Goal: Task Accomplishment & Management: Manage account settings

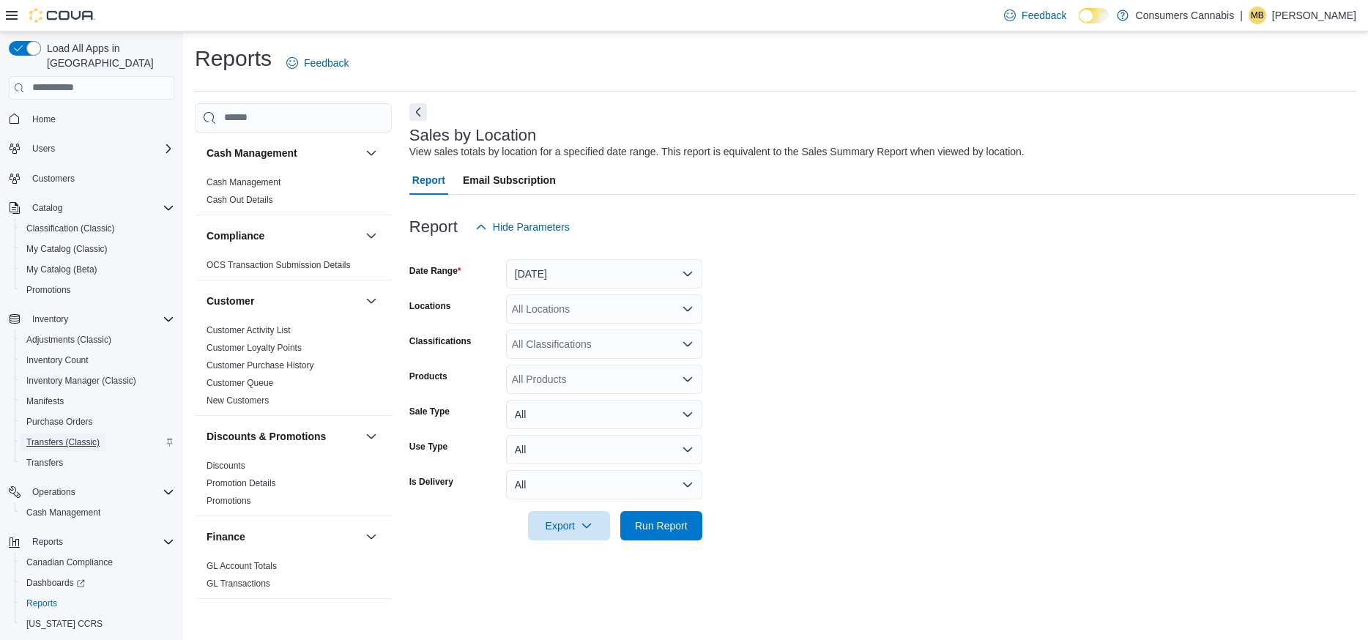
click at [69, 436] on span "Transfers (Classic)" at bounding box center [62, 442] width 73 height 12
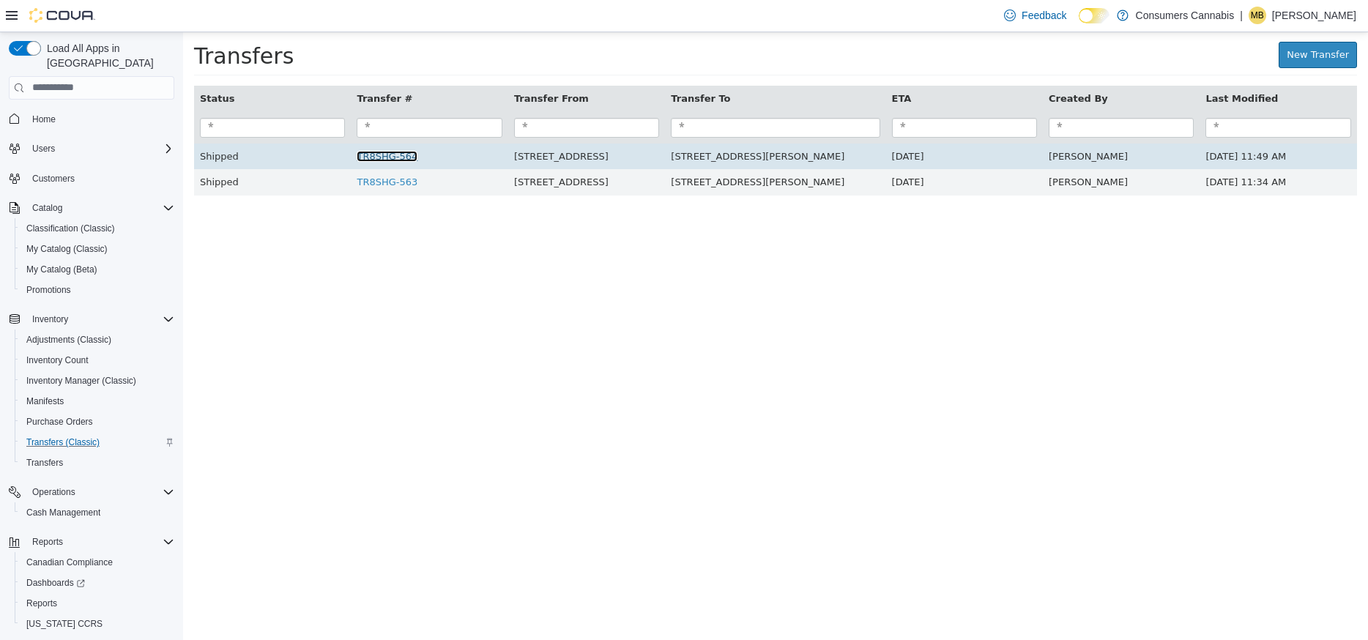
click at [401, 156] on link "TR8SHG-564" at bounding box center [387, 155] width 61 height 11
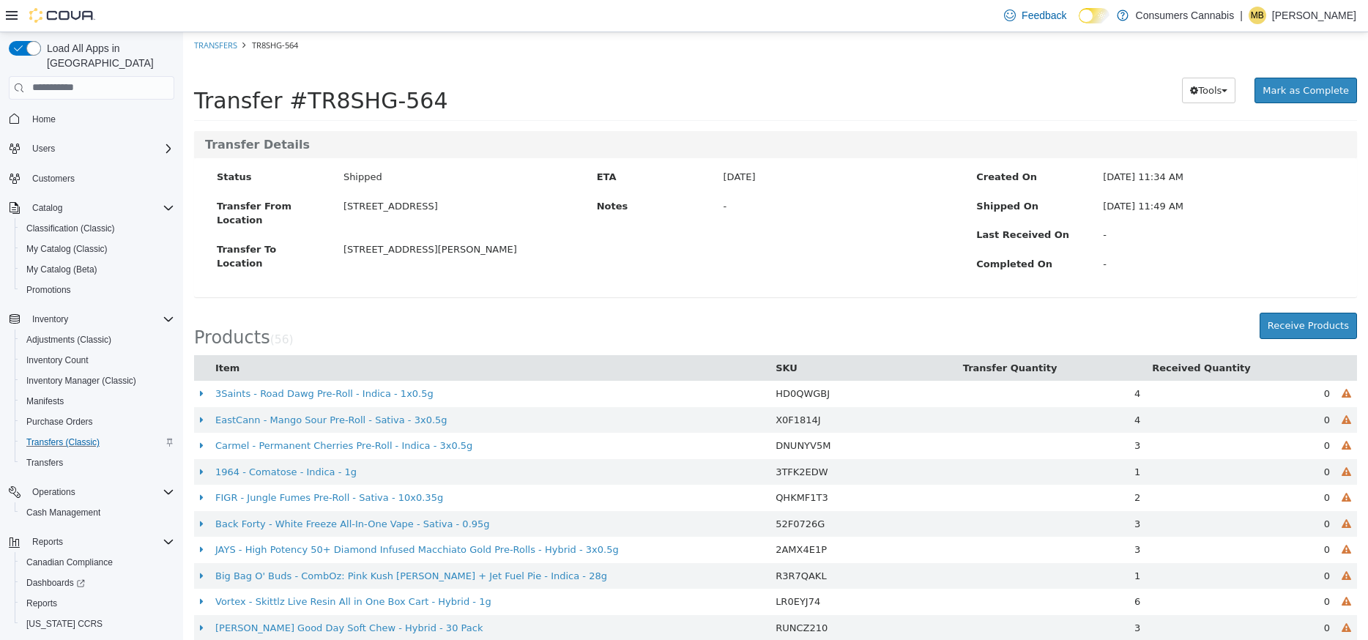
scroll to position [143, 0]
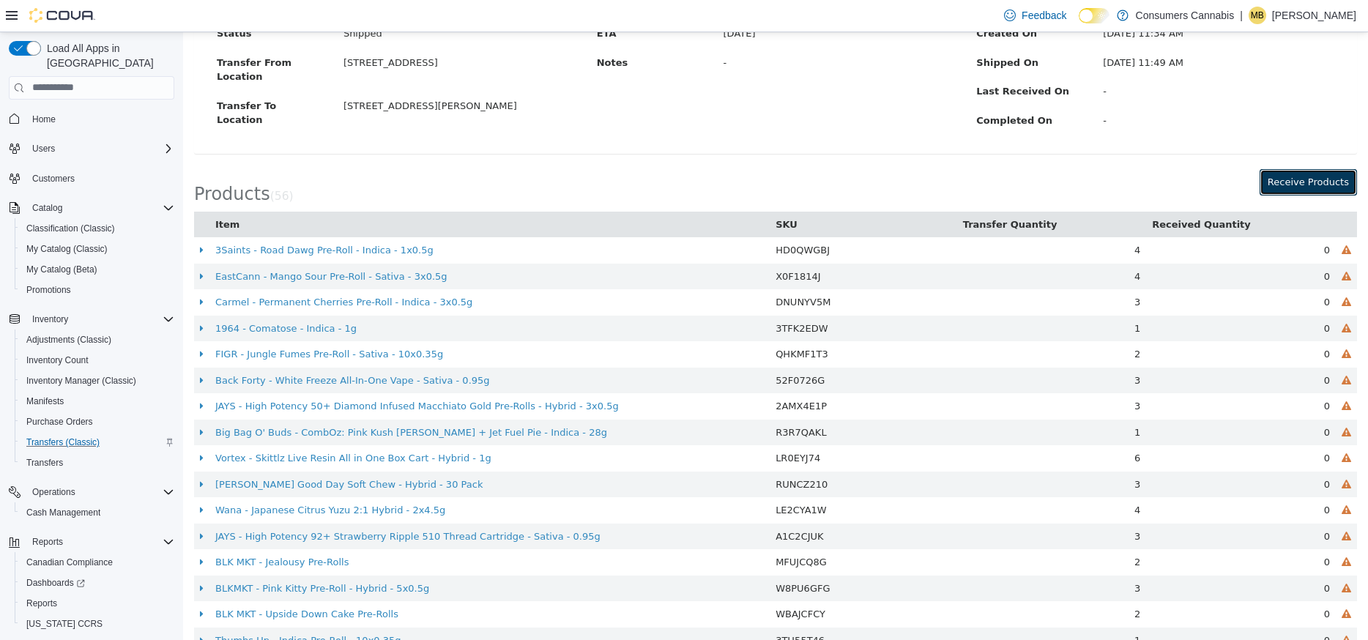
click at [1296, 190] on button "Receive Products" at bounding box center [1307, 181] width 97 height 26
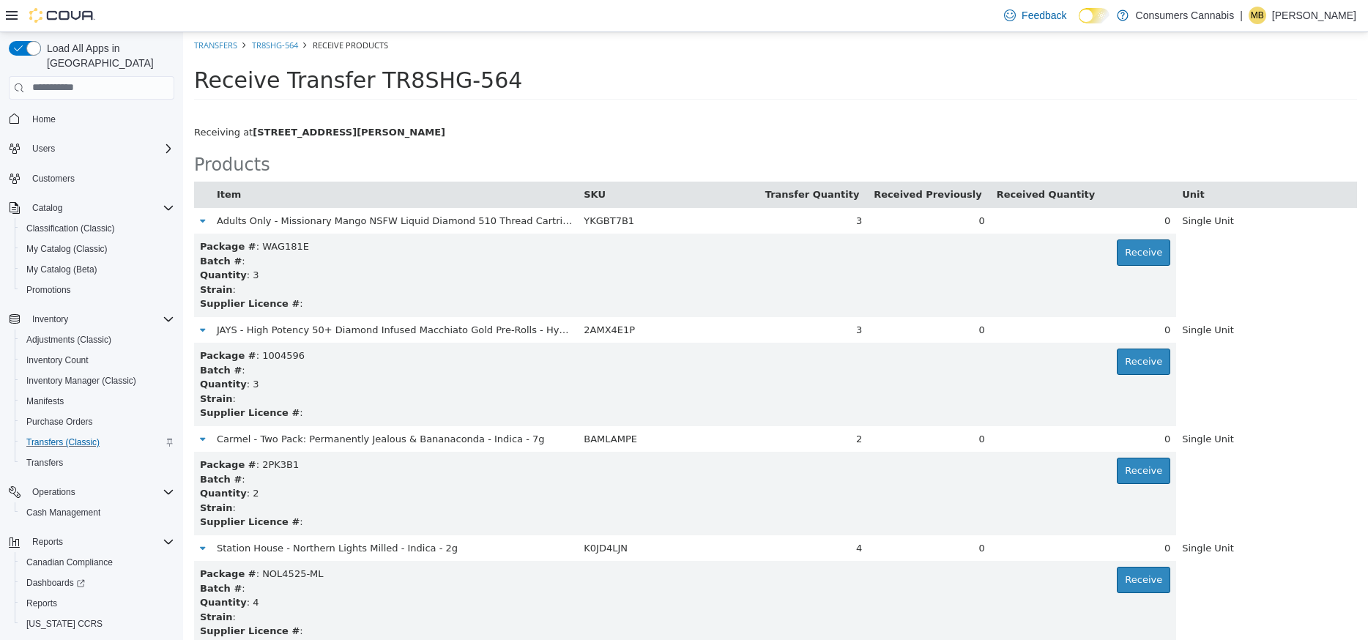
scroll to position [4902, 0]
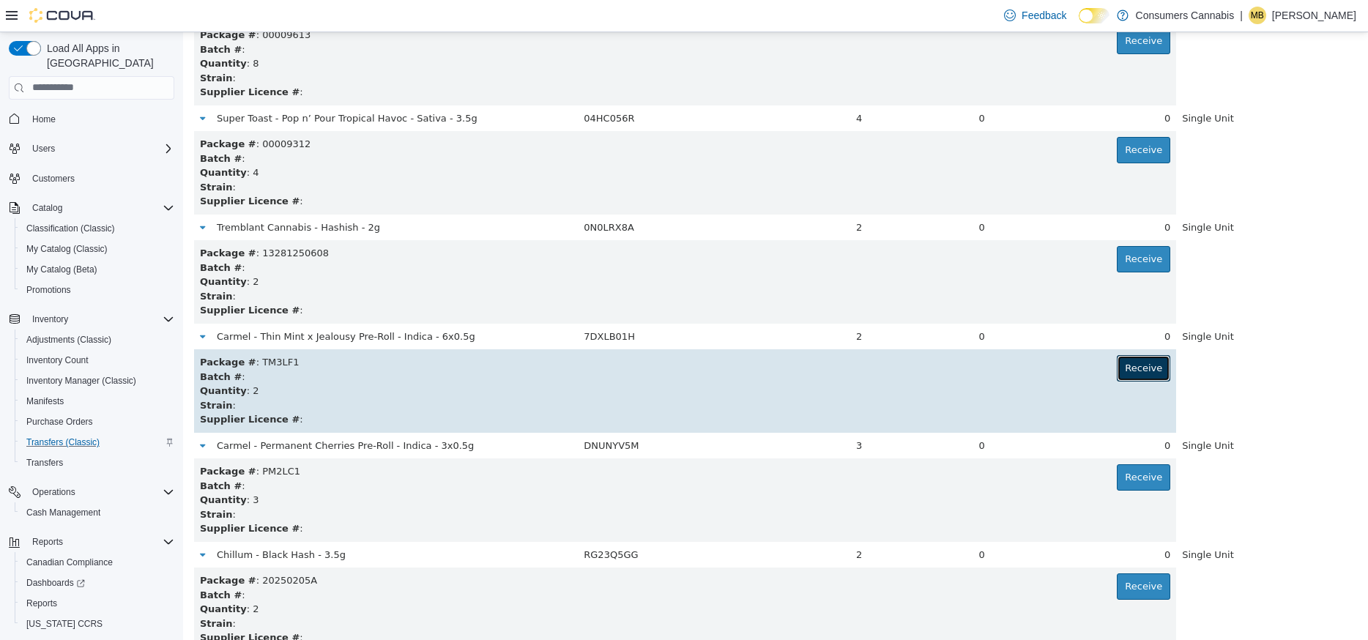
click at [1149, 362] on button "Receive" at bounding box center [1142, 367] width 53 height 26
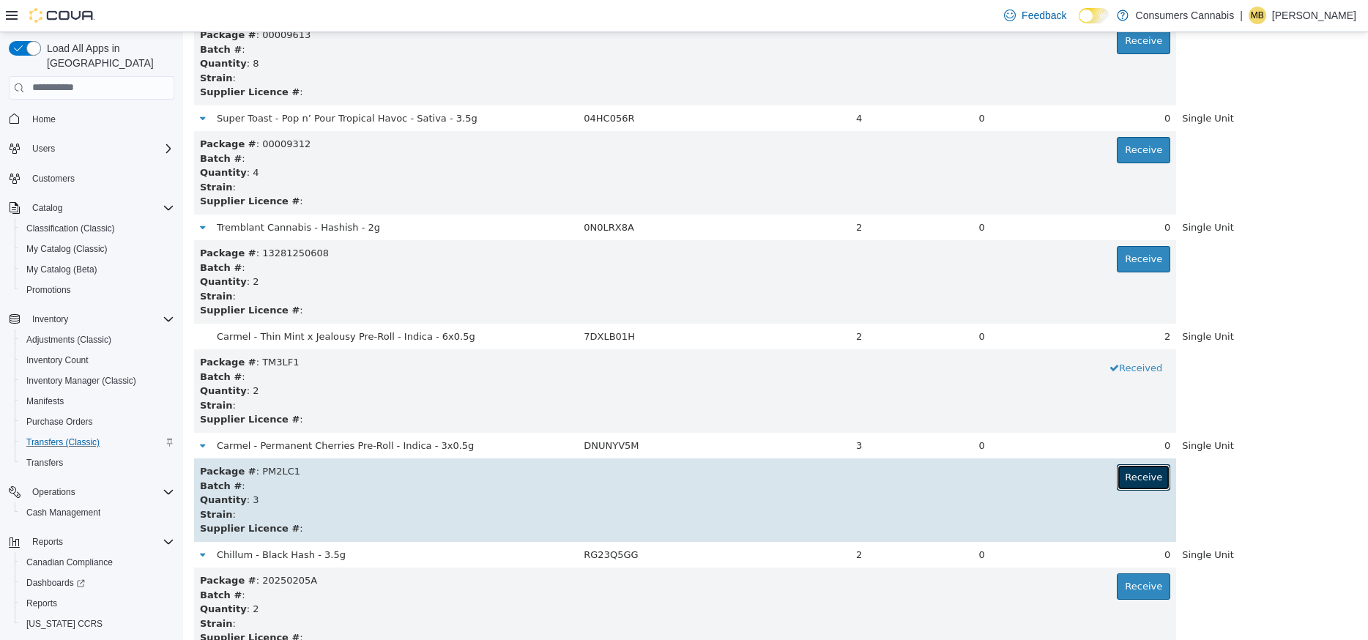
click at [1149, 472] on button "Receive" at bounding box center [1142, 476] width 53 height 26
click at [1149, 472] on button "Received" at bounding box center [1135, 476] width 69 height 26
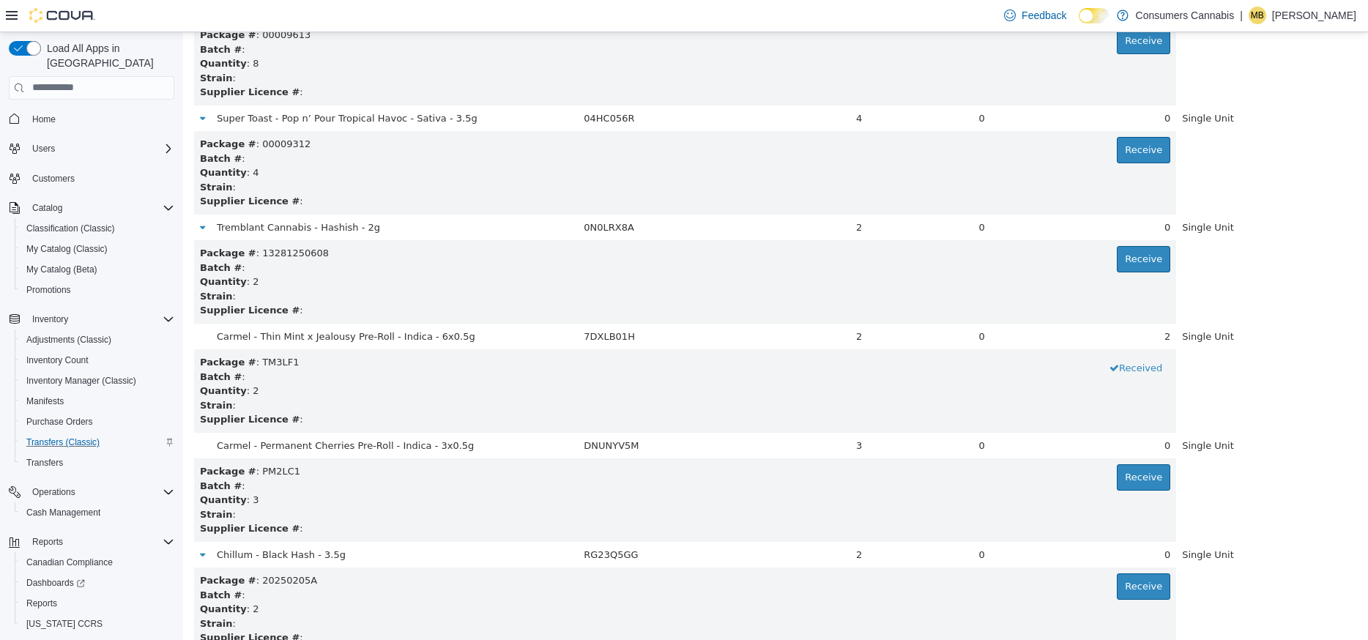
scroll to position [430, 0]
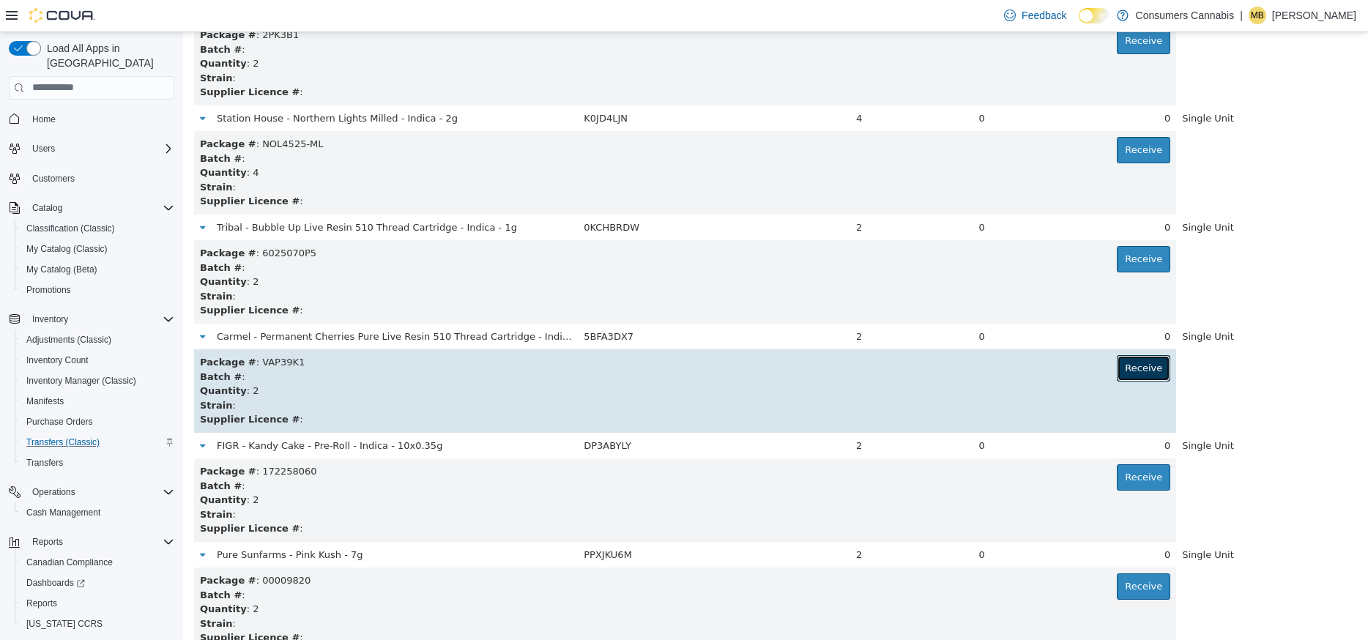
click at [1149, 372] on button "Receive" at bounding box center [1142, 367] width 53 height 26
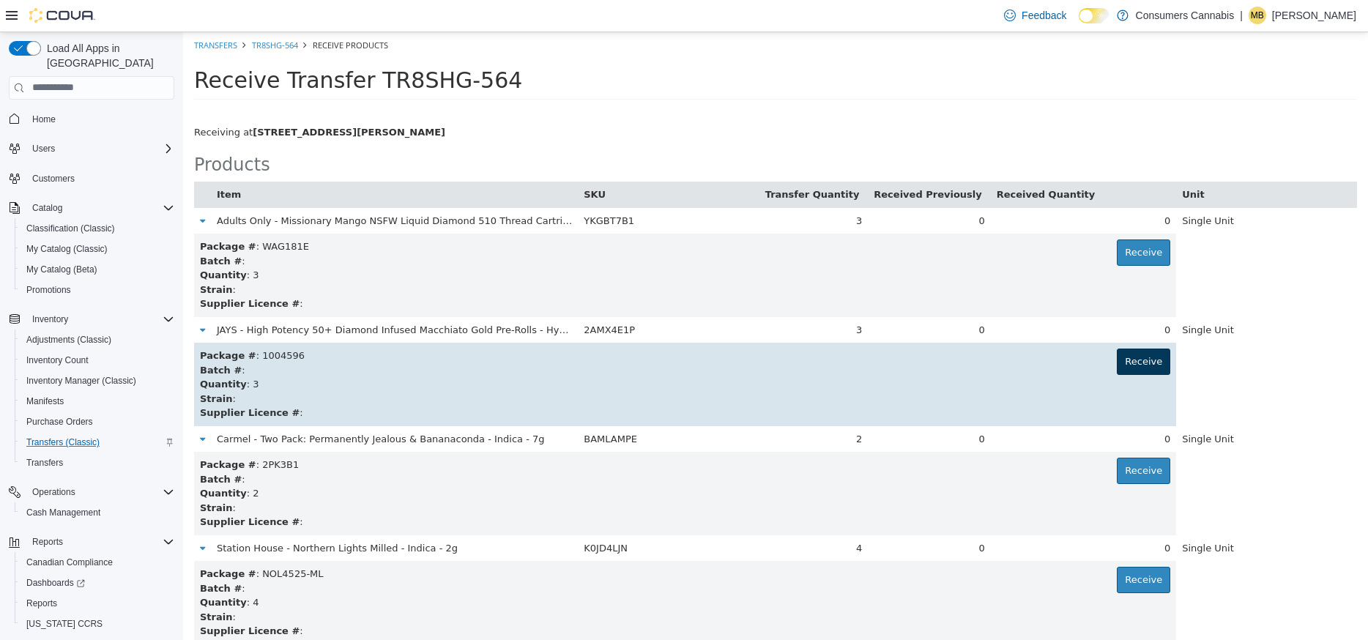
scroll to position [1521, 0]
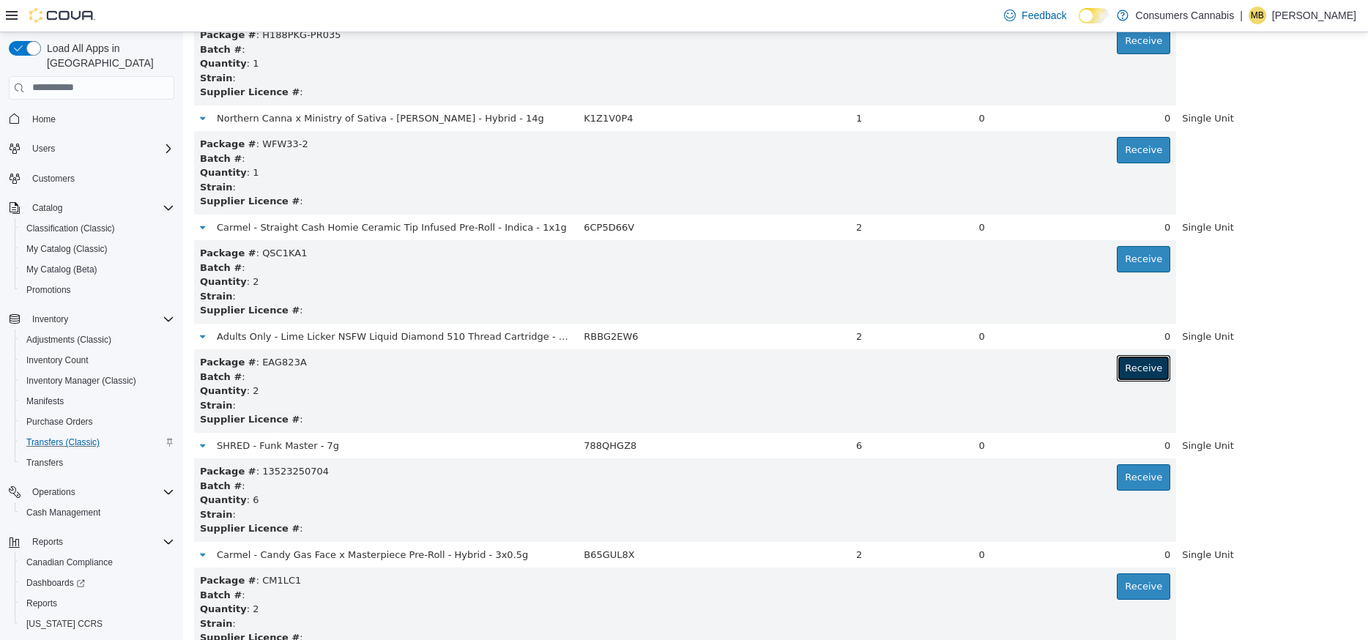
click at [1150, 373] on button "Receive" at bounding box center [1142, 367] width 53 height 26
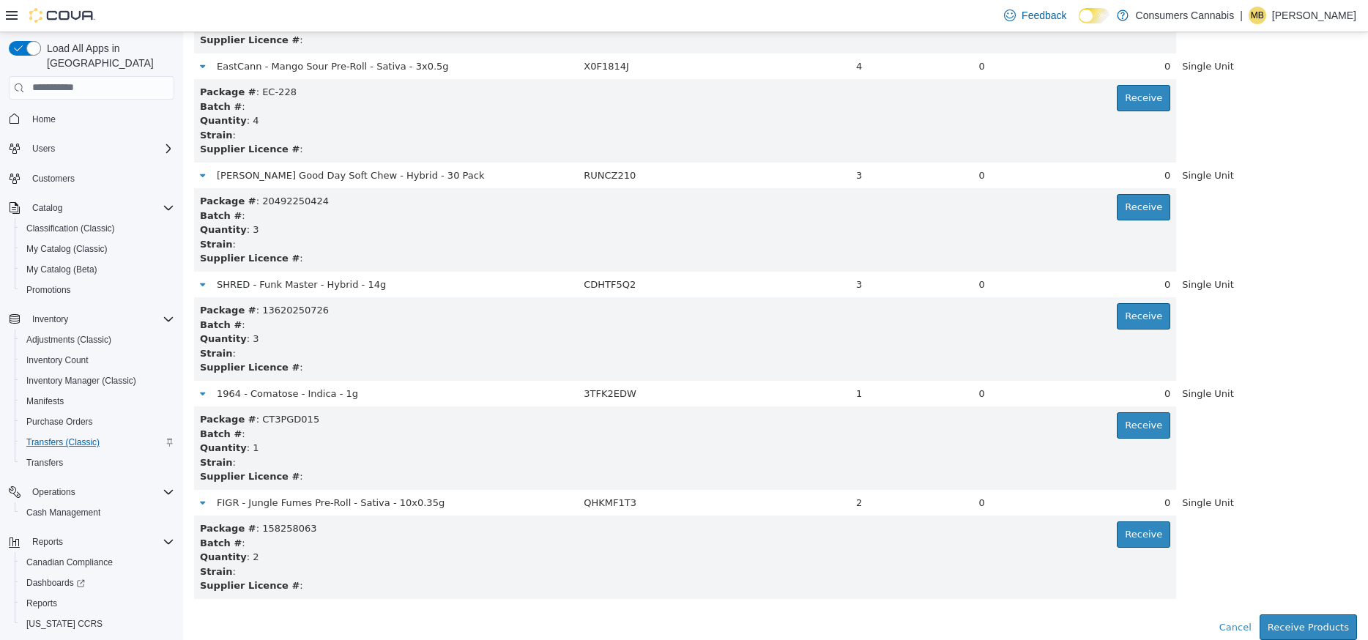
scroll to position [4466, 0]
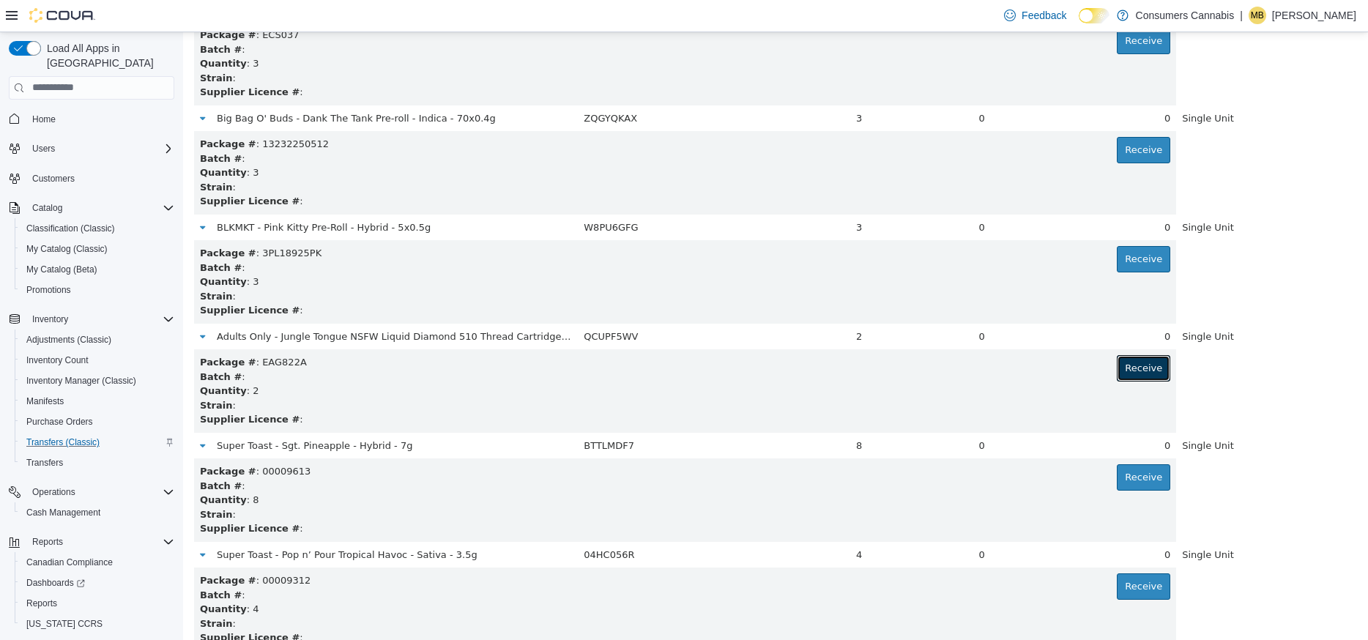
click at [1150, 373] on button "Receive" at bounding box center [1142, 367] width 53 height 26
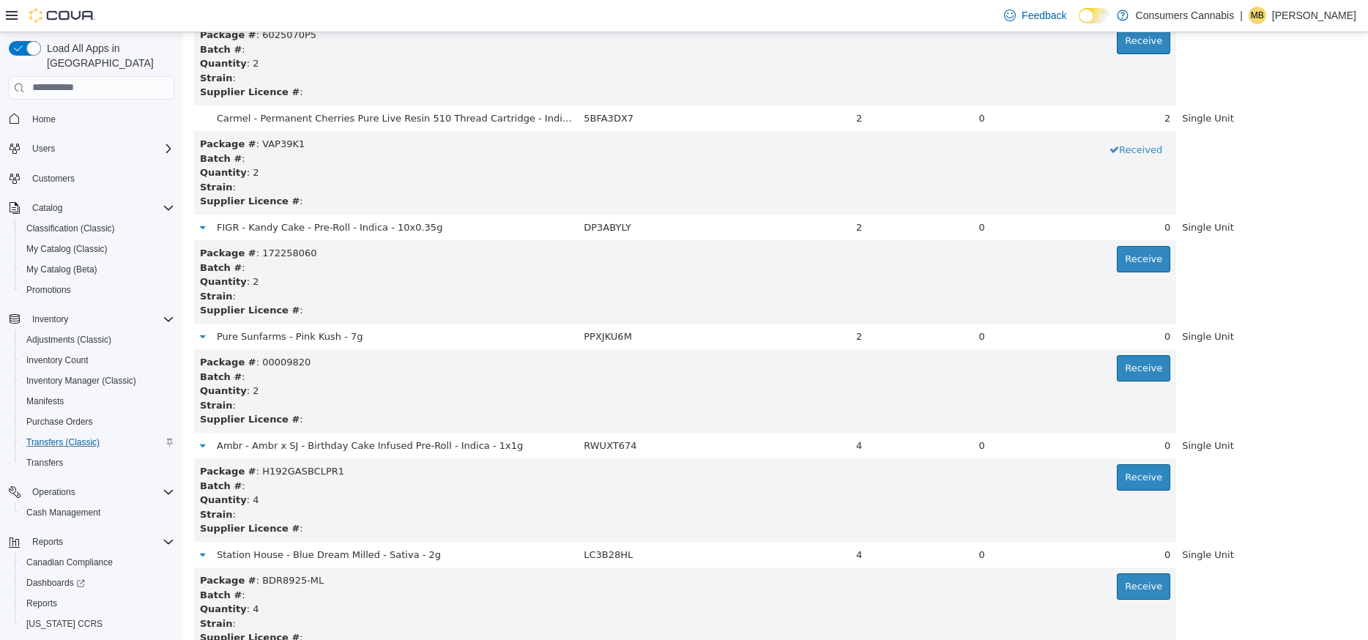
scroll to position [3157, 0]
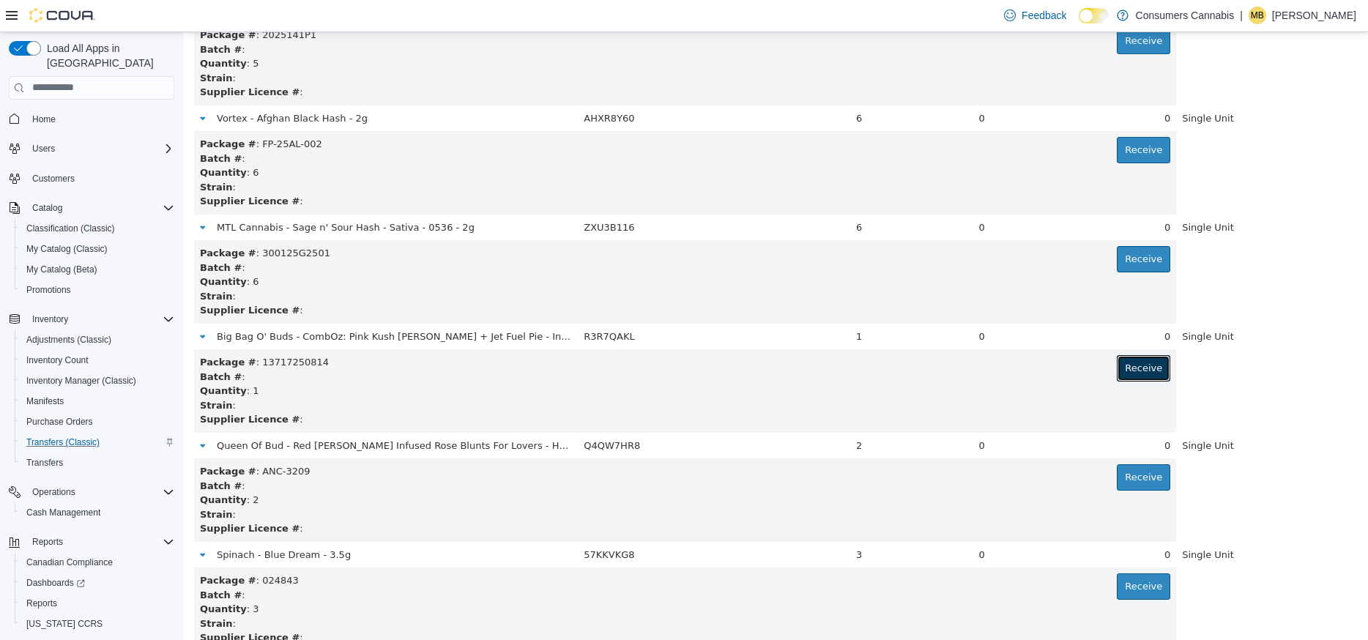
click at [1150, 373] on button "Receive" at bounding box center [1142, 367] width 53 height 26
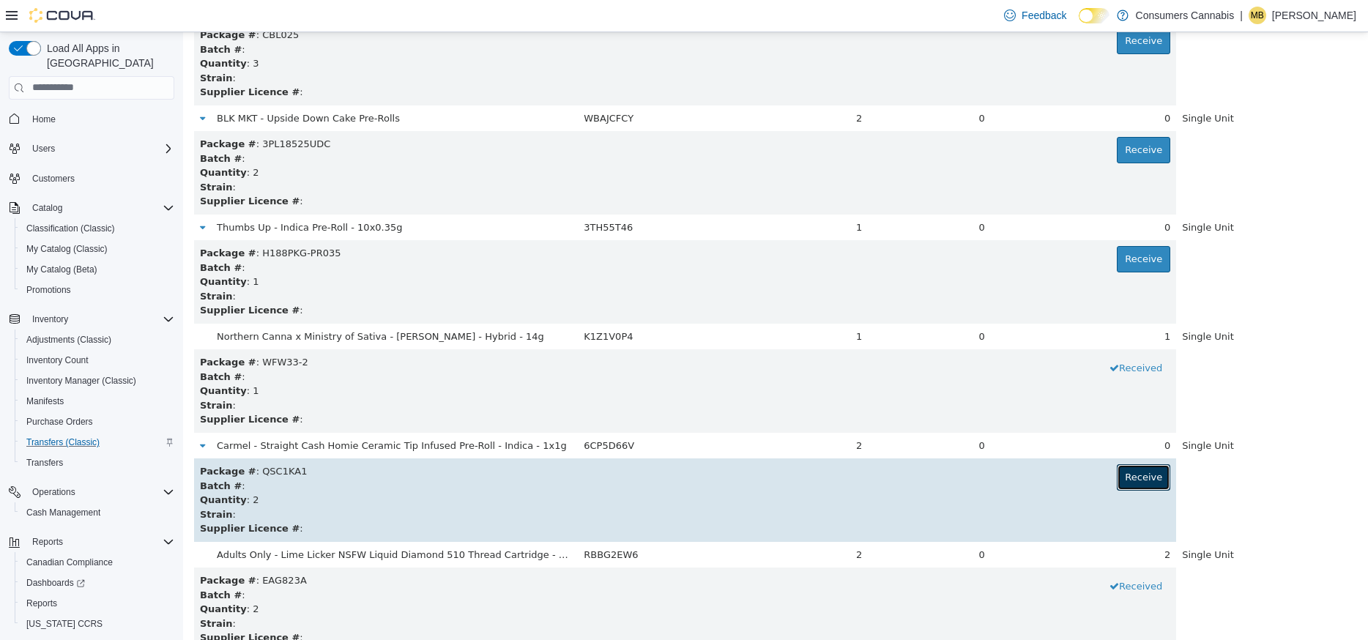
click at [1148, 481] on button "Receive" at bounding box center [1142, 476] width 53 height 26
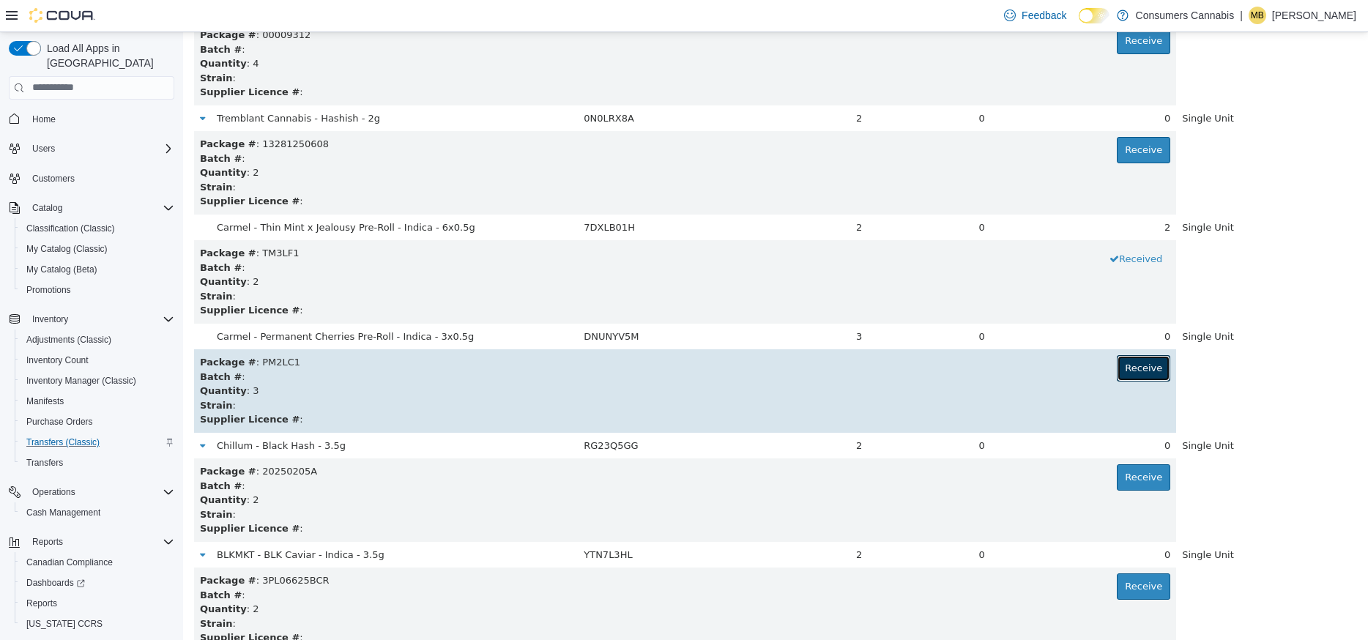
click at [1150, 374] on button "Receive" at bounding box center [1142, 367] width 53 height 26
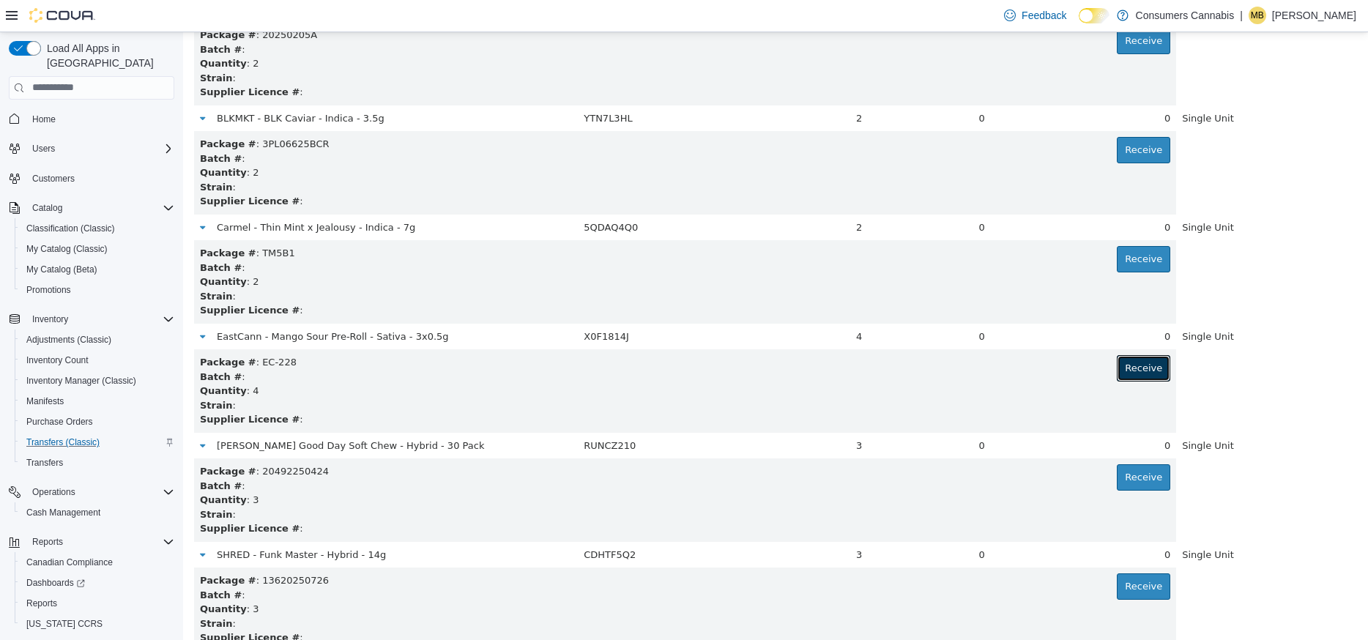
click at [1149, 374] on button "Receive" at bounding box center [1142, 367] width 53 height 26
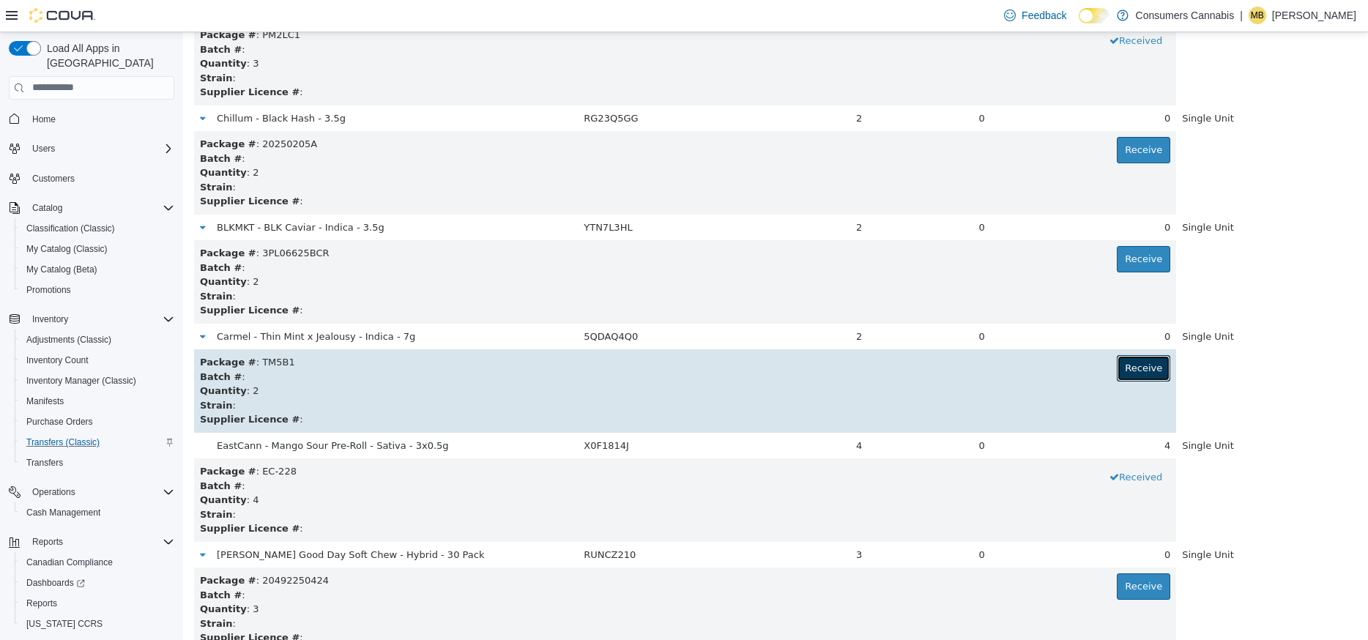
click at [1144, 375] on button "Receive" at bounding box center [1142, 367] width 53 height 26
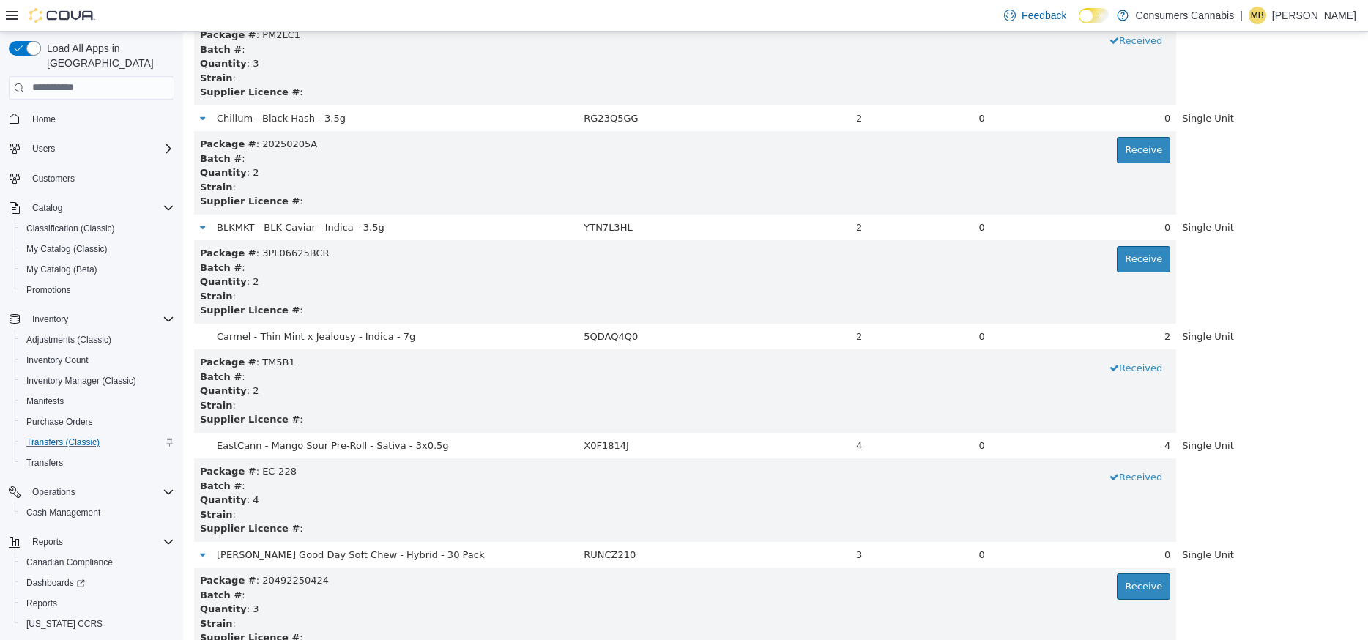
scroll to position [3811, 0]
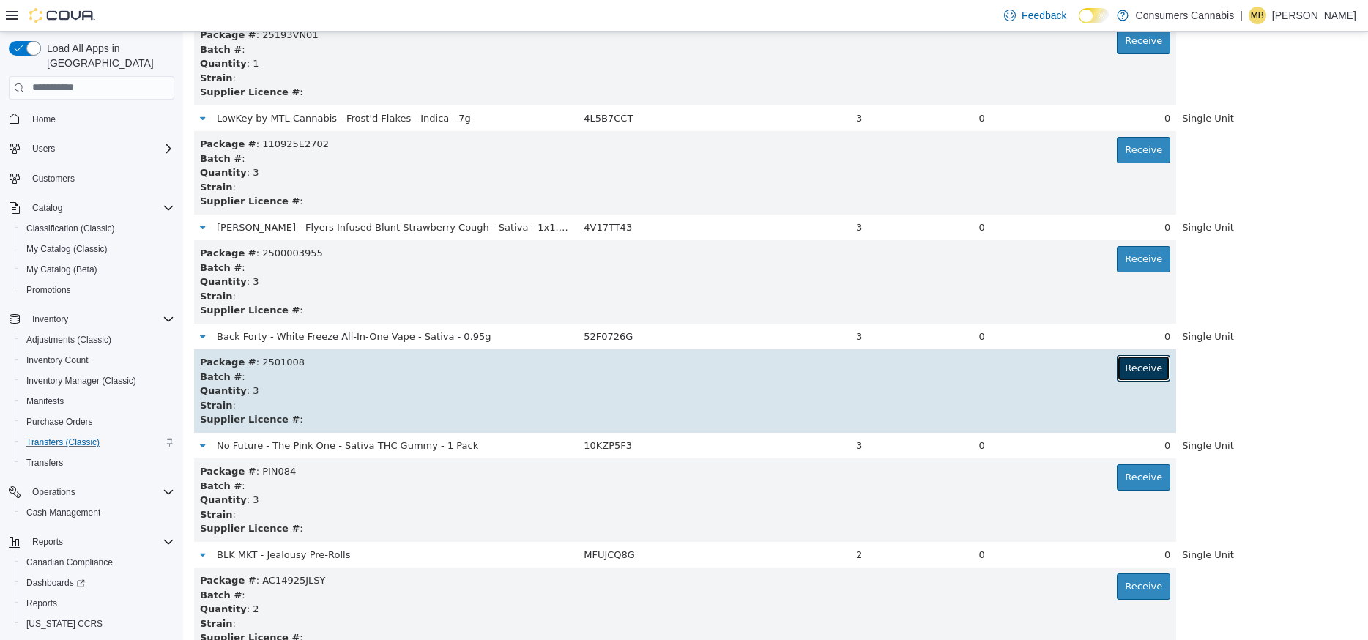
click at [1136, 370] on button "Receive" at bounding box center [1142, 367] width 53 height 26
click at [1144, 370] on button "Receive" at bounding box center [1142, 367] width 53 height 26
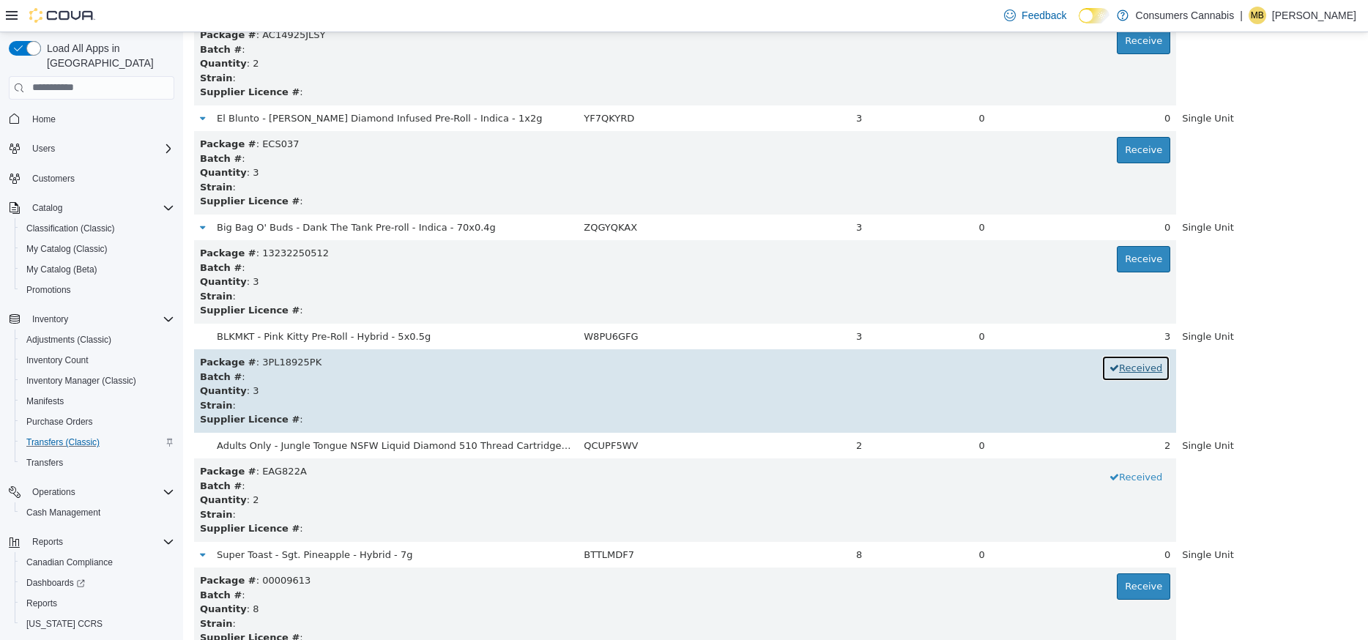
click at [1101, 354] on button "Received" at bounding box center [1135, 367] width 69 height 26
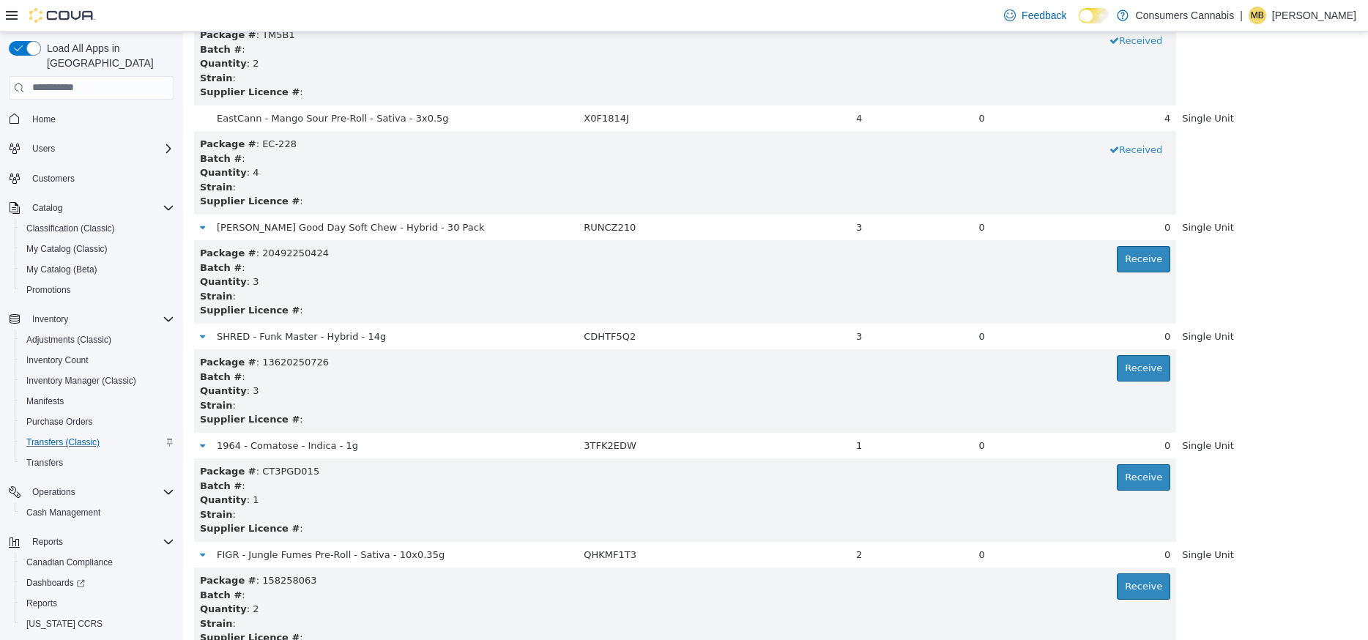
scroll to position [3266, 0]
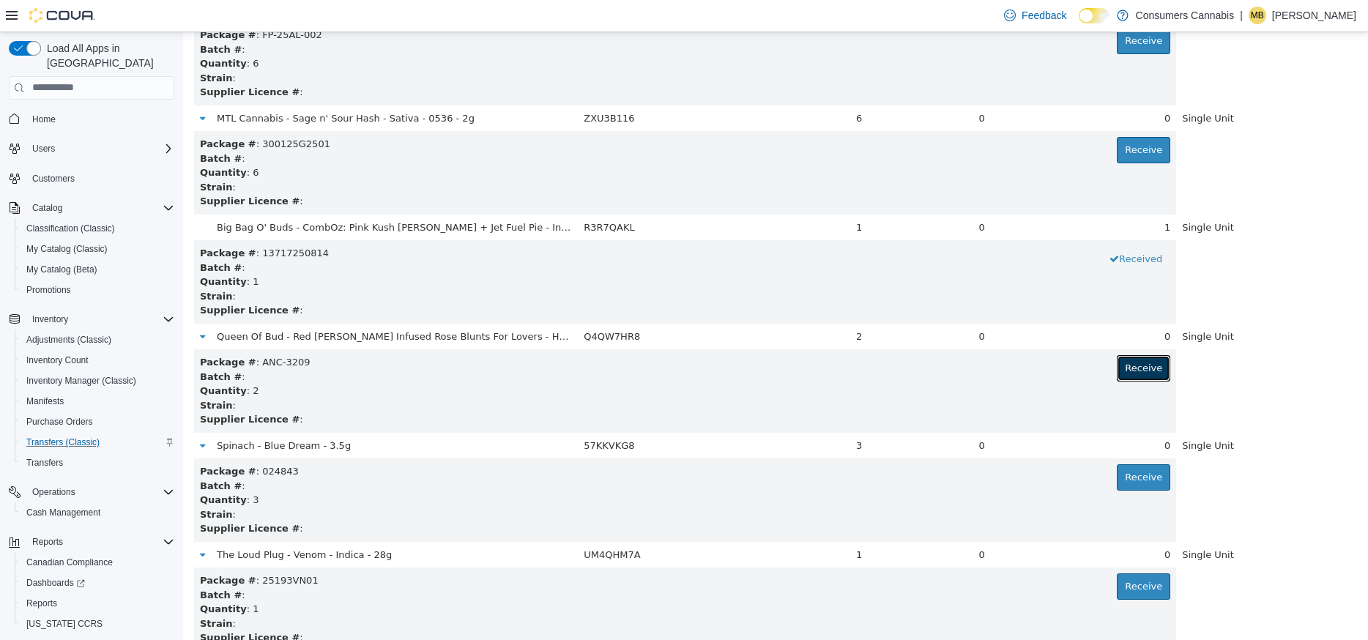
click at [1144, 370] on button "Receive" at bounding box center [1142, 367] width 53 height 26
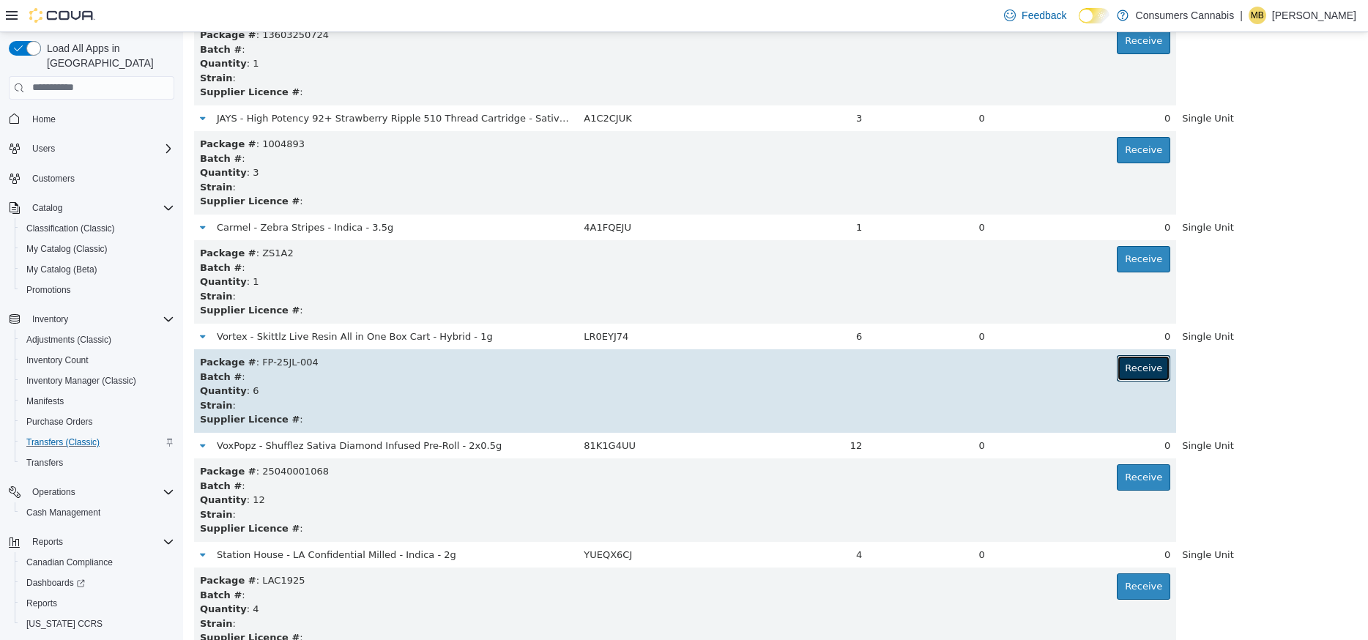
click at [1144, 370] on button "Receive" at bounding box center [1142, 367] width 53 height 26
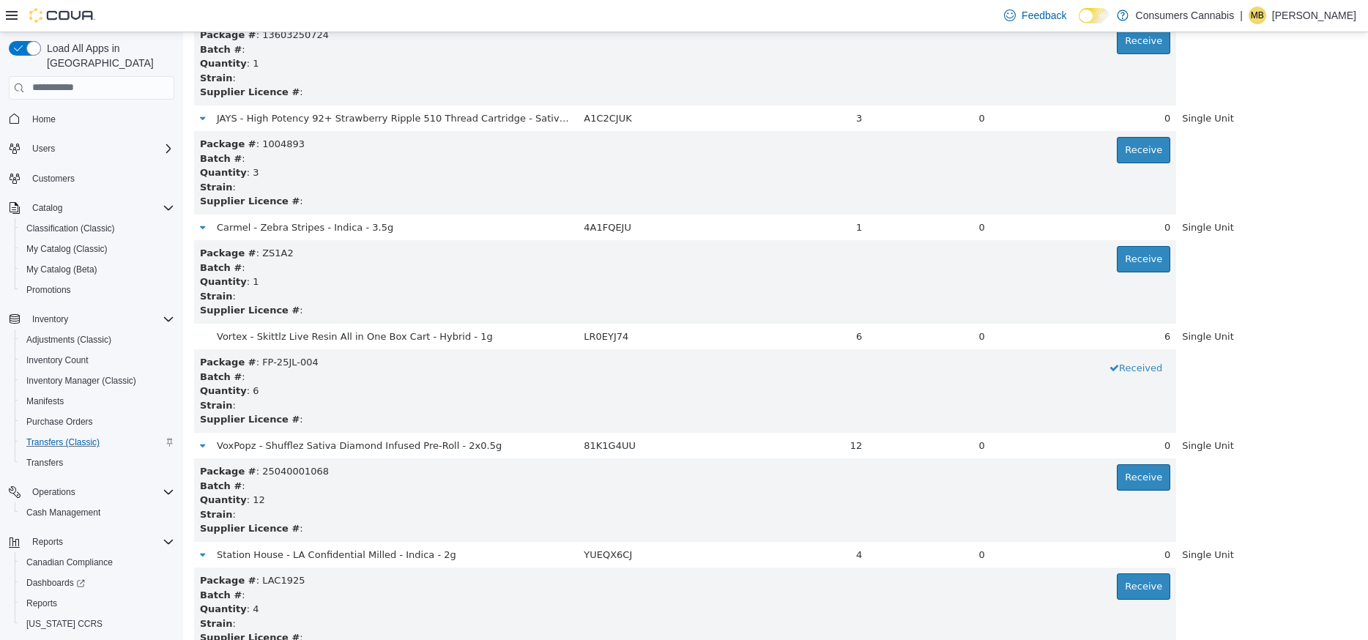
scroll to position [0, 0]
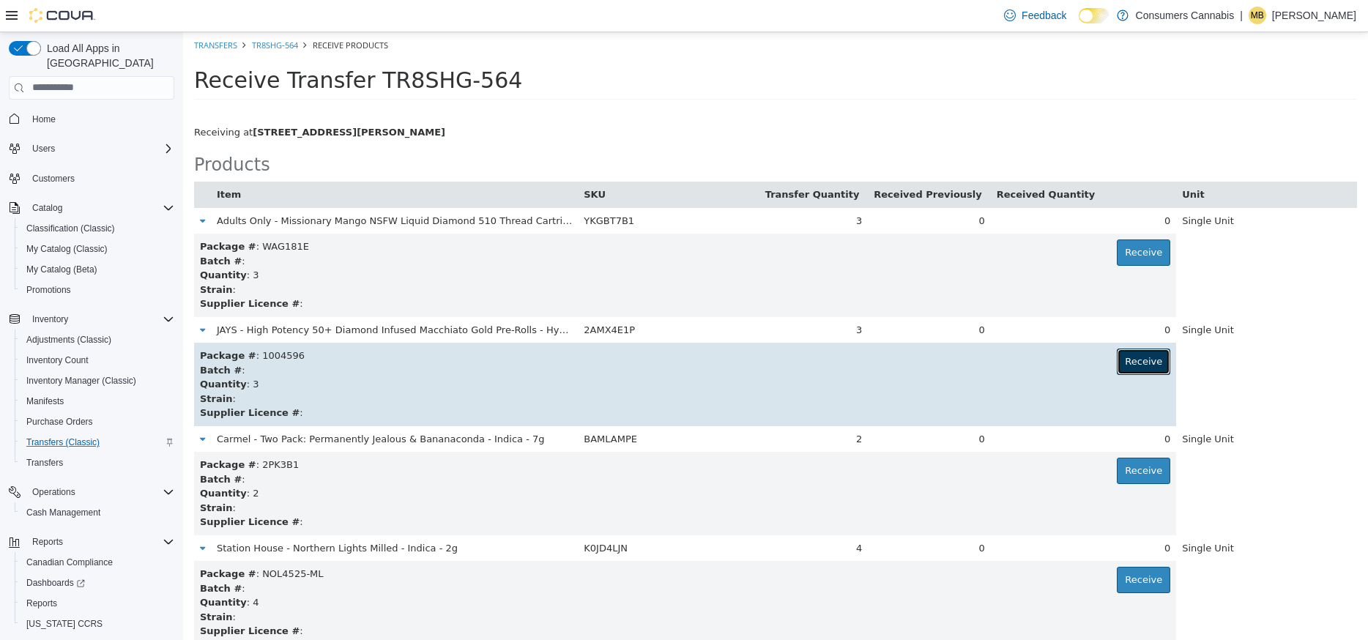
click at [1145, 364] on button "Receive" at bounding box center [1142, 361] width 53 height 26
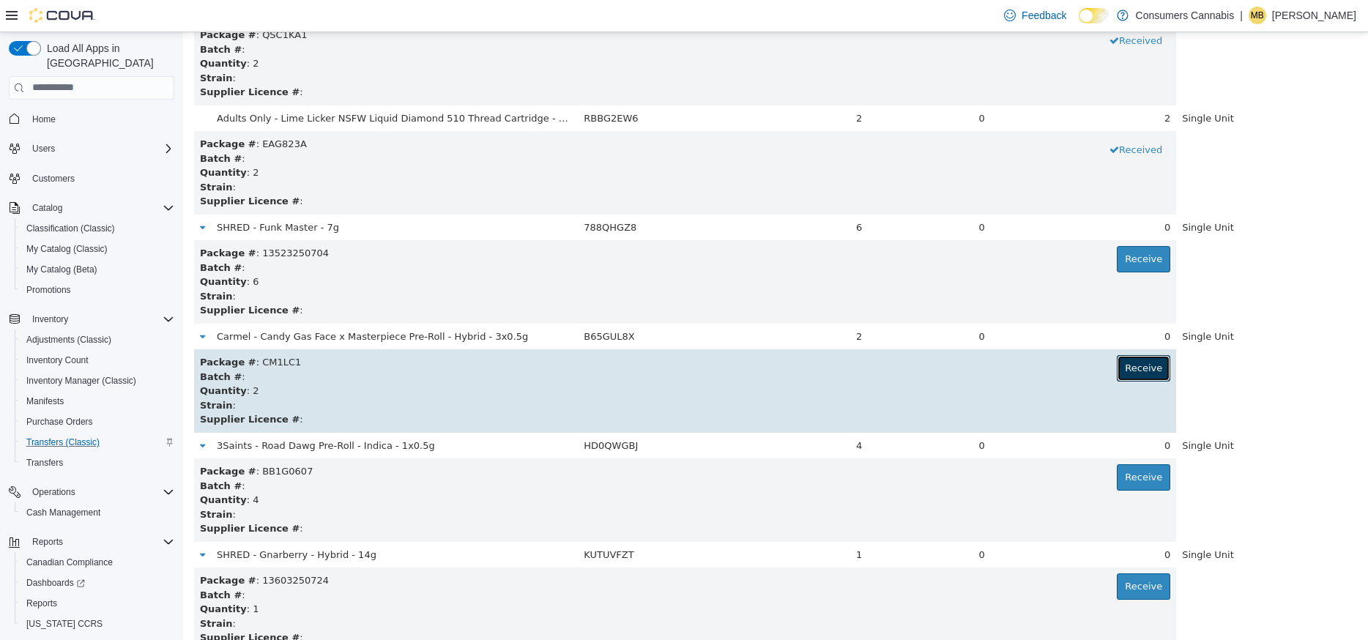
click at [1149, 374] on button "Receive" at bounding box center [1142, 367] width 53 height 26
click at [1141, 370] on button "Receive" at bounding box center [1142, 367] width 53 height 26
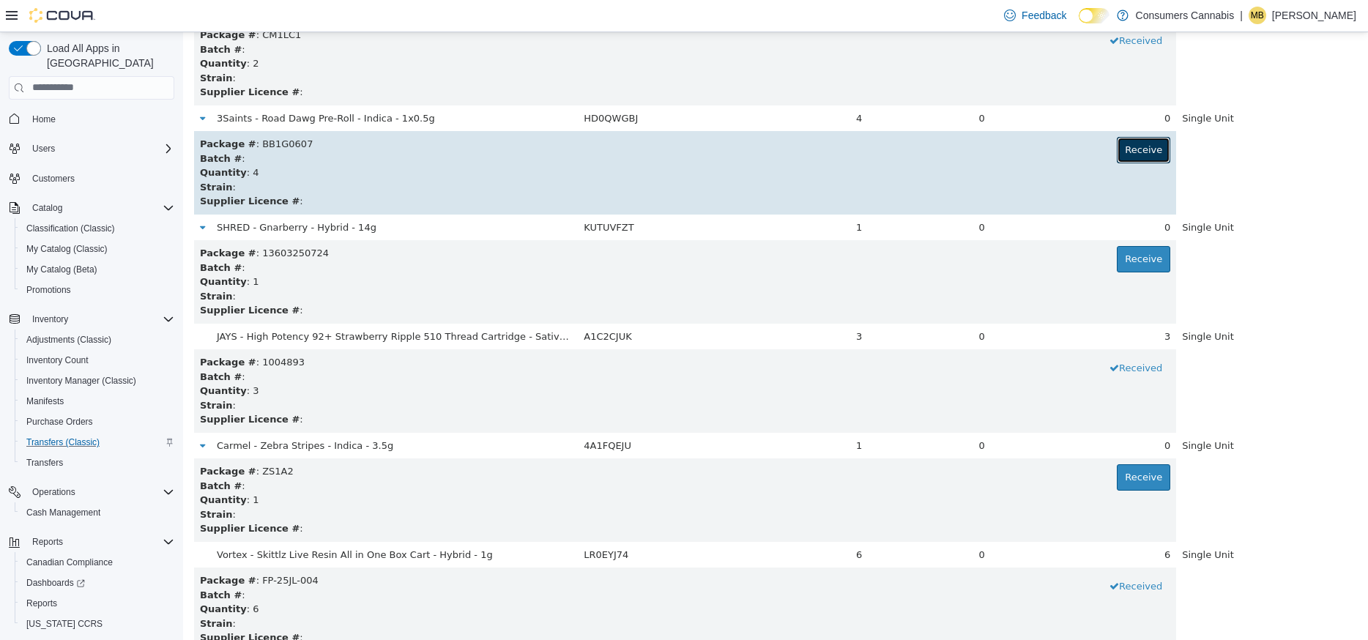
click at [1149, 154] on button "Receive" at bounding box center [1142, 149] width 53 height 26
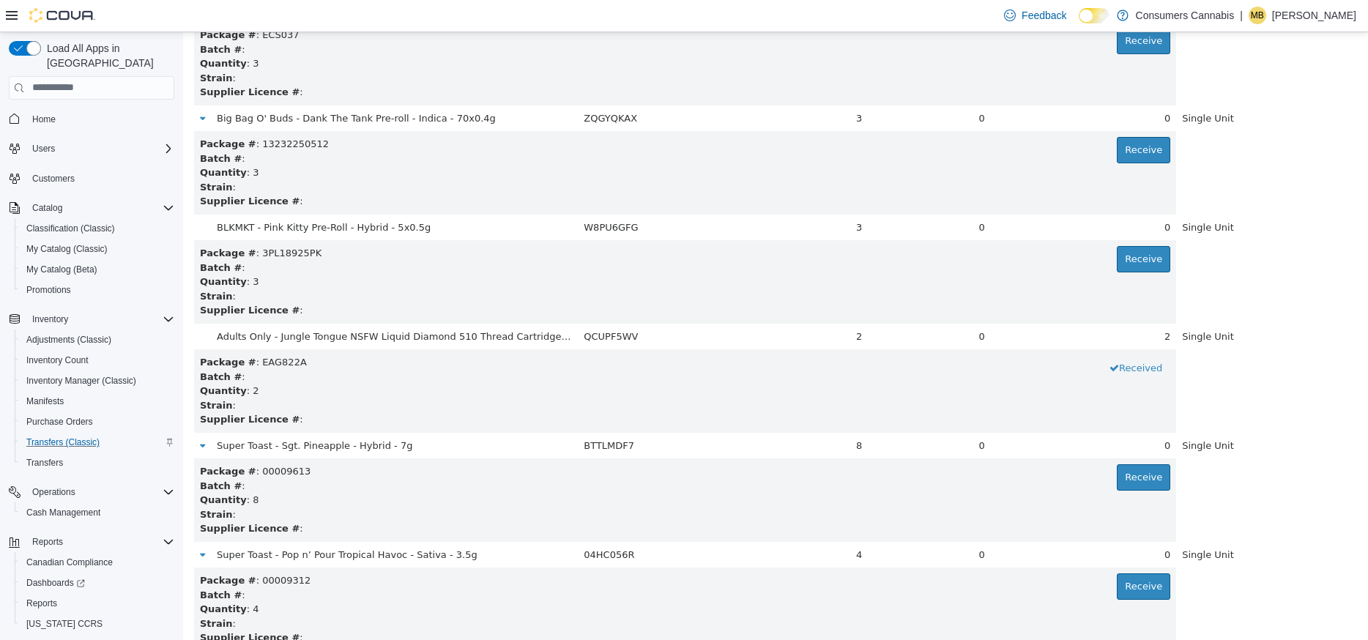
scroll to position [5718, 0]
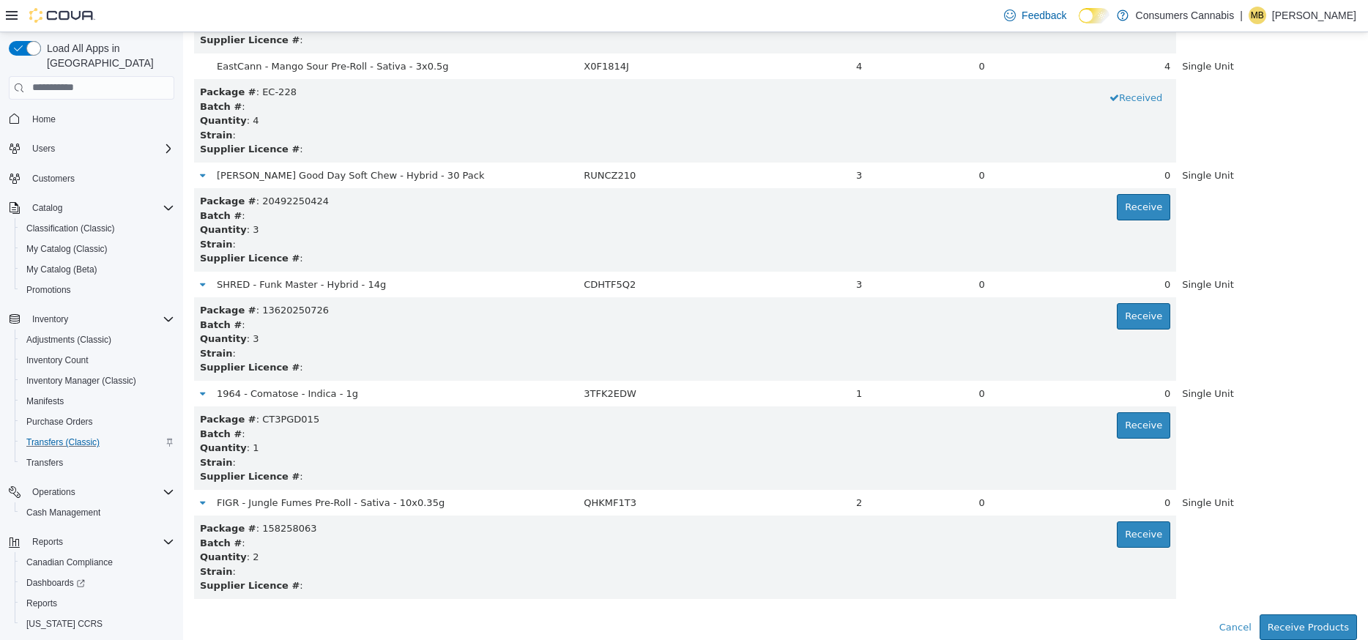
click at [1149, 154] on div "Supplier Licence # :" at bounding box center [685, 148] width 970 height 15
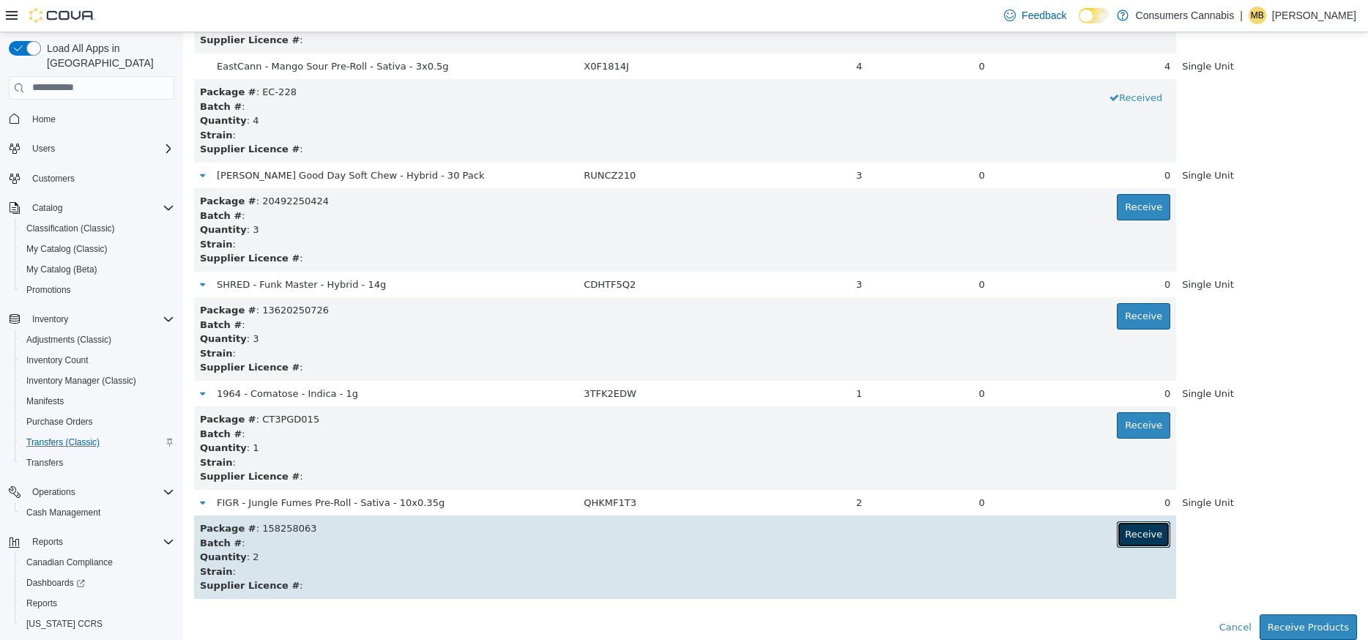
click at [1144, 525] on button "Receive" at bounding box center [1142, 534] width 53 height 26
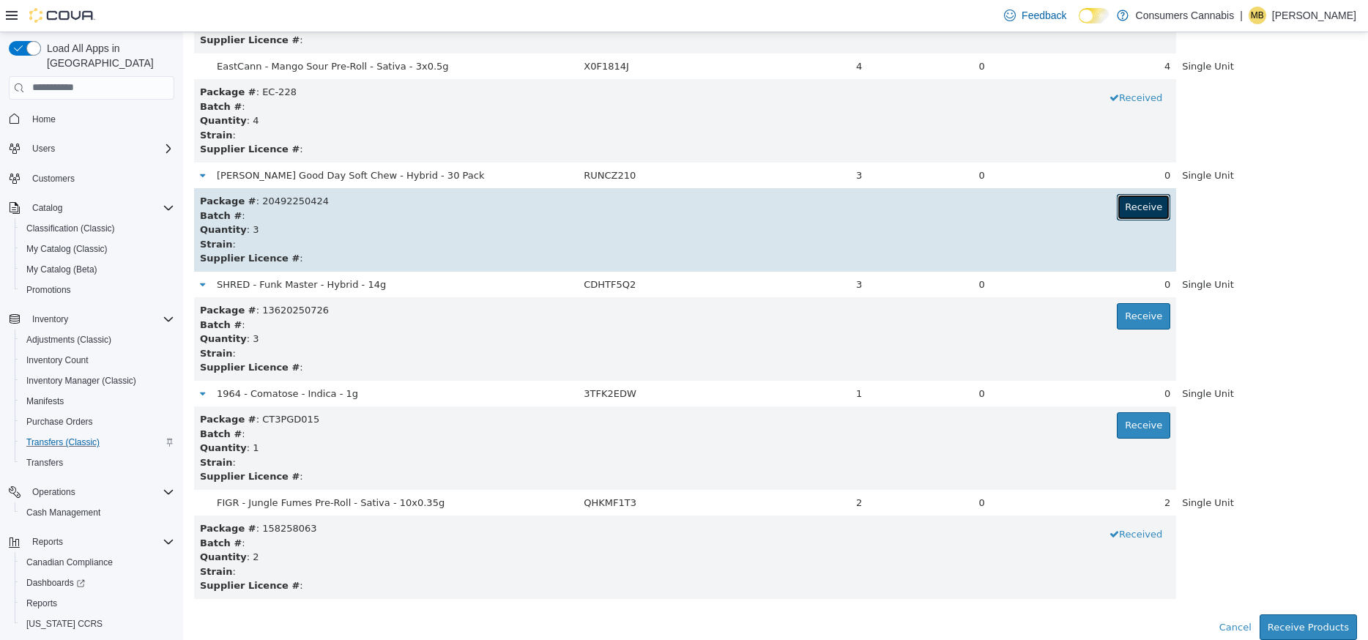
click at [1136, 212] on button "Receive" at bounding box center [1142, 206] width 53 height 26
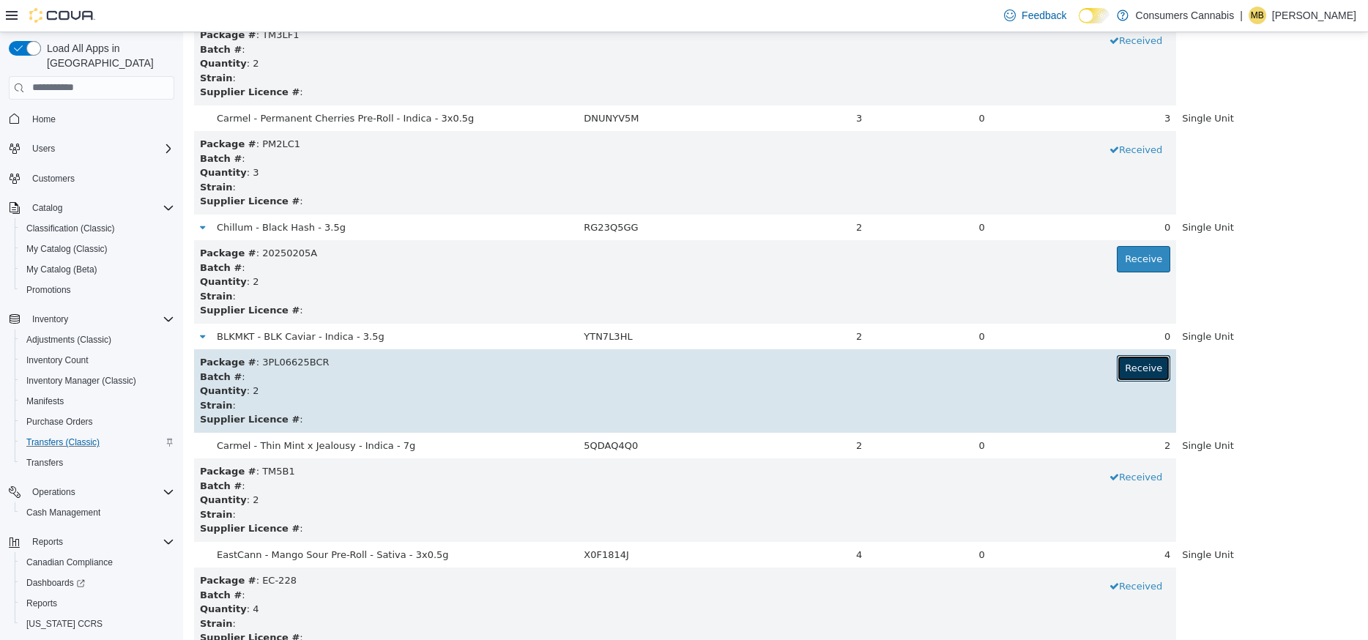
click at [1152, 366] on button "Receive" at bounding box center [1142, 367] width 53 height 26
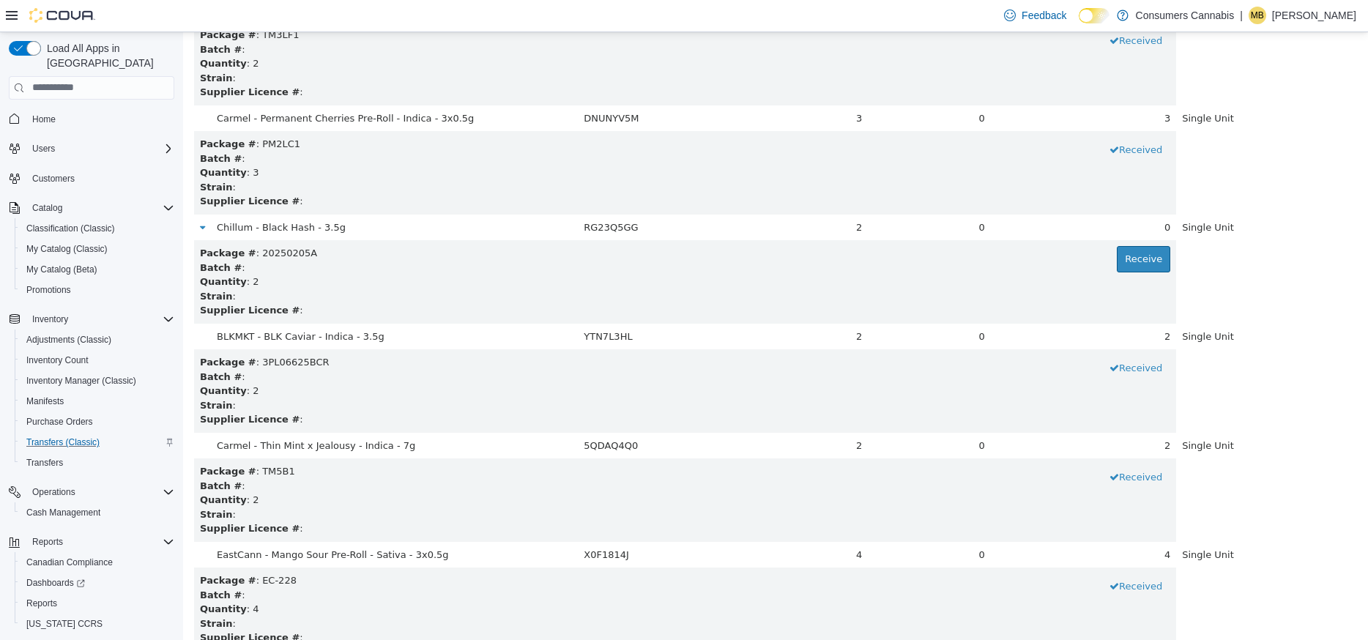
scroll to position [2611, 0]
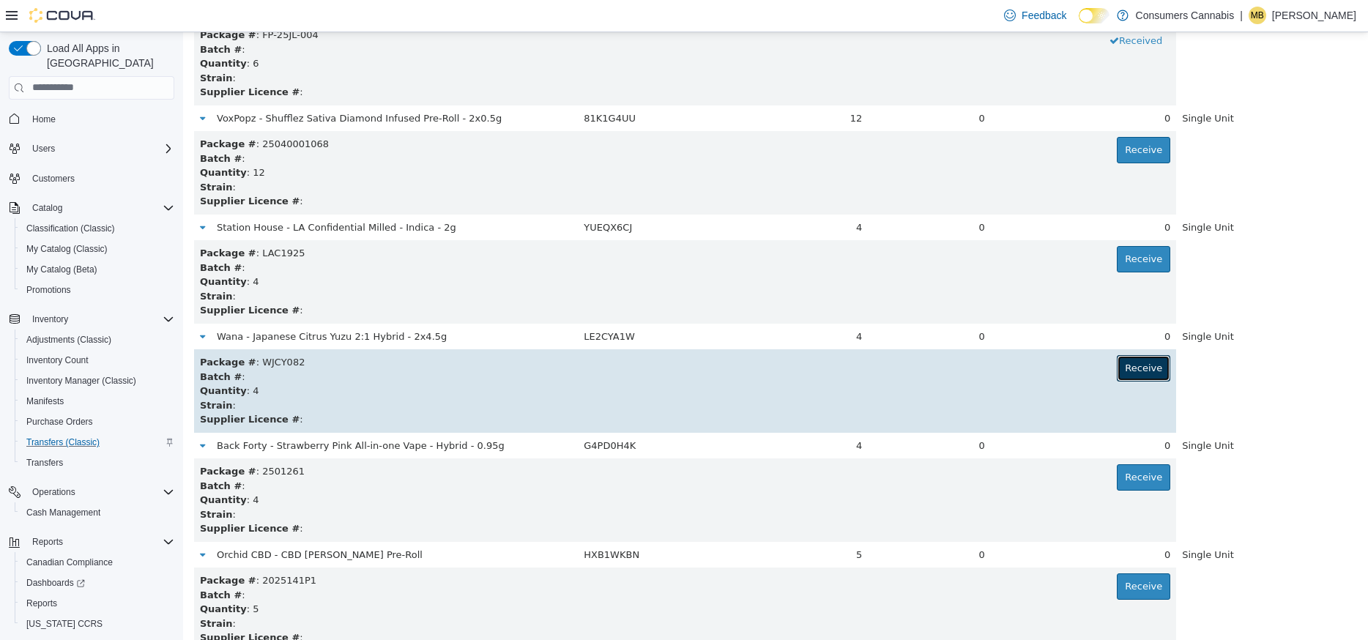
click at [1149, 370] on button "Receive" at bounding box center [1142, 367] width 53 height 26
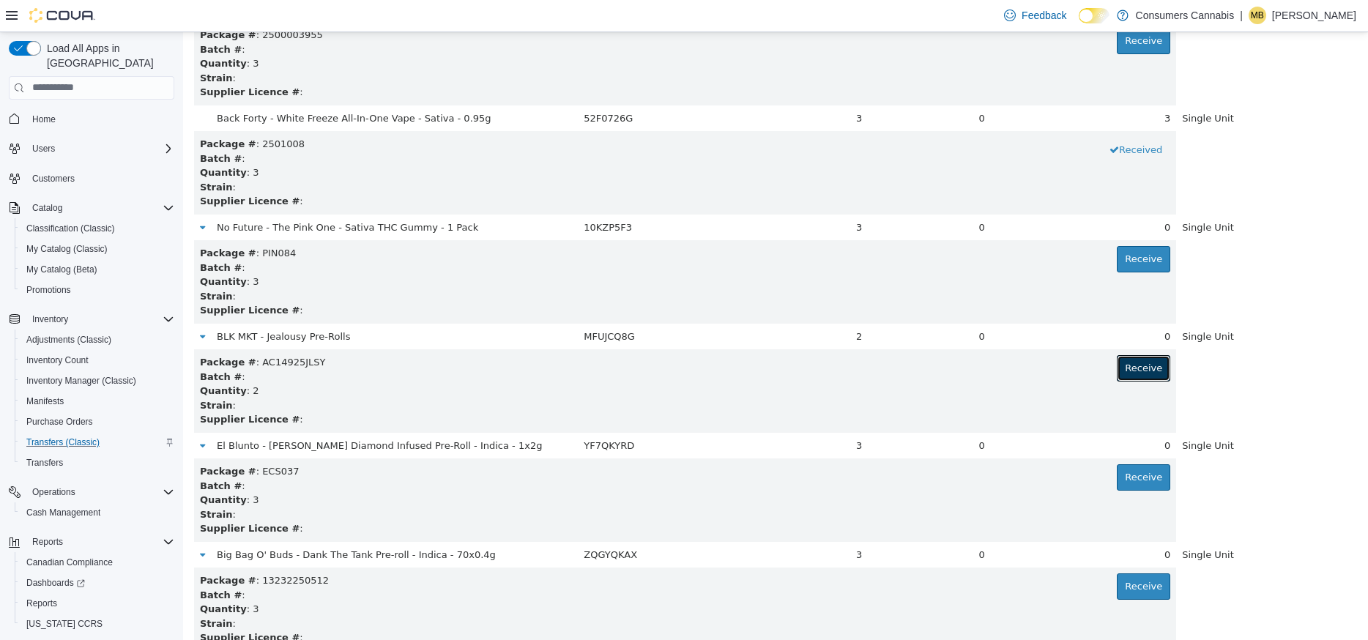
click at [1149, 370] on button "Receive" at bounding box center [1142, 367] width 53 height 26
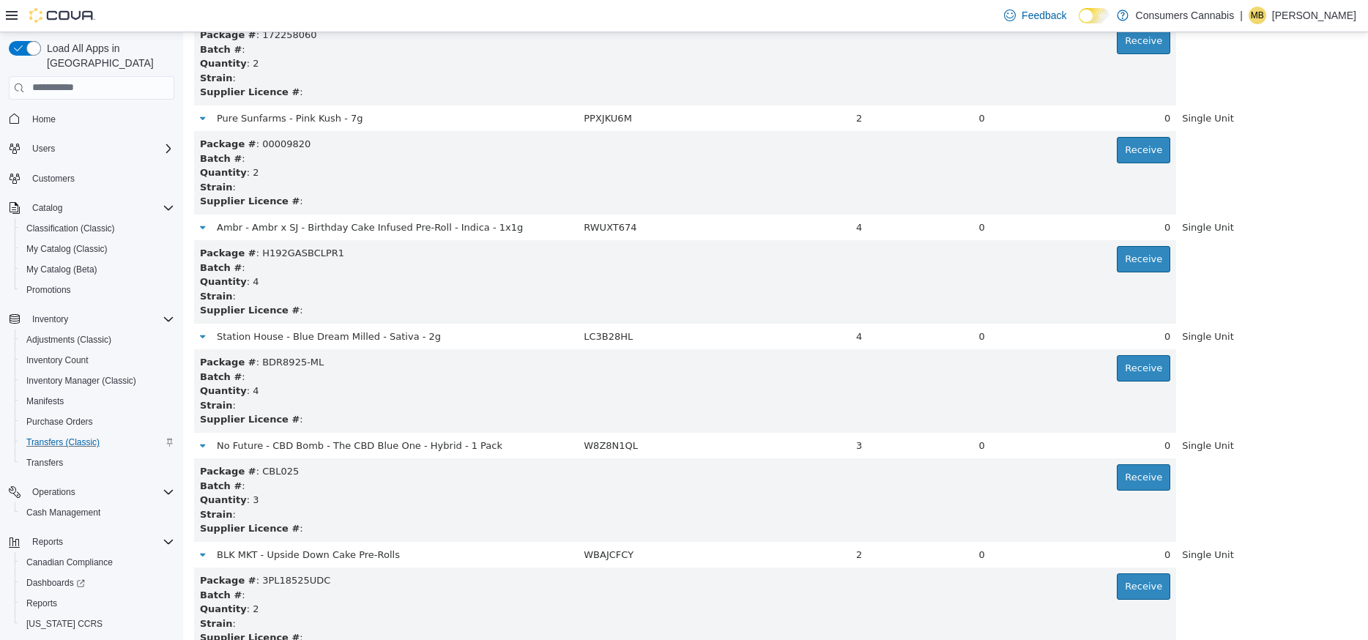
scroll to position [3375, 0]
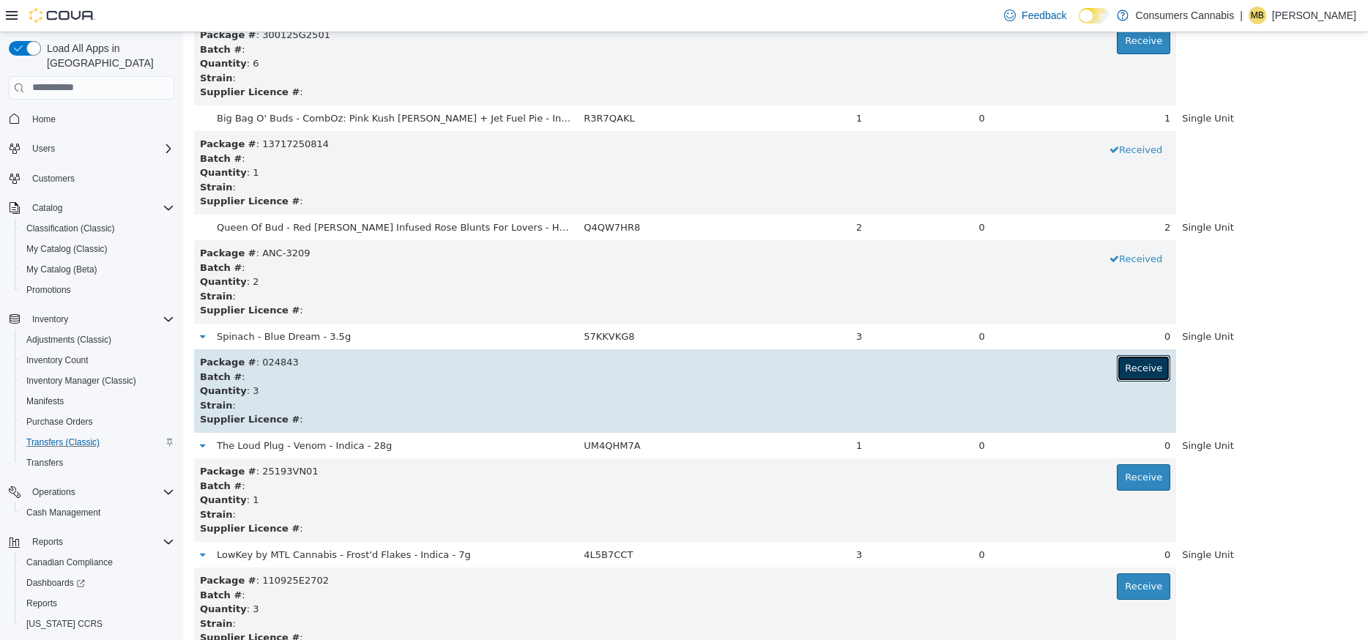
click at [1149, 373] on button "Receive" at bounding box center [1142, 367] width 53 height 26
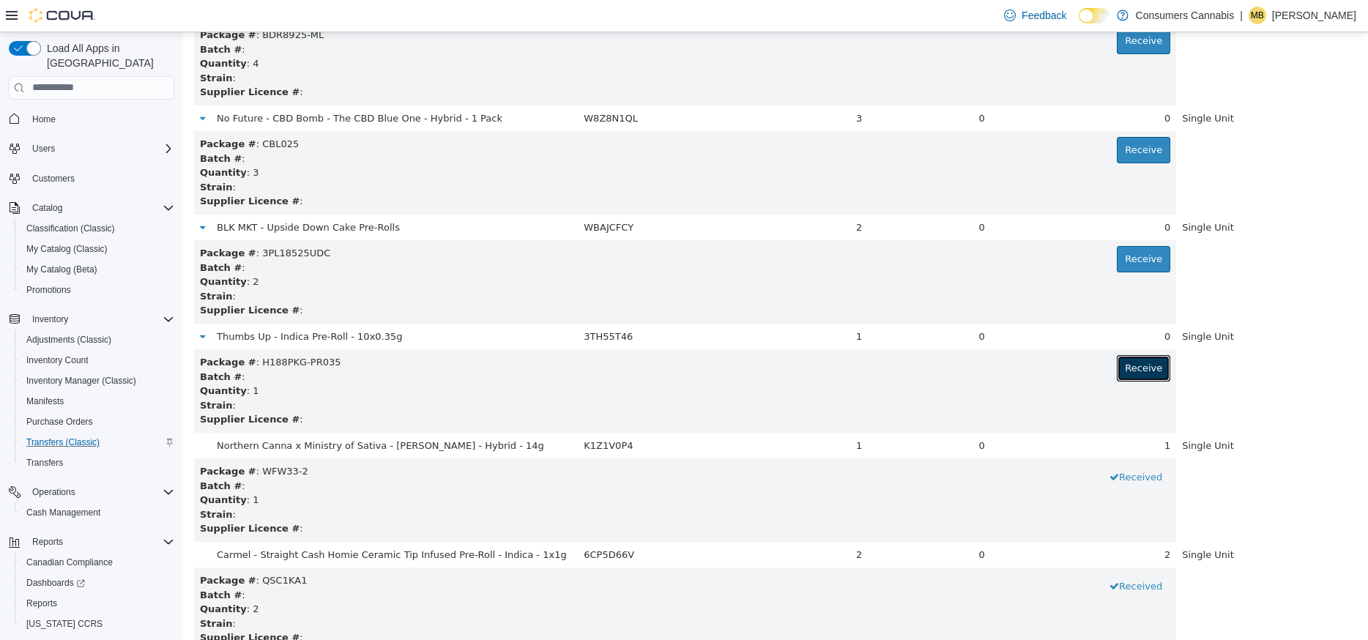
click at [1149, 373] on button "Receive" at bounding box center [1142, 367] width 53 height 26
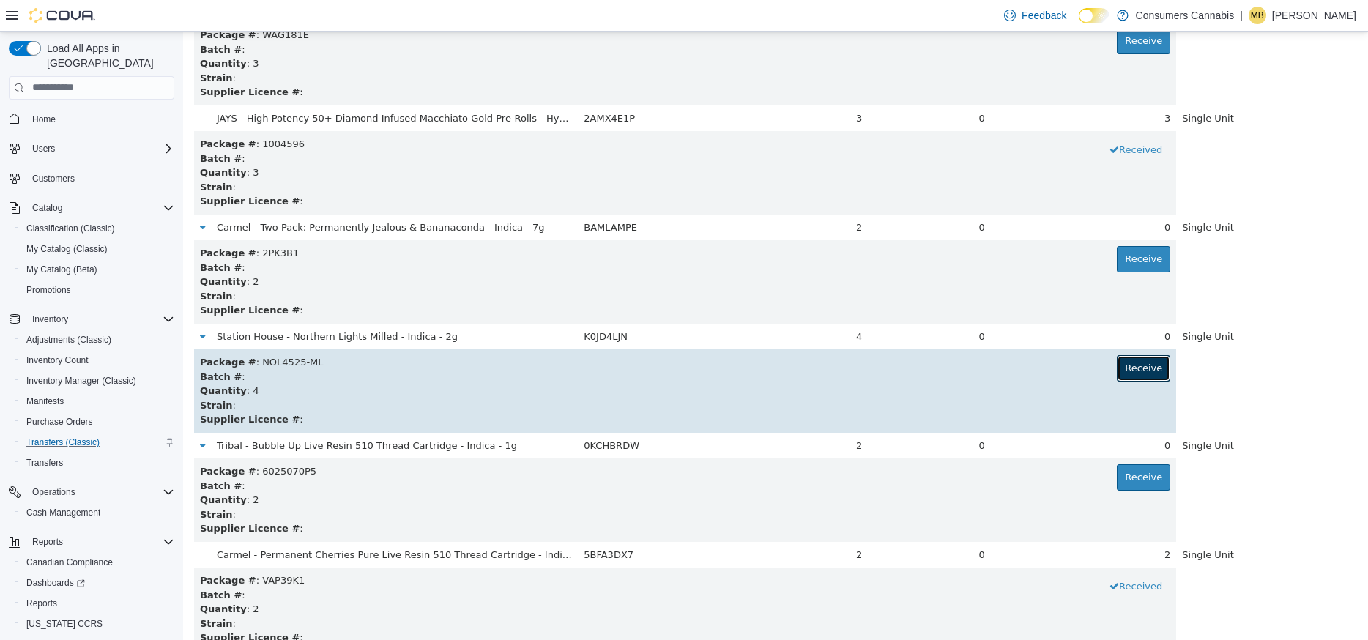
click at [1145, 374] on button "Receive" at bounding box center [1142, 367] width 53 height 26
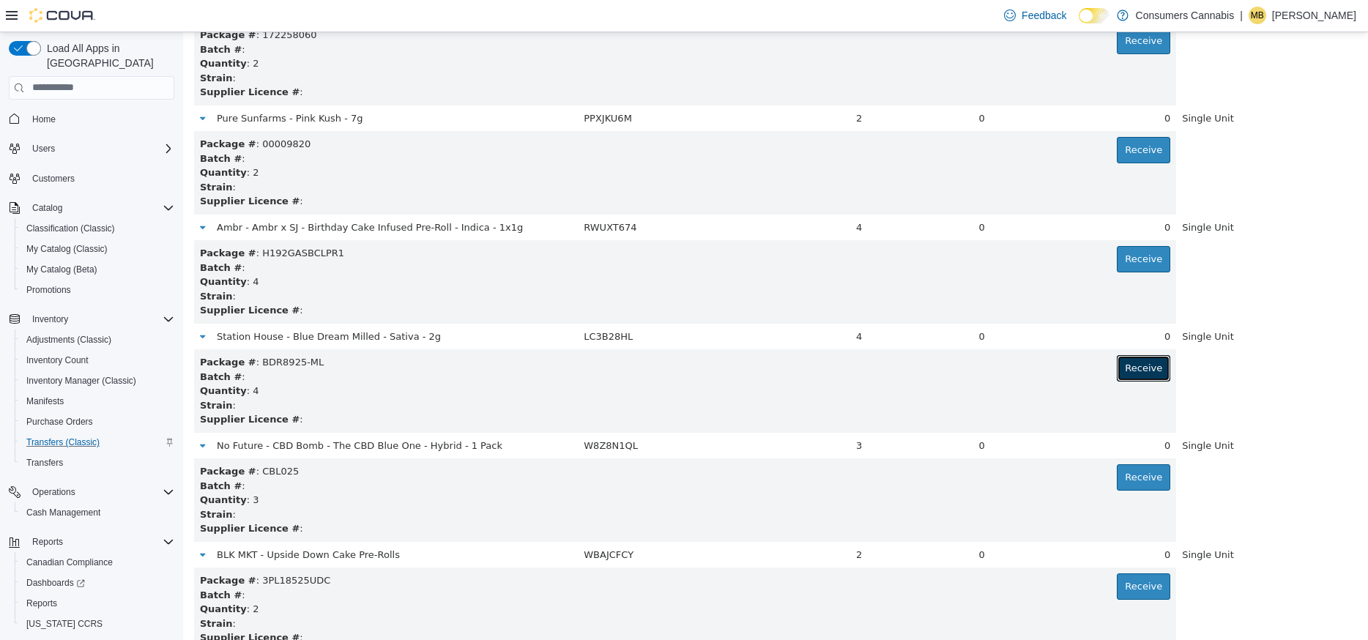
click at [1145, 374] on button "Receive" at bounding box center [1142, 367] width 53 height 26
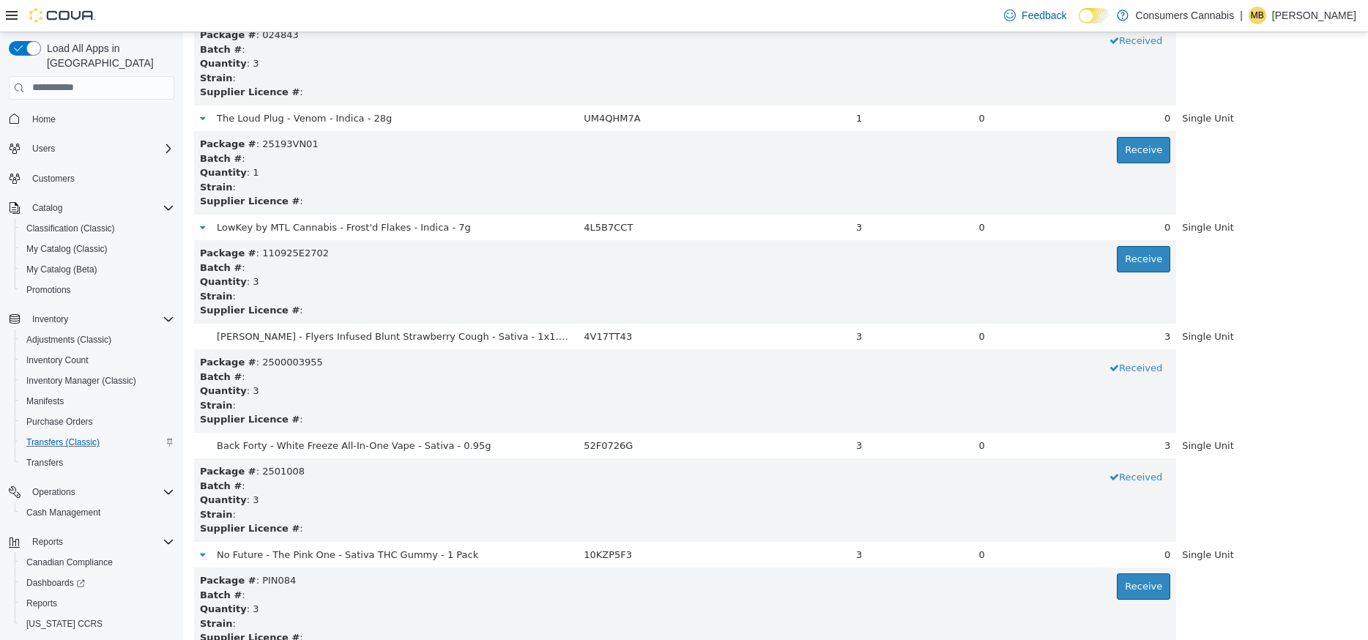
scroll to position [2502, 0]
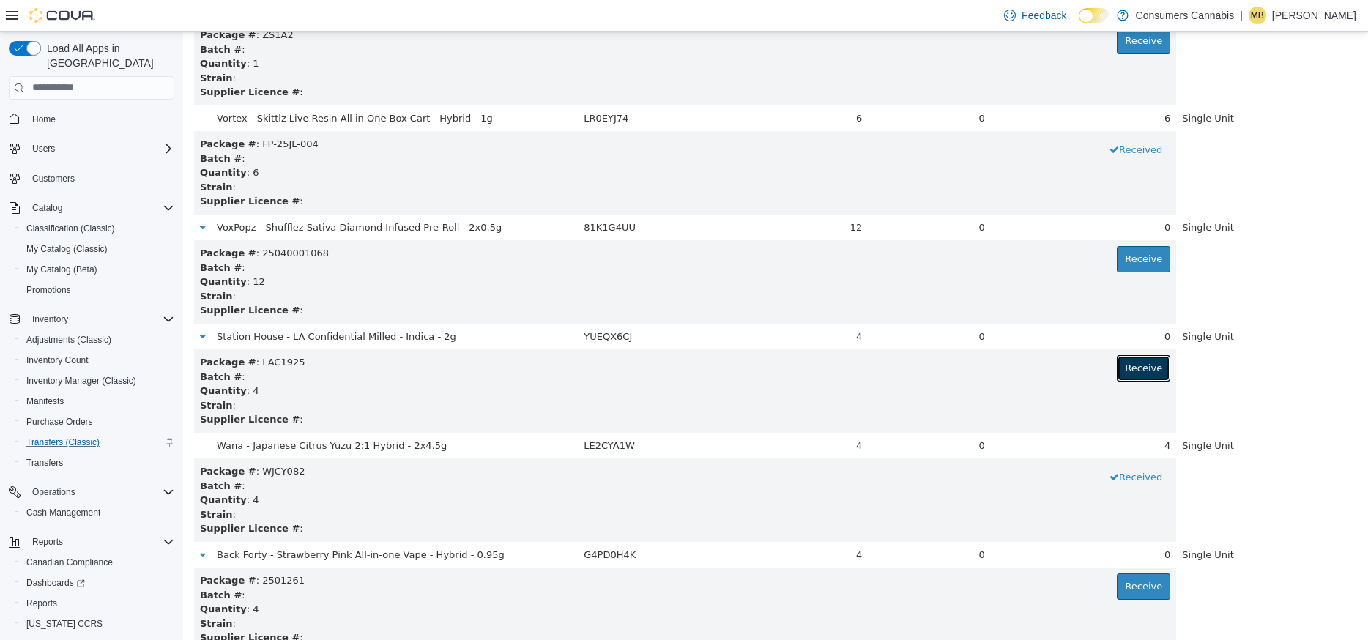
click at [1145, 374] on button "Receive" at bounding box center [1142, 367] width 53 height 26
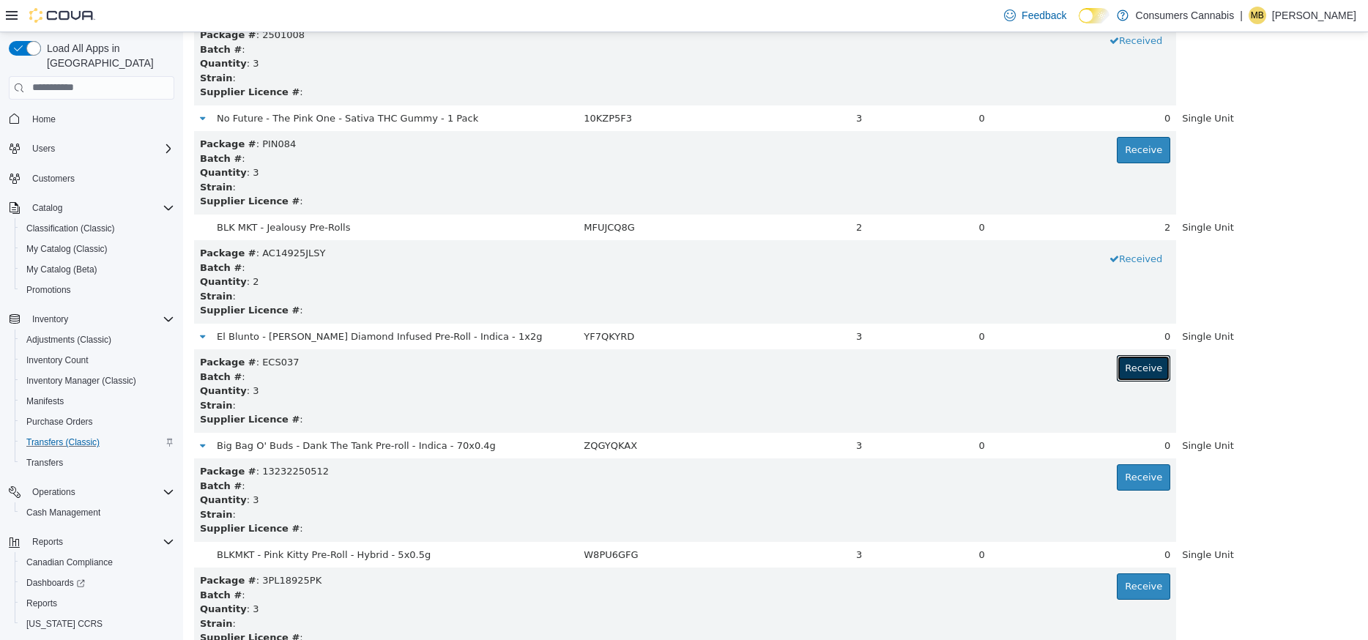
click at [1145, 374] on button "Receive" at bounding box center [1142, 367] width 53 height 26
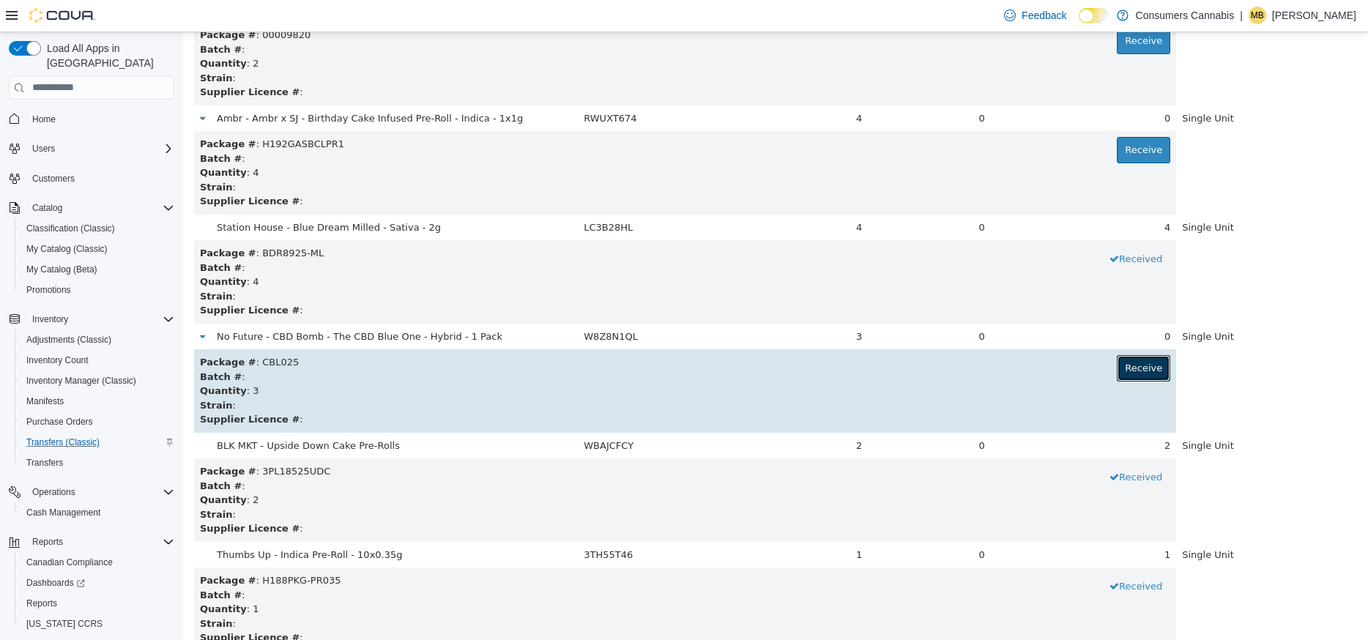
click at [1145, 374] on button "Receive" at bounding box center [1142, 367] width 53 height 26
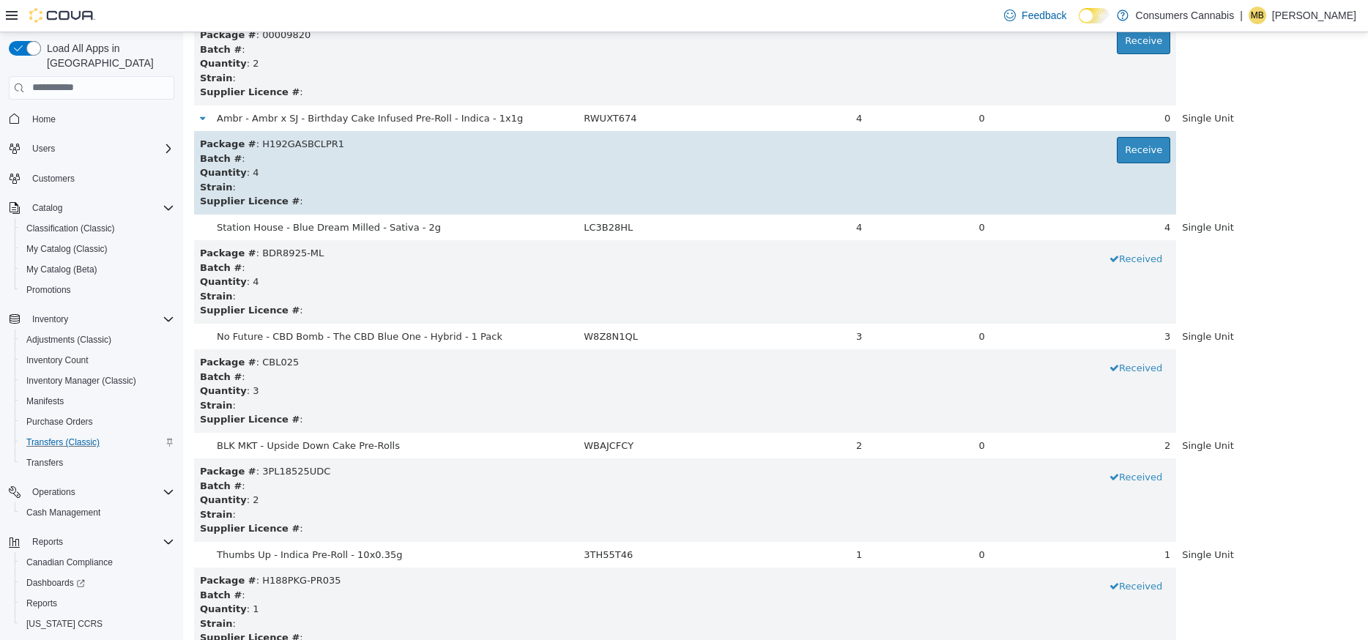
click at [1156, 173] on div "Quantity : 4" at bounding box center [685, 172] width 970 height 15
click at [1142, 154] on button "Receive" at bounding box center [1142, 149] width 53 height 26
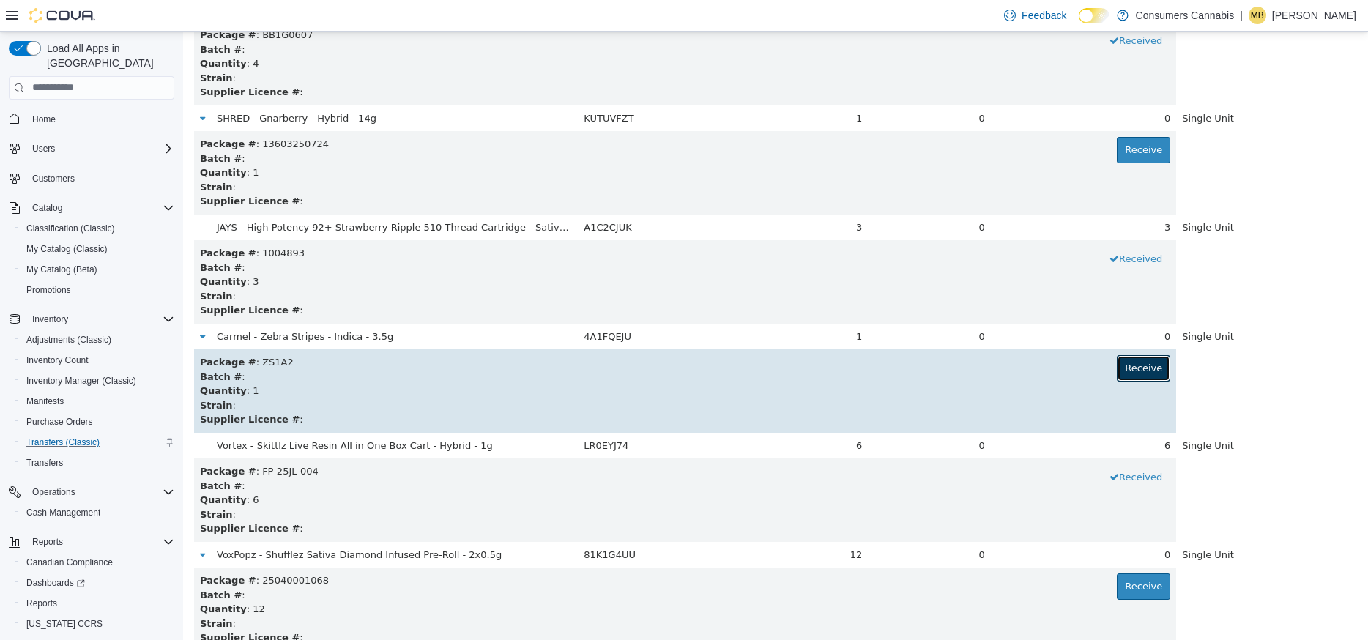
click at [1155, 364] on button "Receive" at bounding box center [1142, 367] width 53 height 26
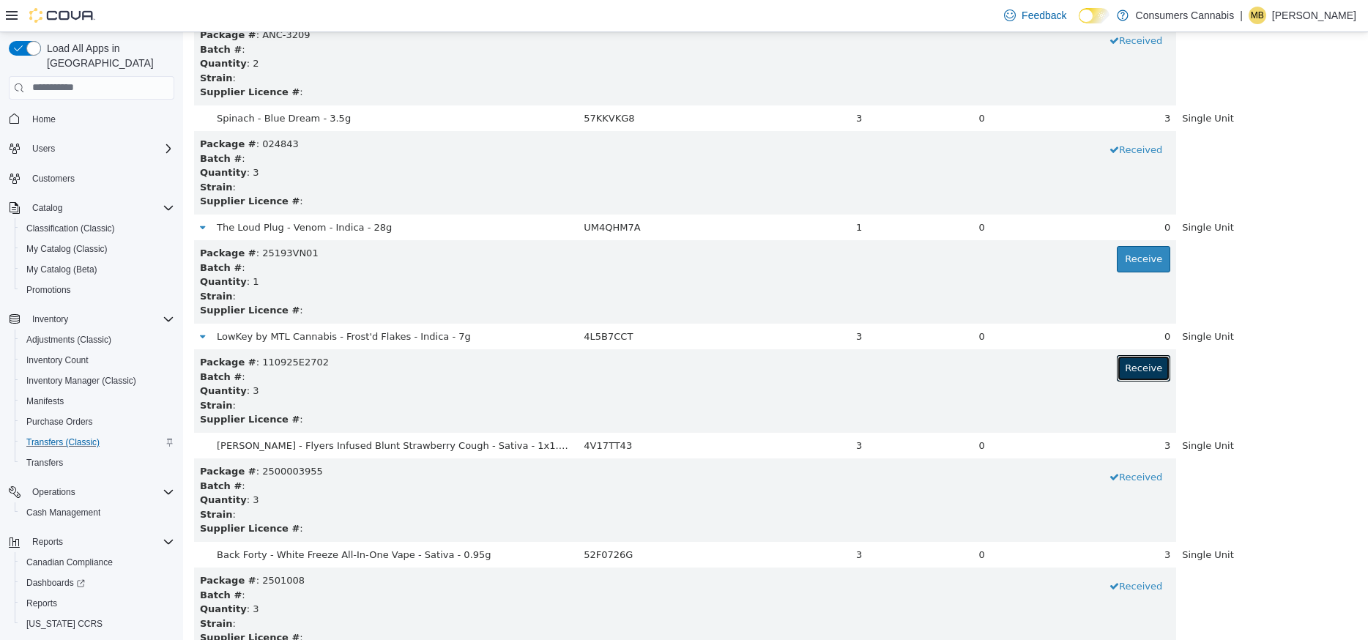
click at [1155, 364] on button "Receive" at bounding box center [1142, 367] width 53 height 26
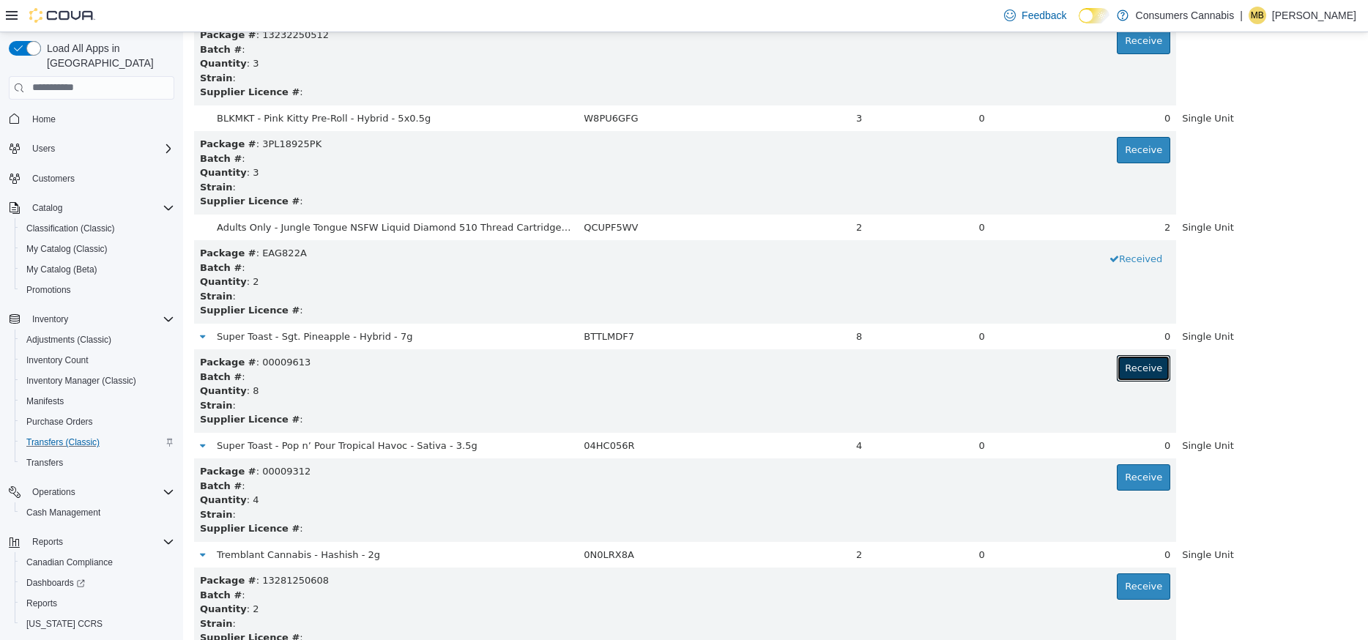
click at [1155, 364] on button "Receive" at bounding box center [1142, 367] width 53 height 26
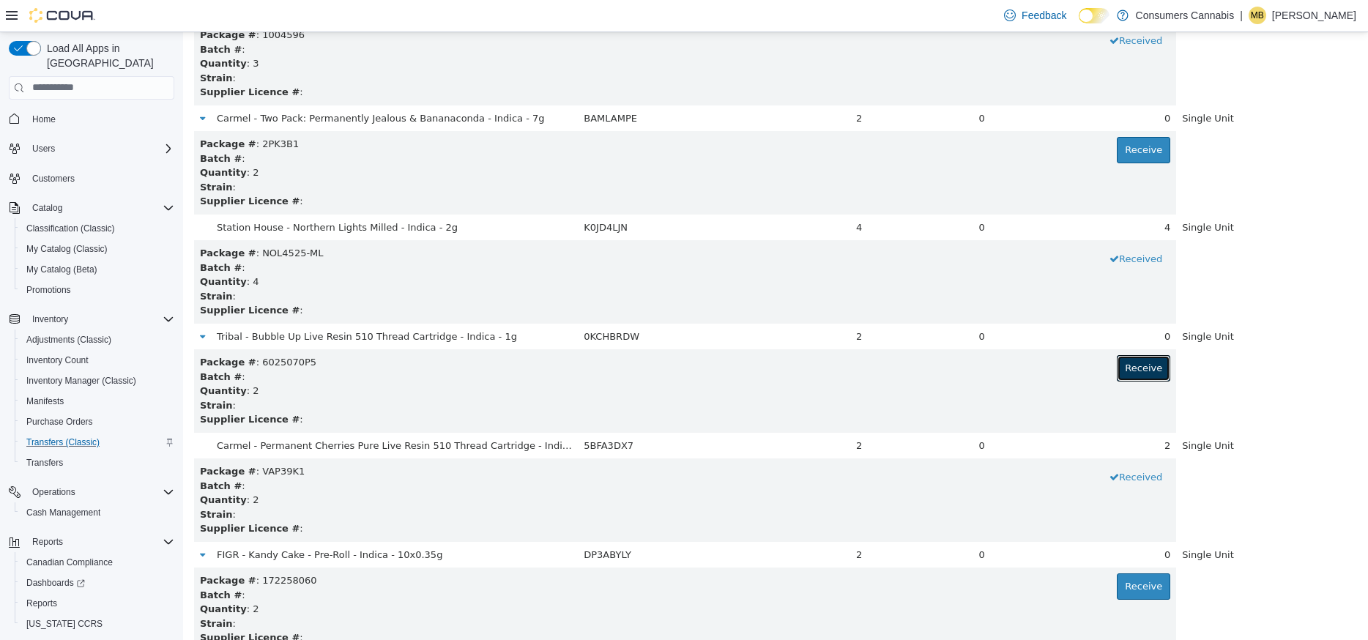
click at [1155, 364] on button "Receive" at bounding box center [1142, 367] width 53 height 26
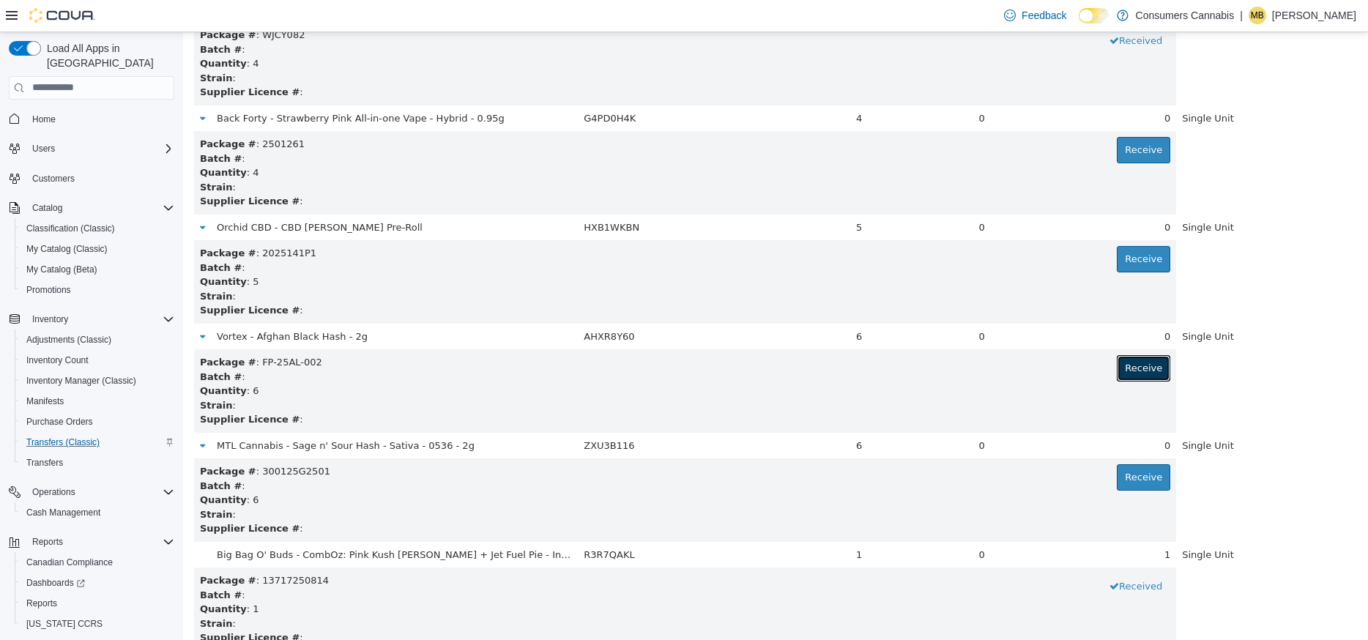
click at [1155, 364] on button "Receive" at bounding box center [1142, 367] width 53 height 26
click at [1155, 364] on button "Received" at bounding box center [1135, 367] width 69 height 26
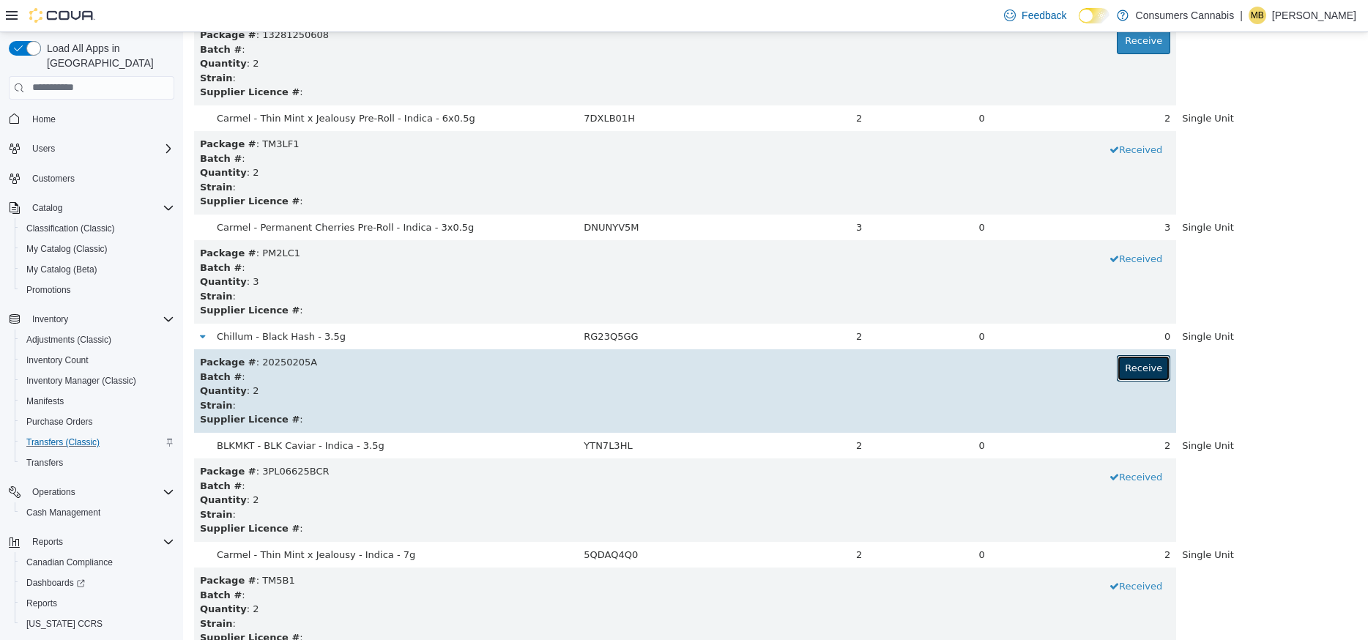
click at [1149, 365] on button "Receive" at bounding box center [1142, 367] width 53 height 26
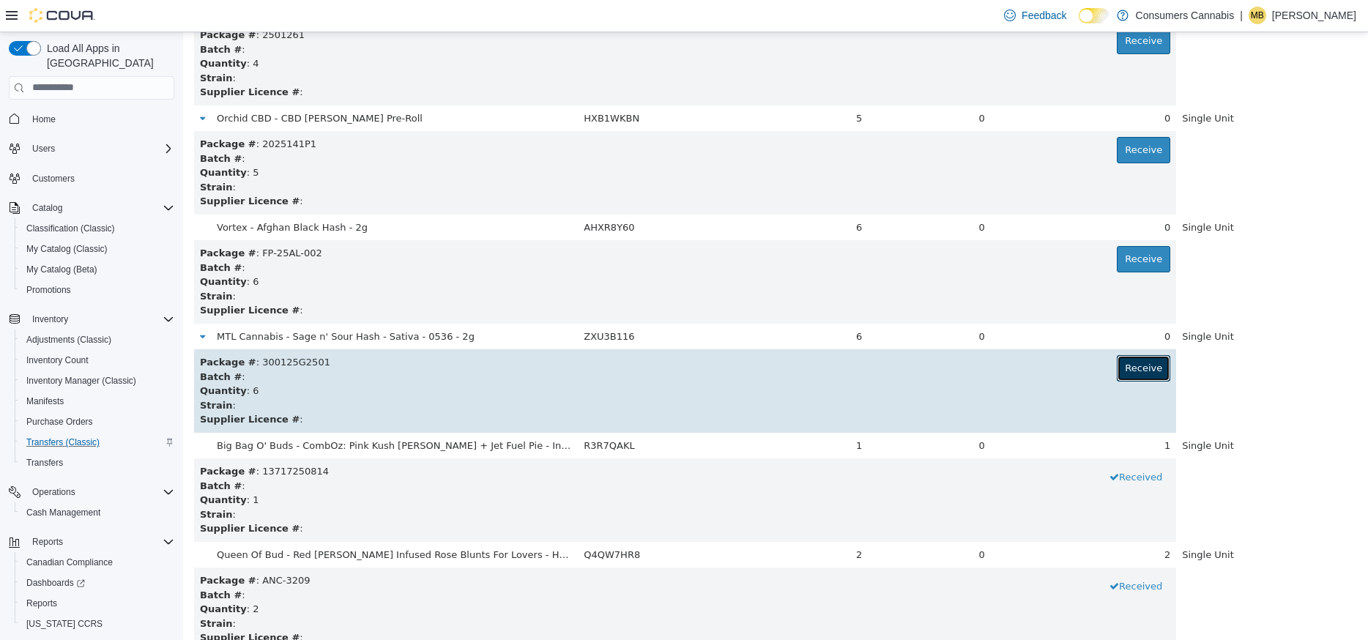
click at [1155, 365] on button "Receive" at bounding box center [1142, 367] width 53 height 26
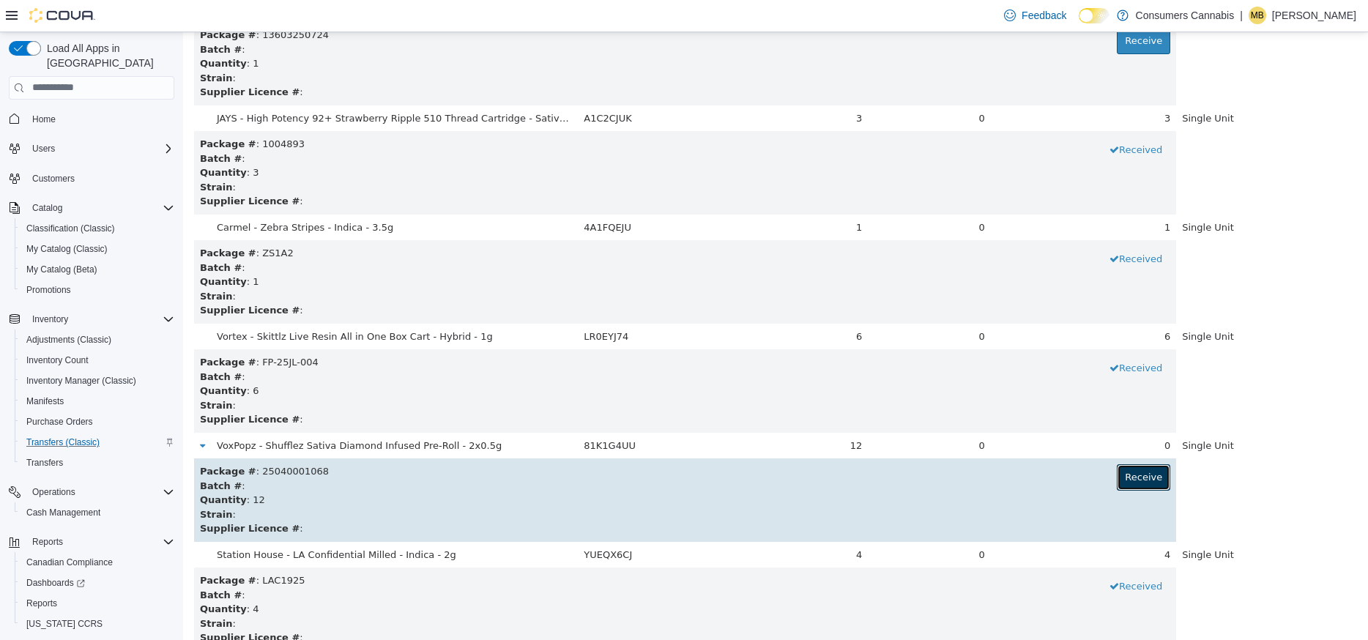
click at [1151, 469] on button "Receive" at bounding box center [1142, 476] width 53 height 26
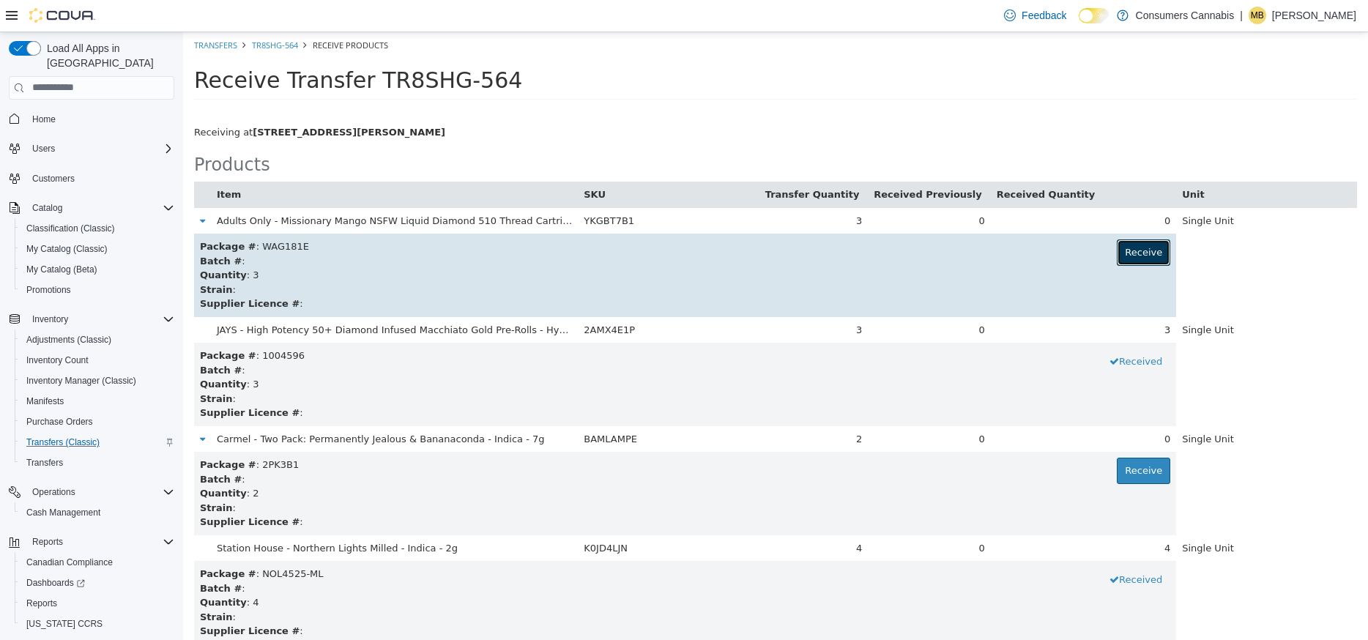
click at [1130, 254] on button "Receive" at bounding box center [1142, 252] width 53 height 26
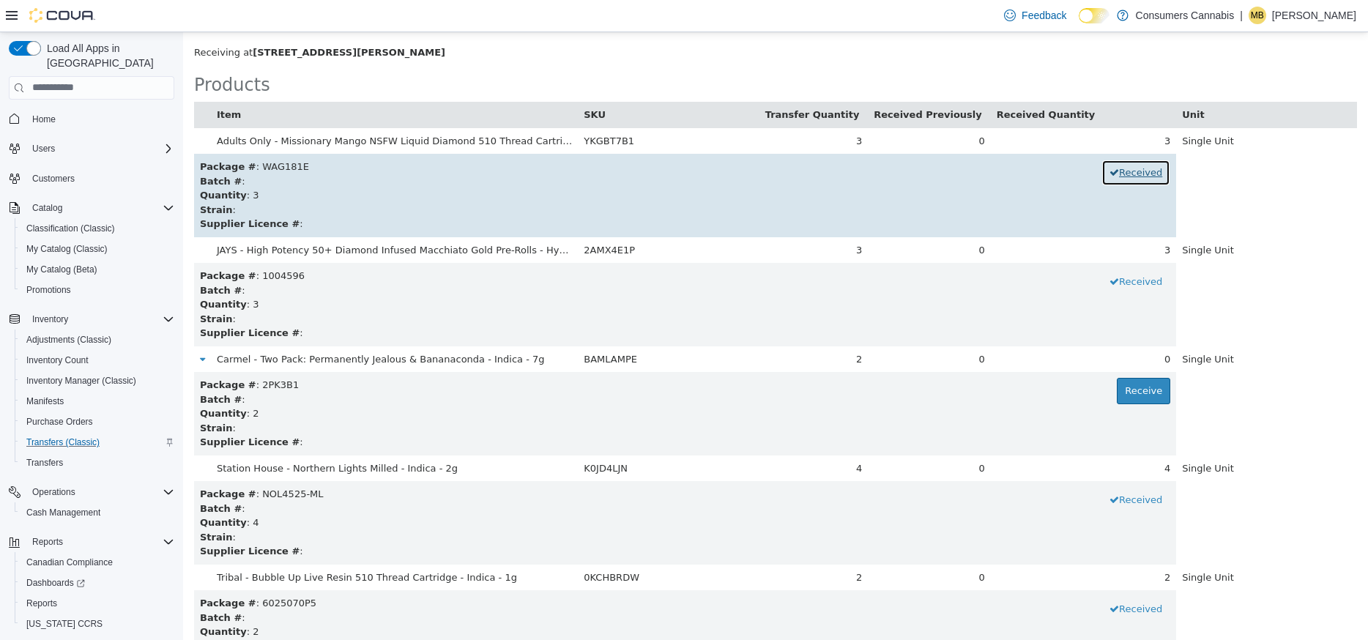
scroll to position [171, 0]
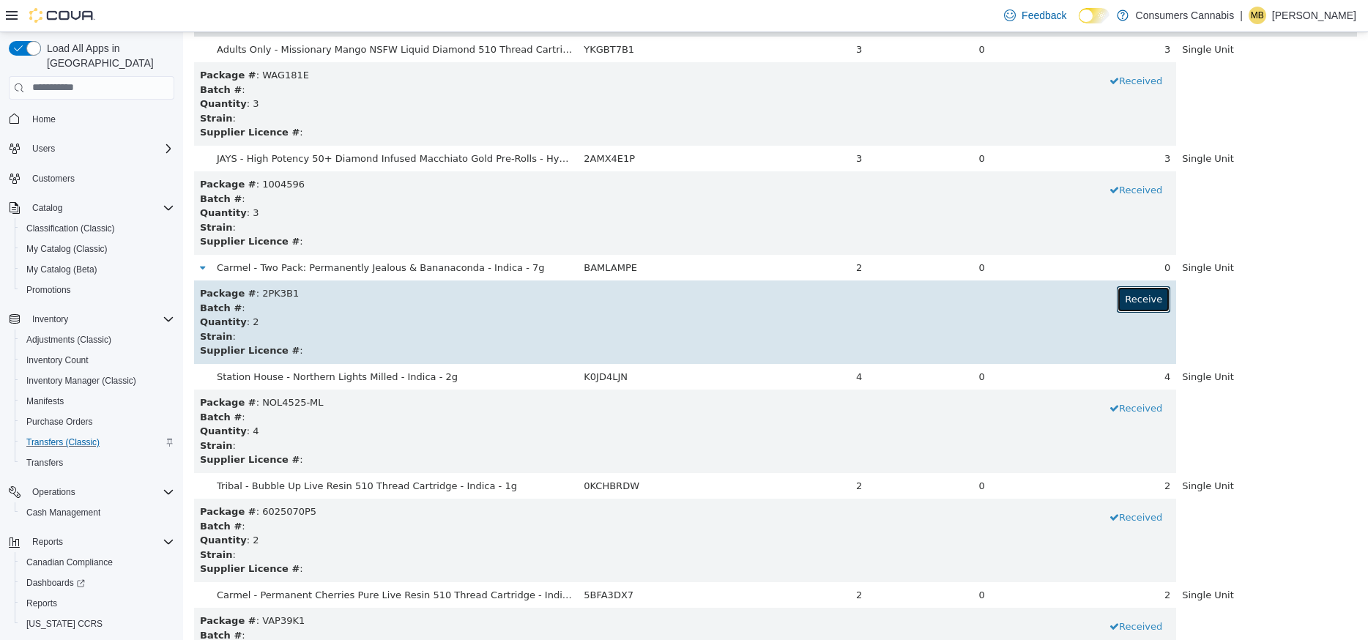
click at [1144, 302] on button "Receive" at bounding box center [1142, 299] width 53 height 26
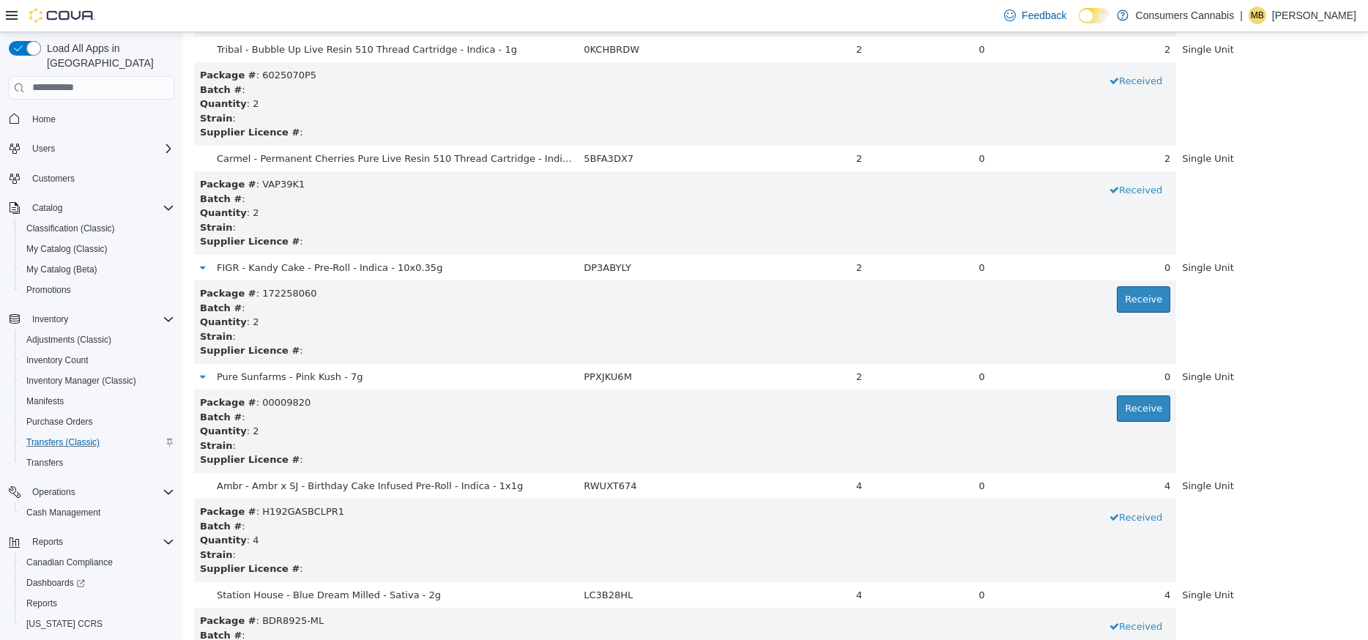
scroll to position [633, 0]
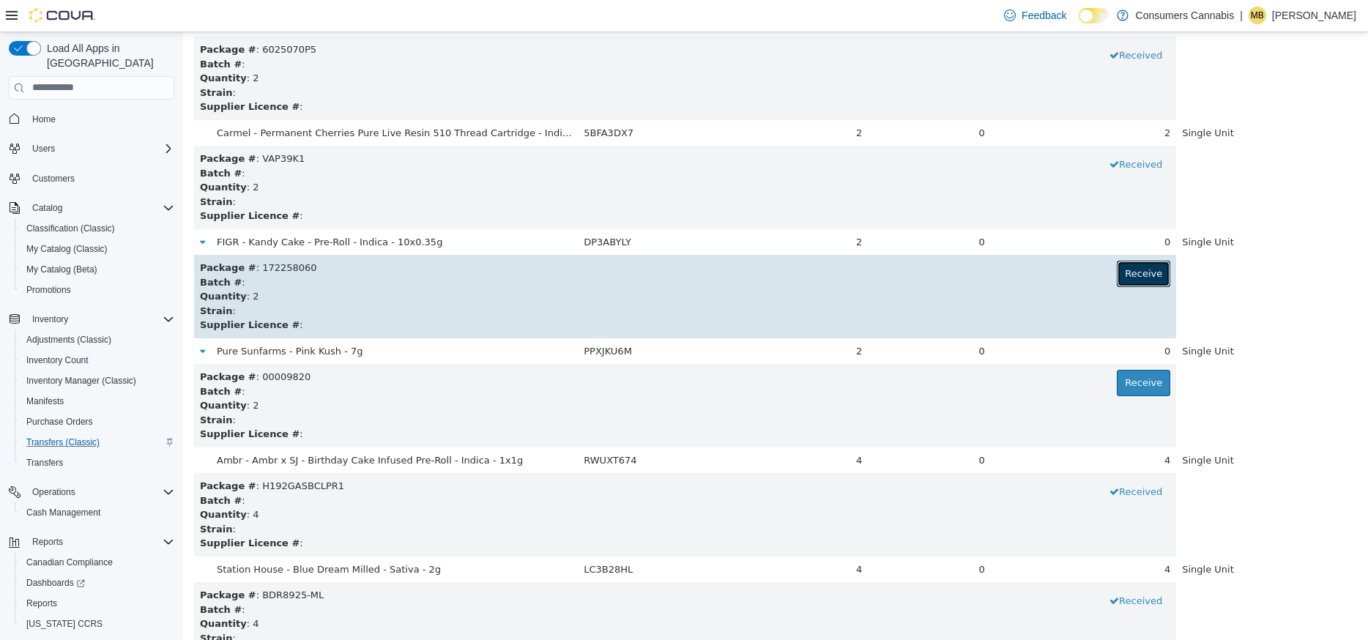
click at [1139, 282] on button "Receive" at bounding box center [1142, 273] width 53 height 26
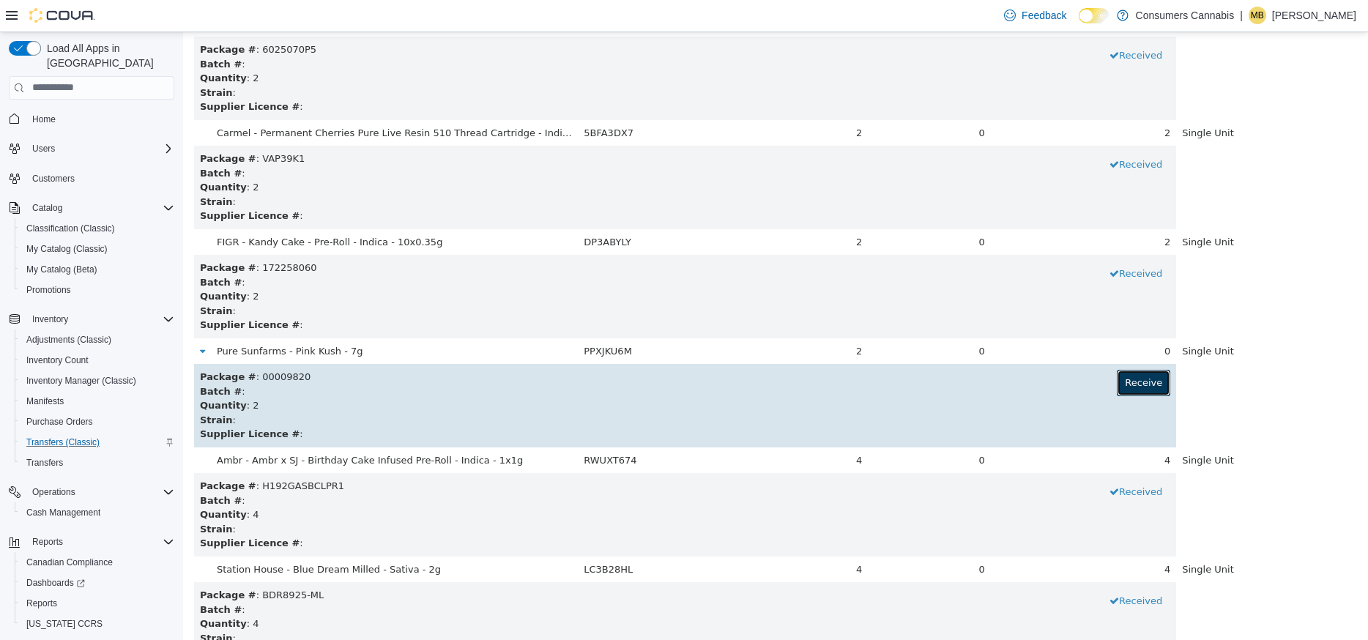
click at [1137, 380] on button "Receive" at bounding box center [1142, 382] width 53 height 26
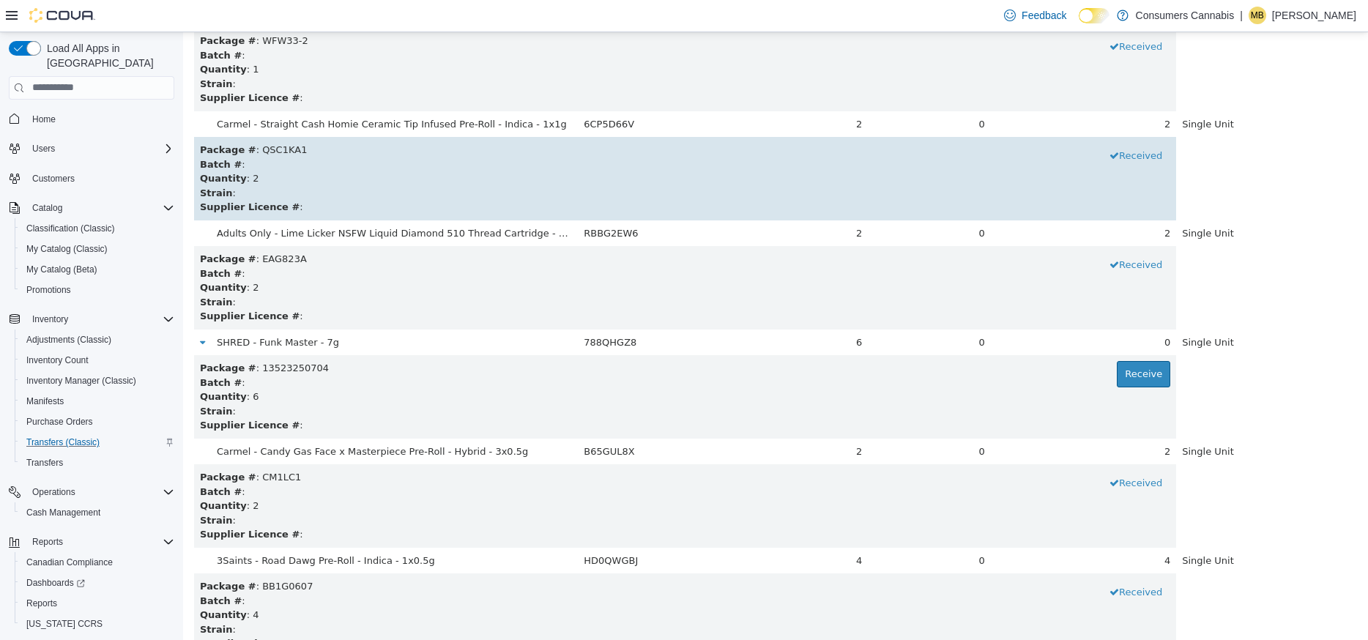
scroll to position [1641, 0]
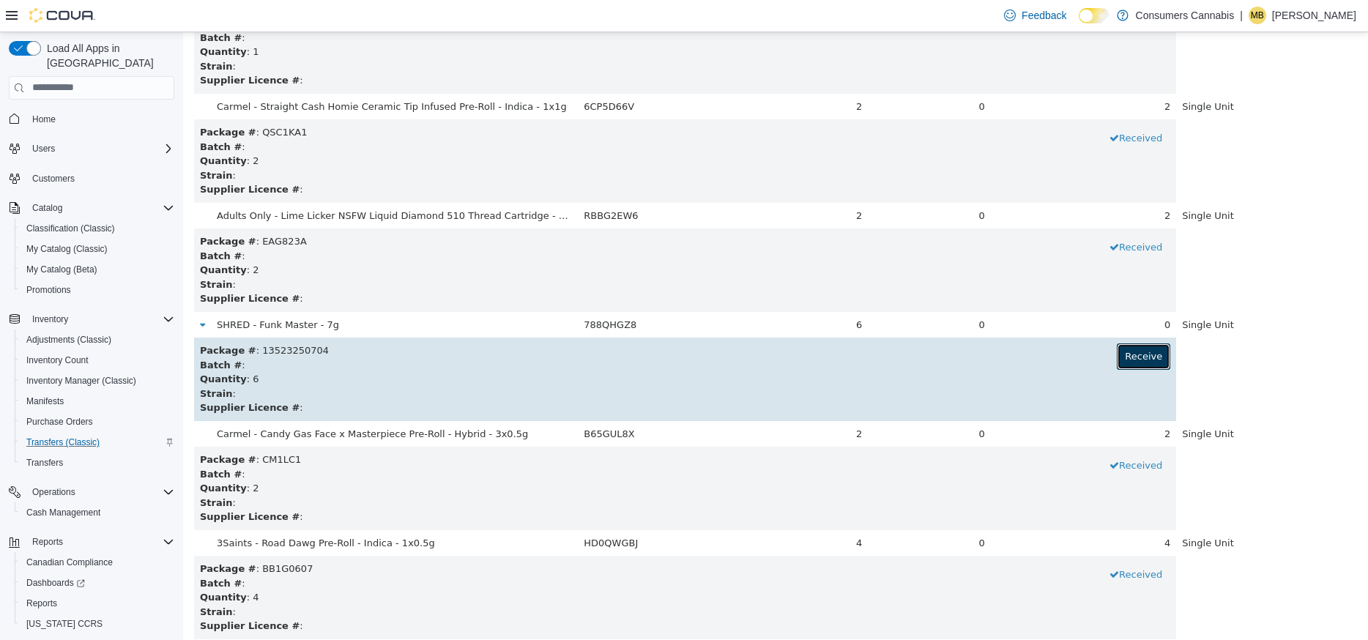
click at [1140, 364] on button "Receive" at bounding box center [1142, 356] width 53 height 26
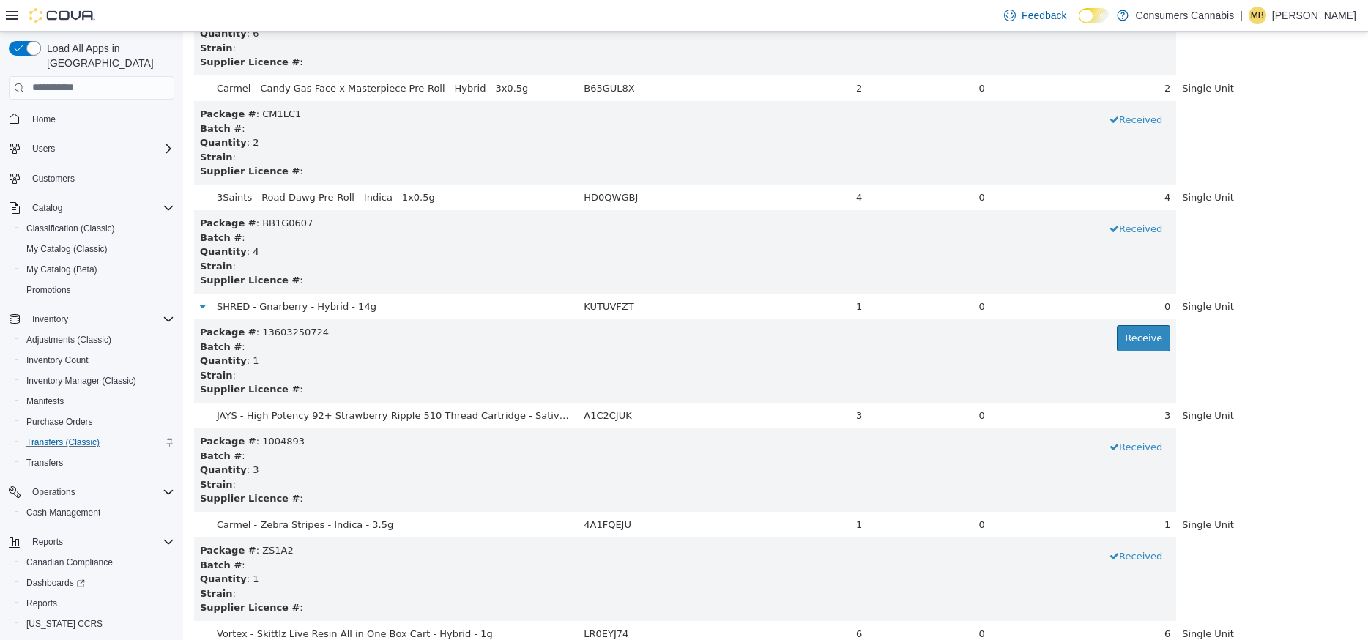
scroll to position [1991, 0]
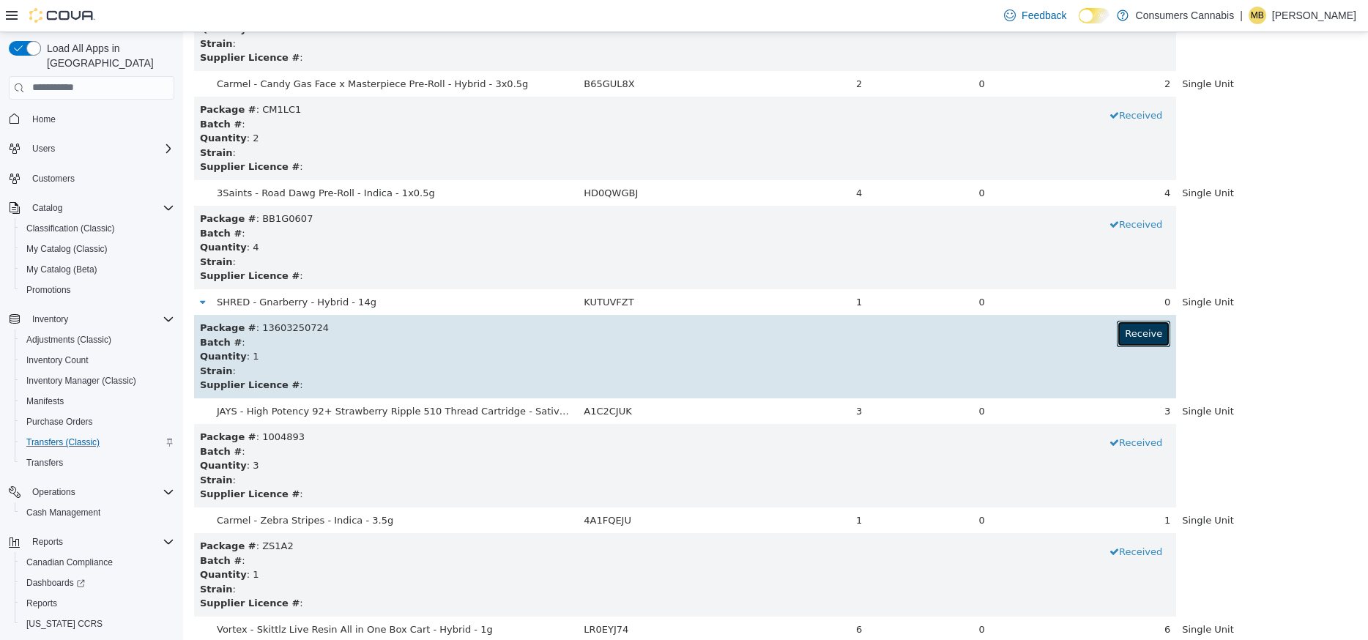
click at [1148, 329] on button "Receive" at bounding box center [1142, 333] width 53 height 26
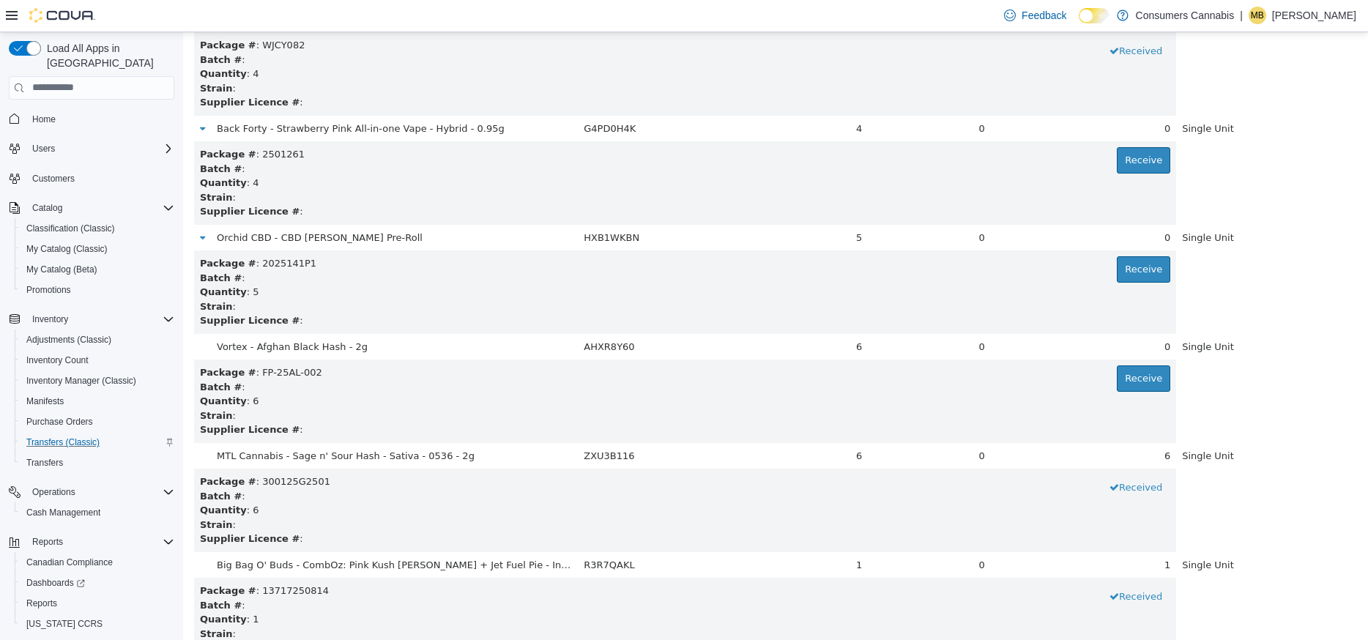
scroll to position [2928, 0]
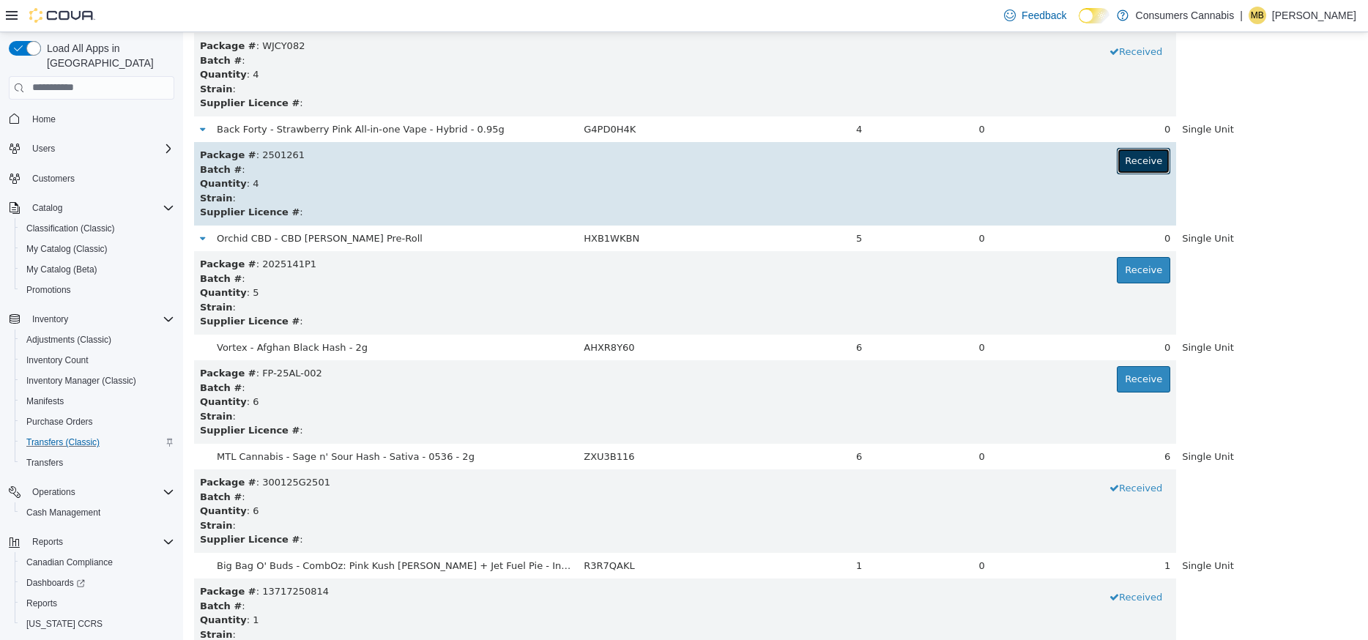
click at [1139, 149] on button "Receive" at bounding box center [1142, 160] width 53 height 26
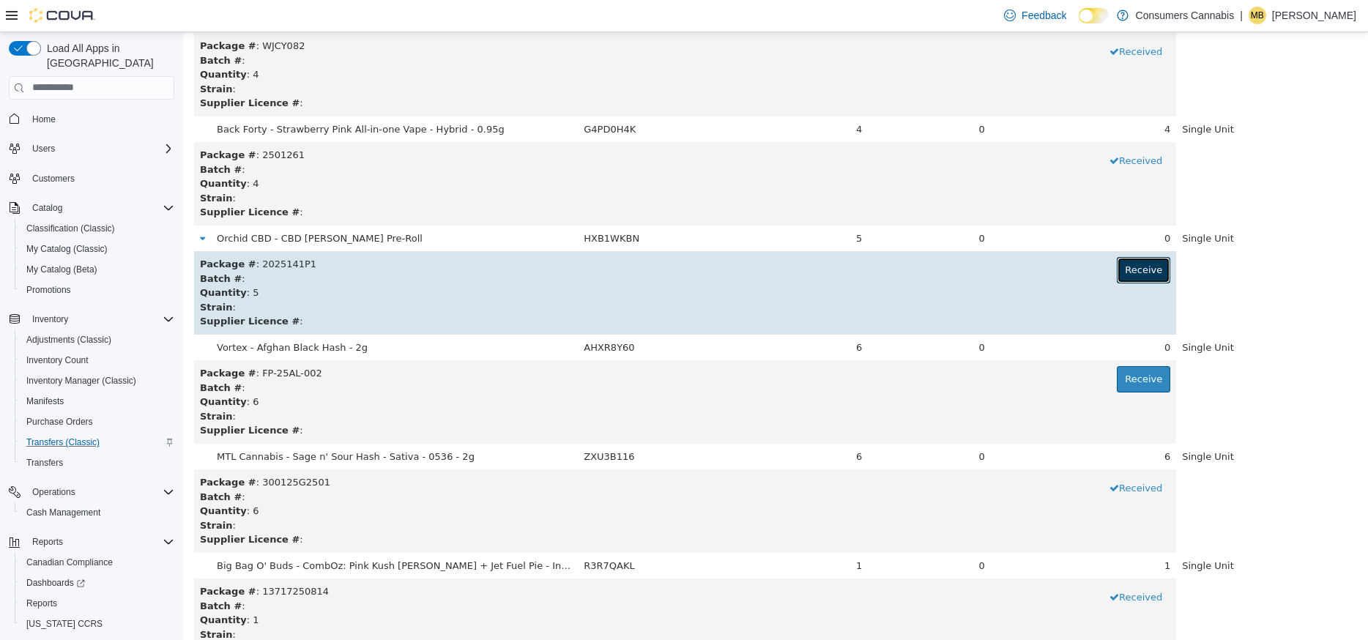
click at [1140, 276] on button "Receive" at bounding box center [1142, 269] width 53 height 26
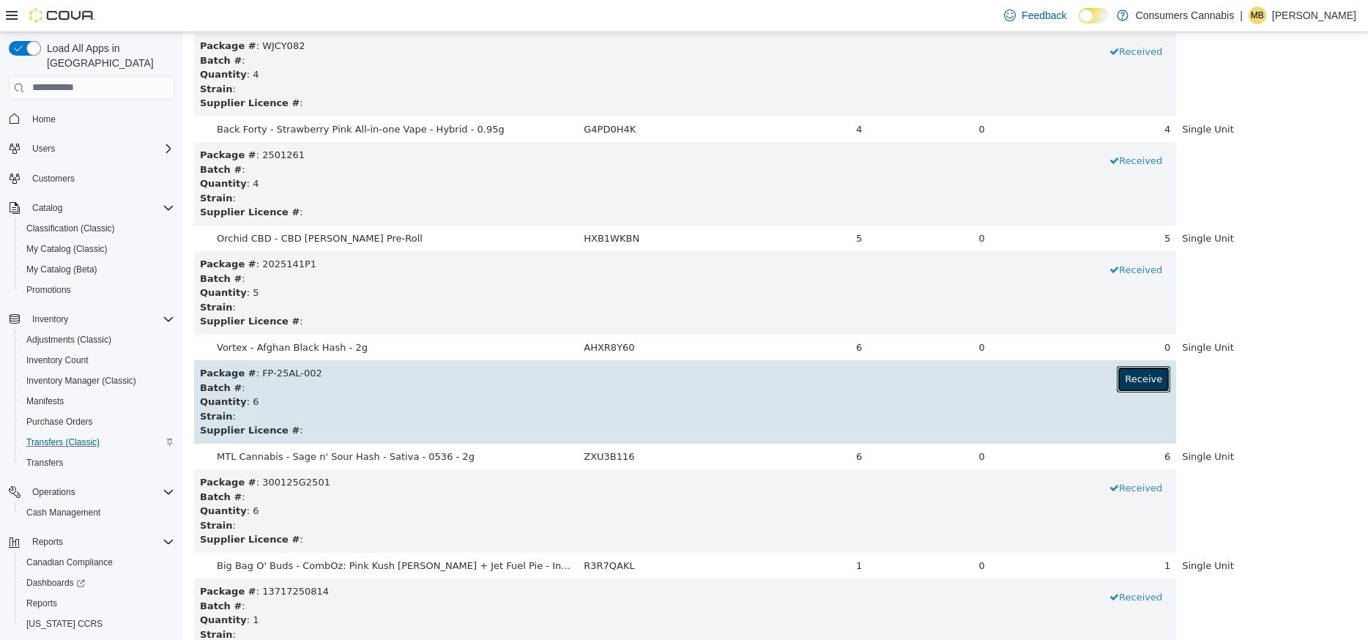
click at [1150, 376] on button "Receive" at bounding box center [1142, 378] width 53 height 26
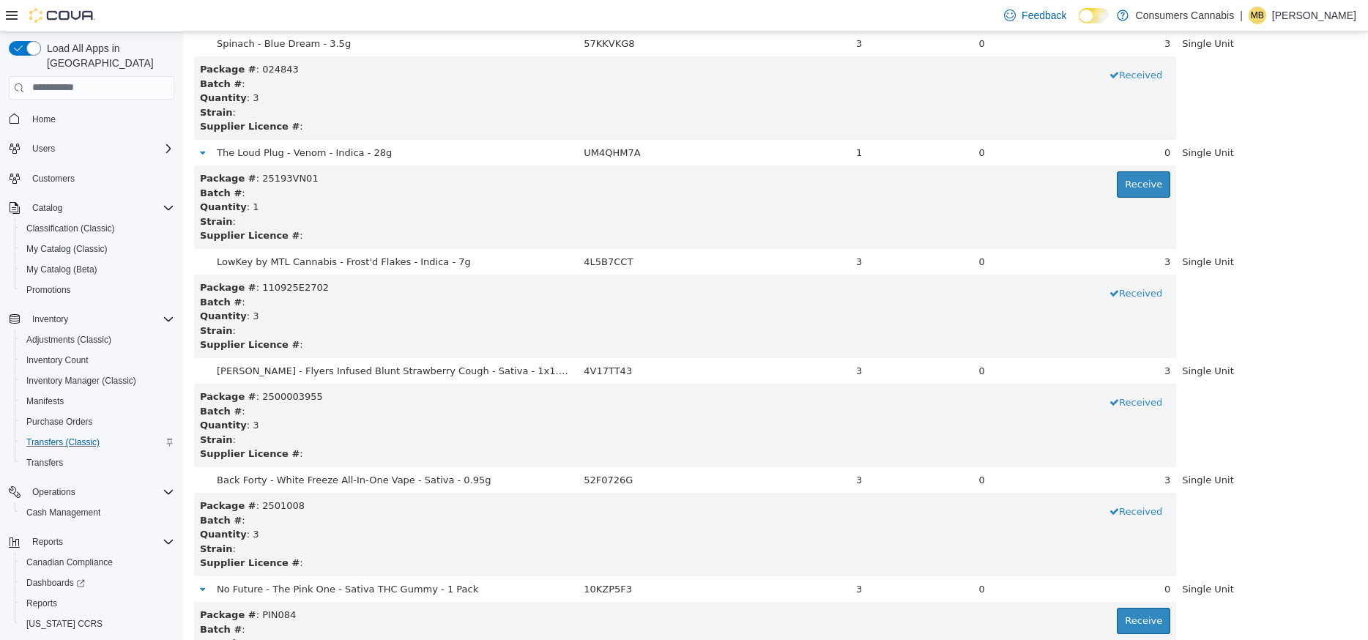
scroll to position [3659, 0]
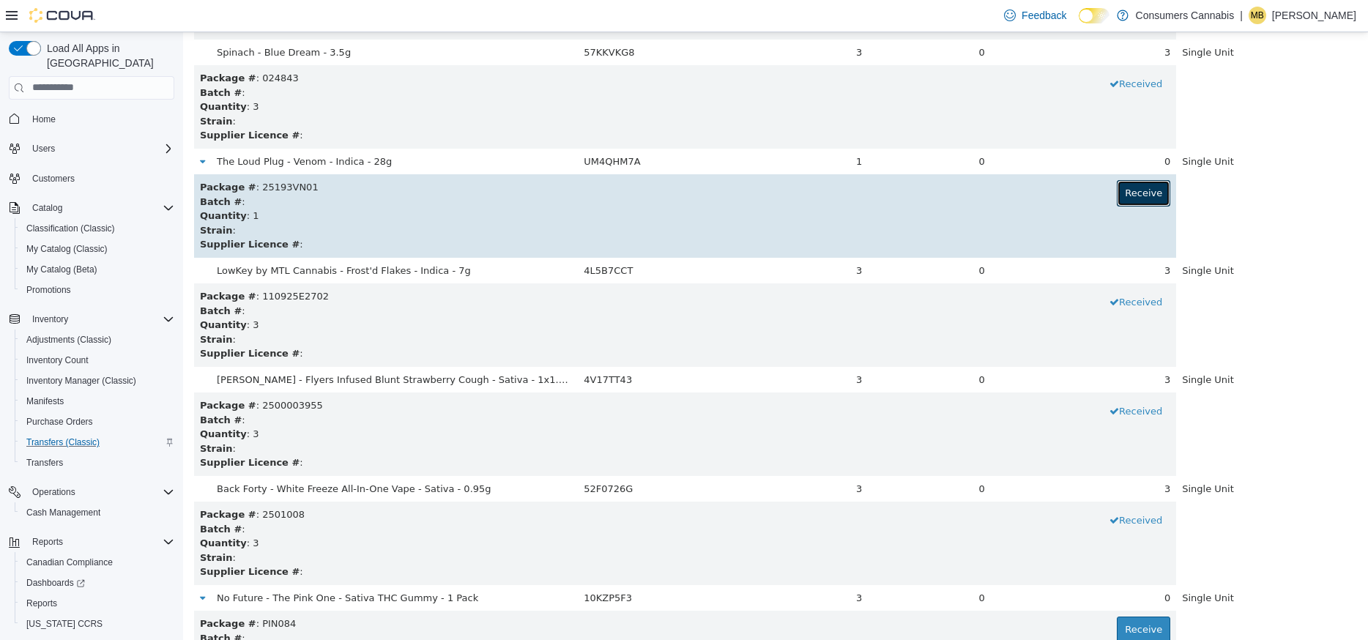
click at [1147, 198] on button "Receive" at bounding box center [1142, 192] width 53 height 26
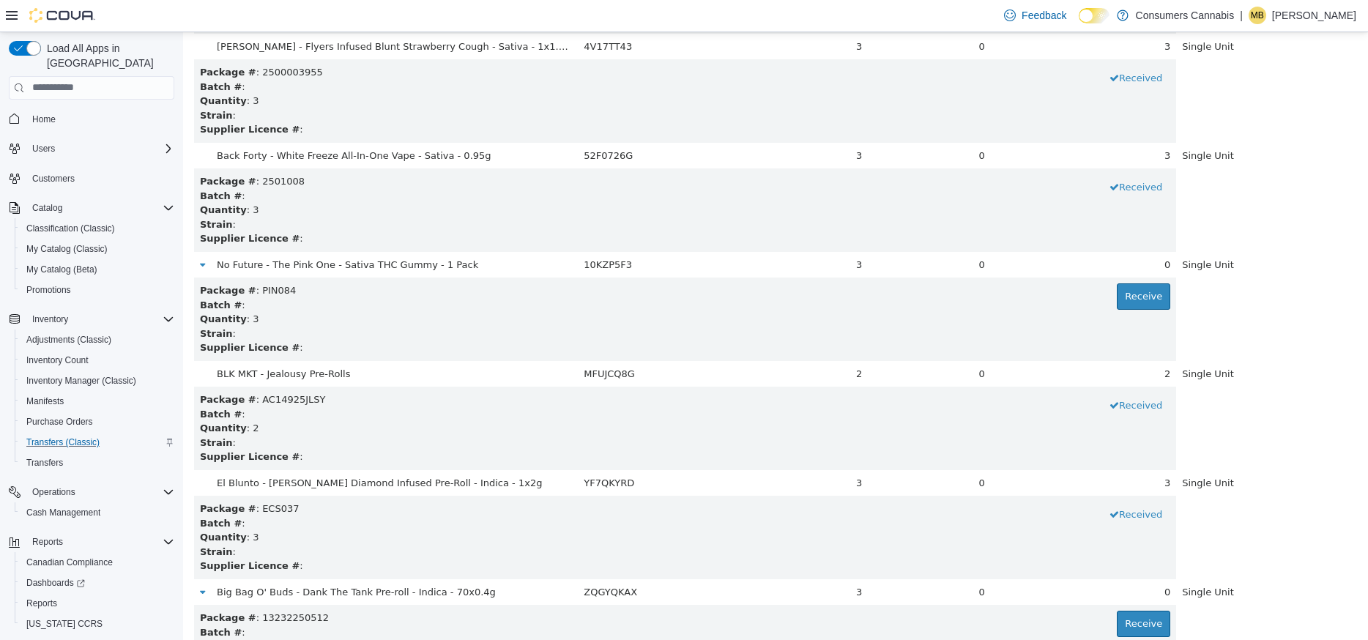
scroll to position [4014, 0]
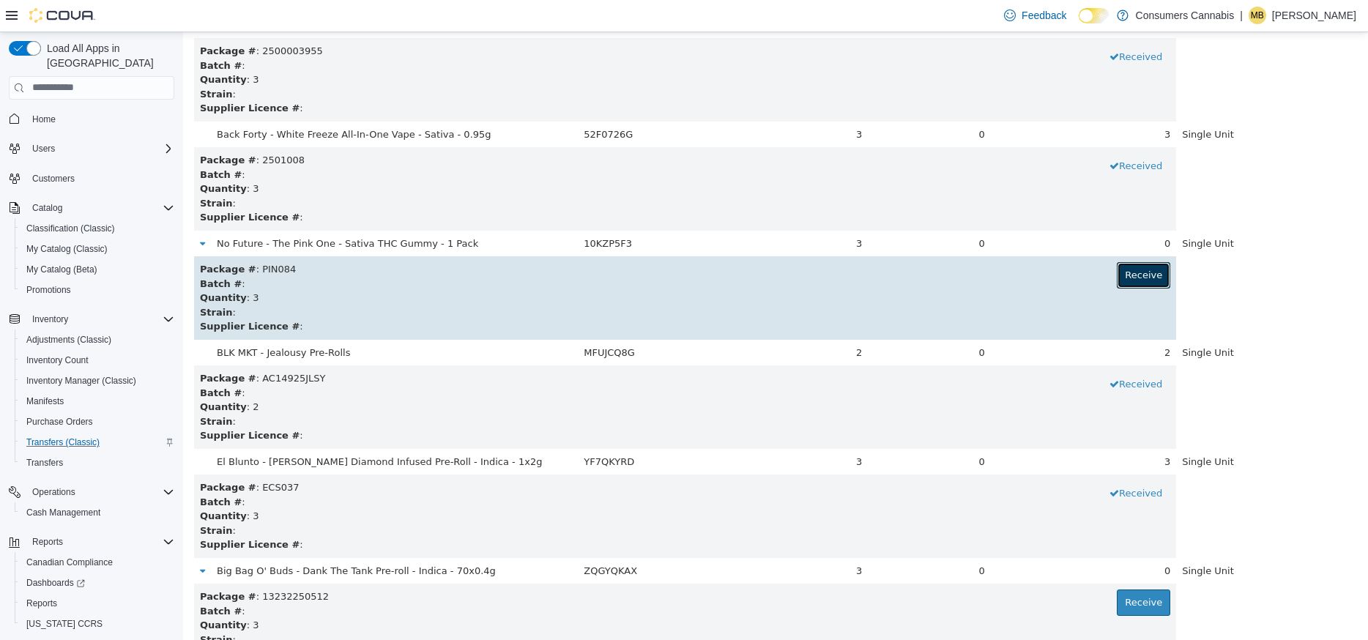
click at [1159, 275] on button "Receive" at bounding box center [1142, 274] width 53 height 26
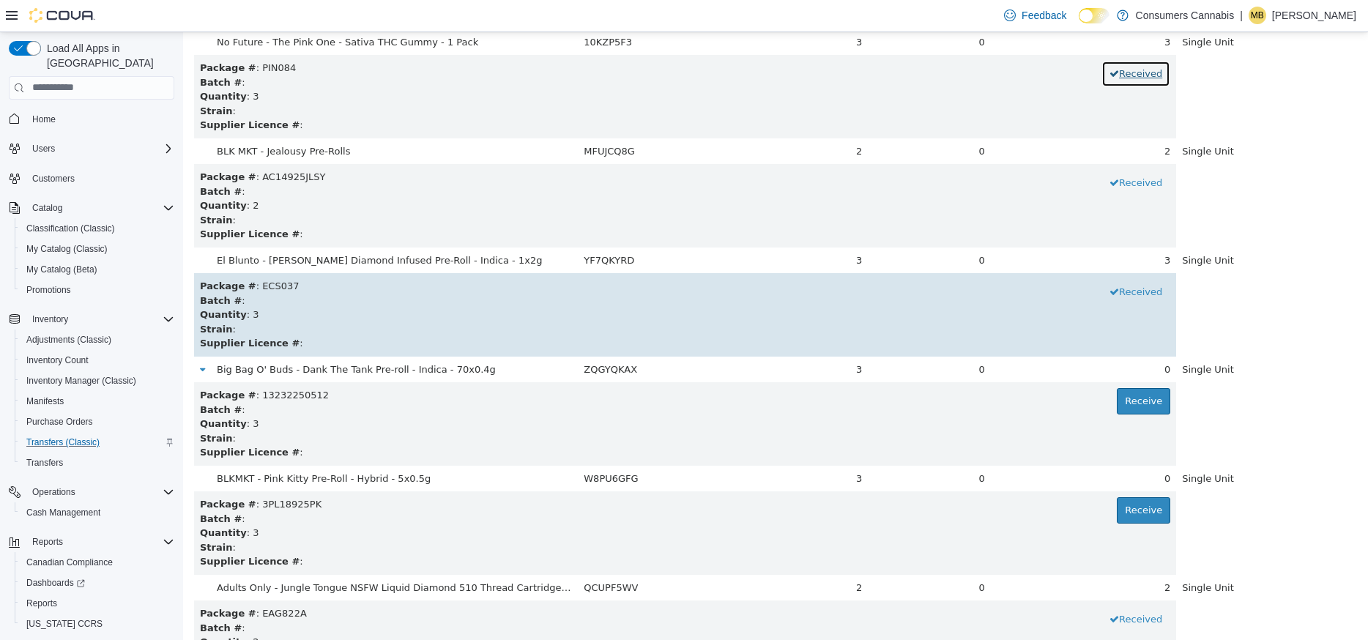
scroll to position [4311, 0]
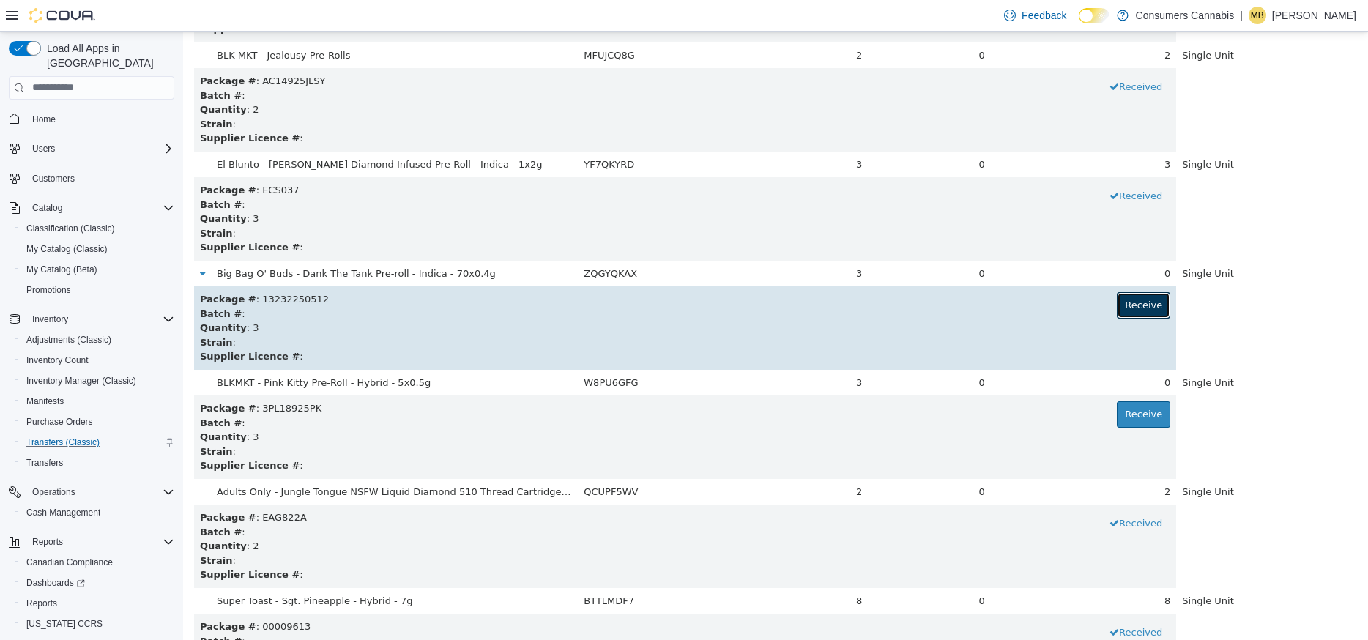
click at [1152, 302] on button "Receive" at bounding box center [1142, 304] width 53 height 26
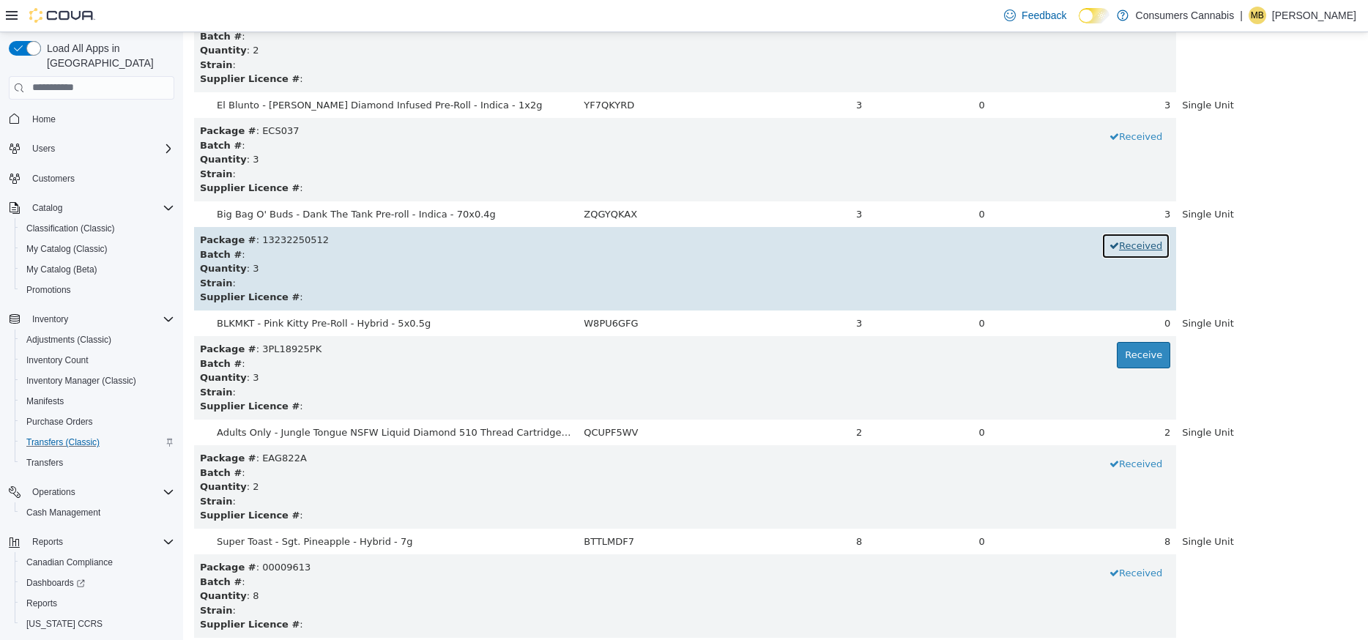
scroll to position [4384, 0]
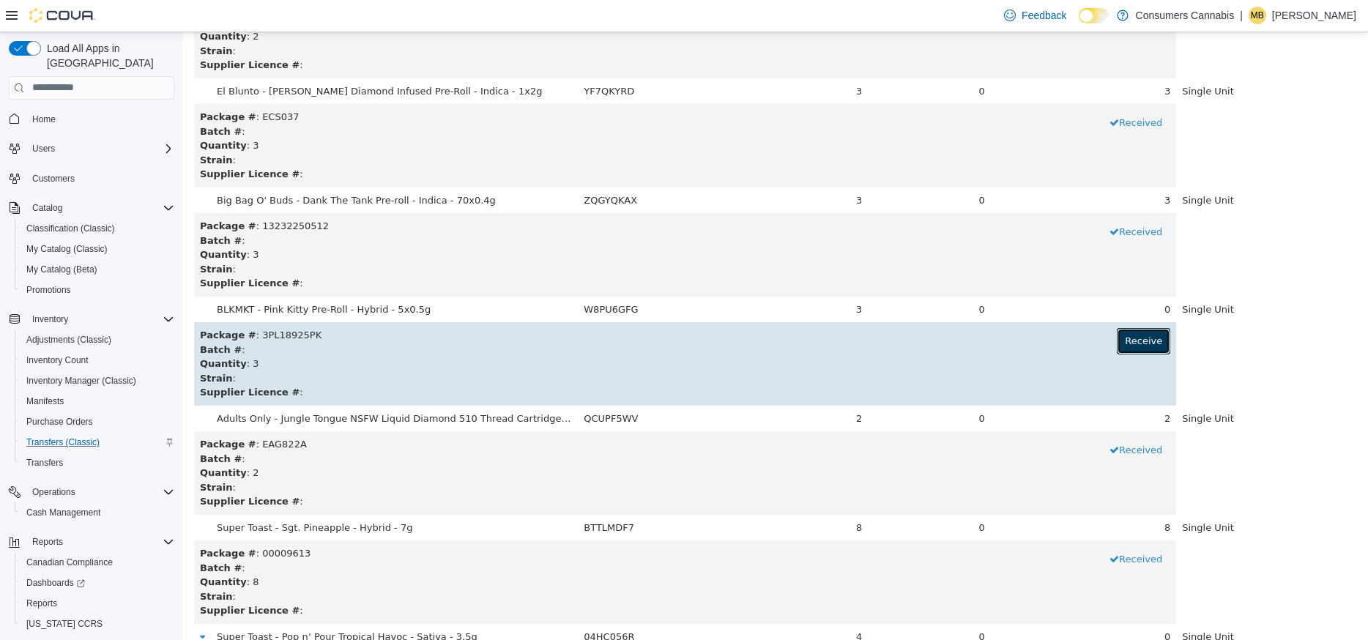
click at [1144, 343] on button "Receive" at bounding box center [1142, 340] width 53 height 26
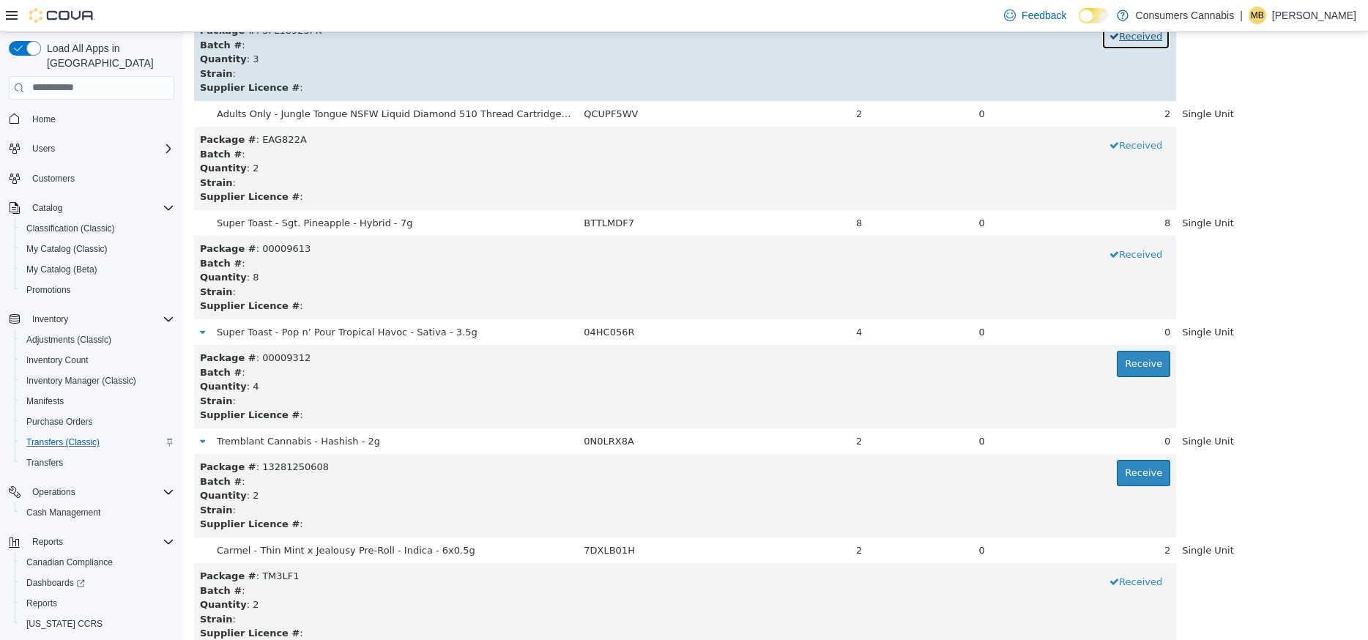
scroll to position [4721, 0]
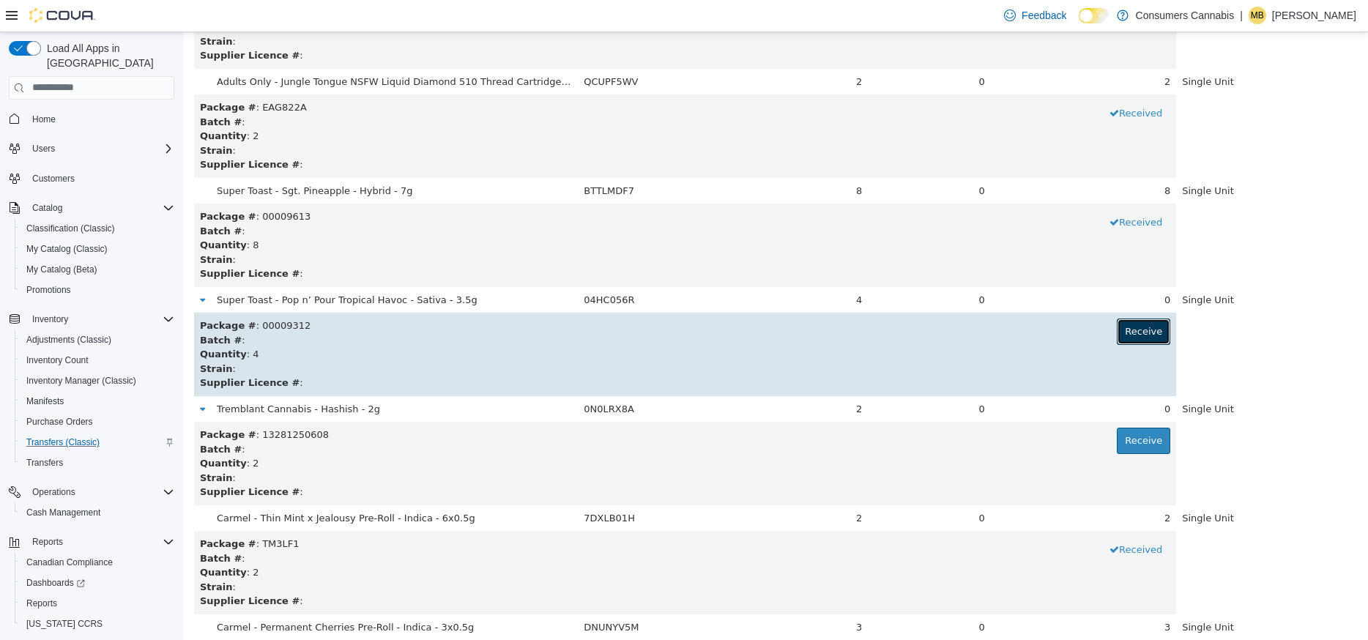
click at [1145, 339] on button "Receive" at bounding box center [1142, 331] width 53 height 26
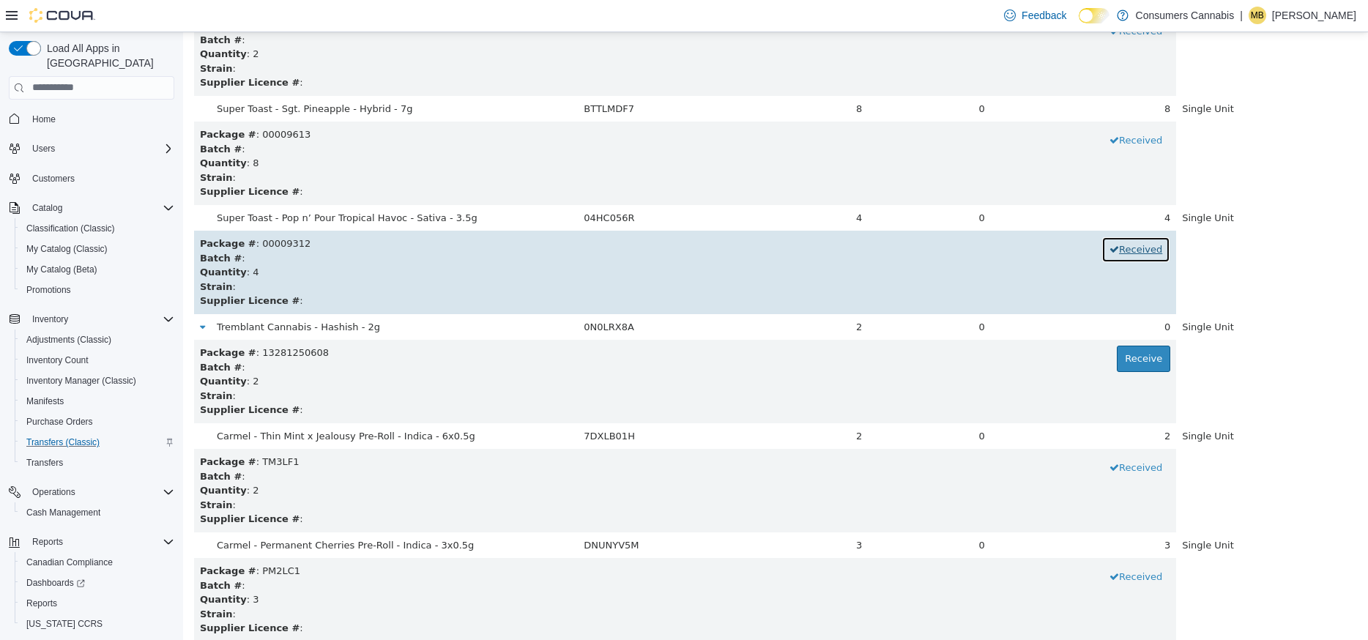
scroll to position [4806, 0]
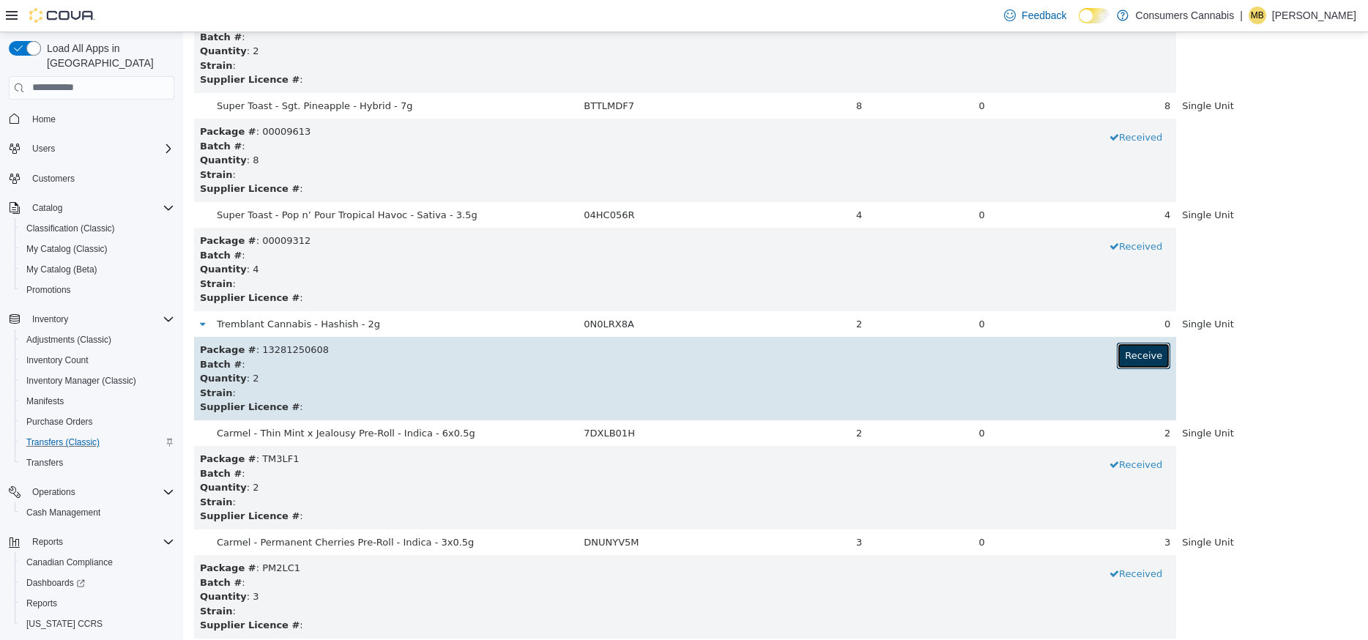
click at [1142, 356] on button "Receive" at bounding box center [1142, 355] width 53 height 26
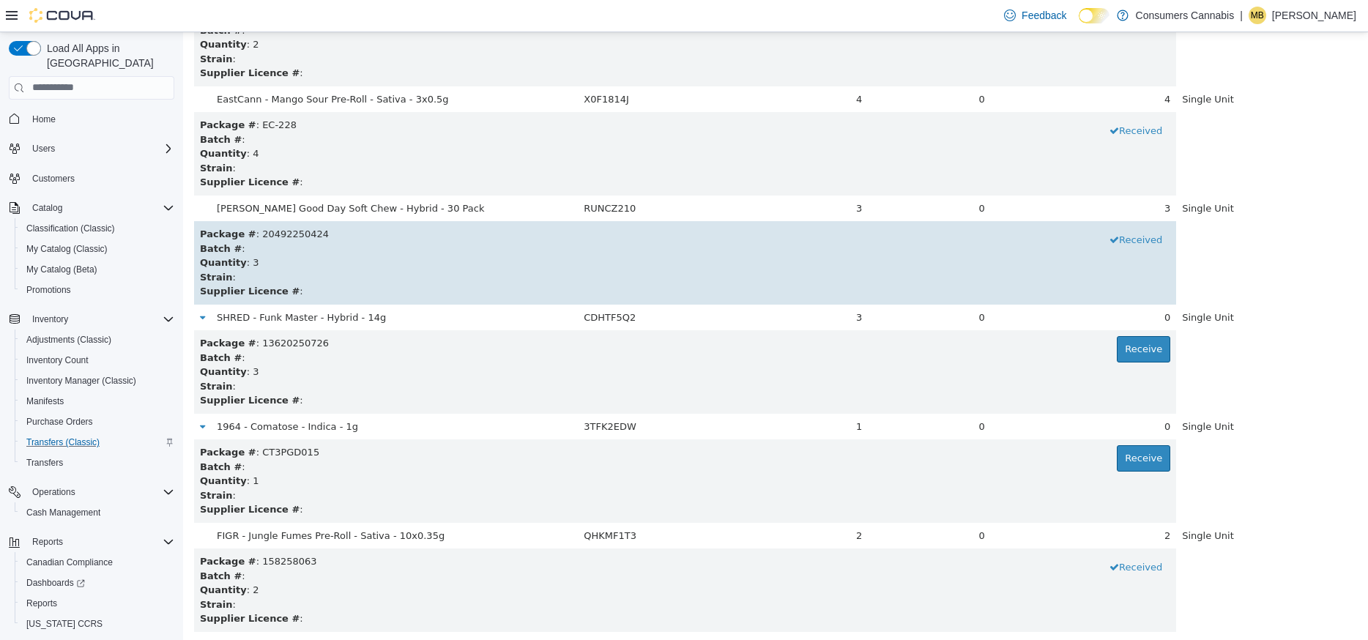
scroll to position [5715, 0]
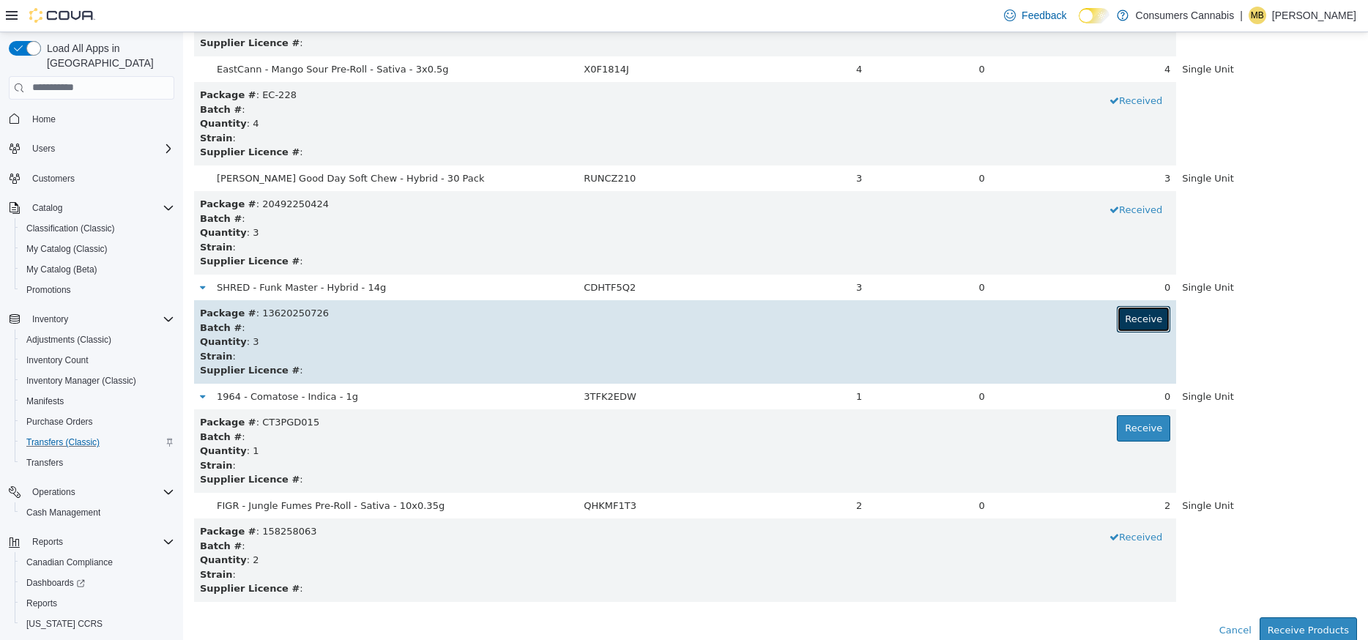
click at [1148, 321] on button "Receive" at bounding box center [1142, 318] width 53 height 26
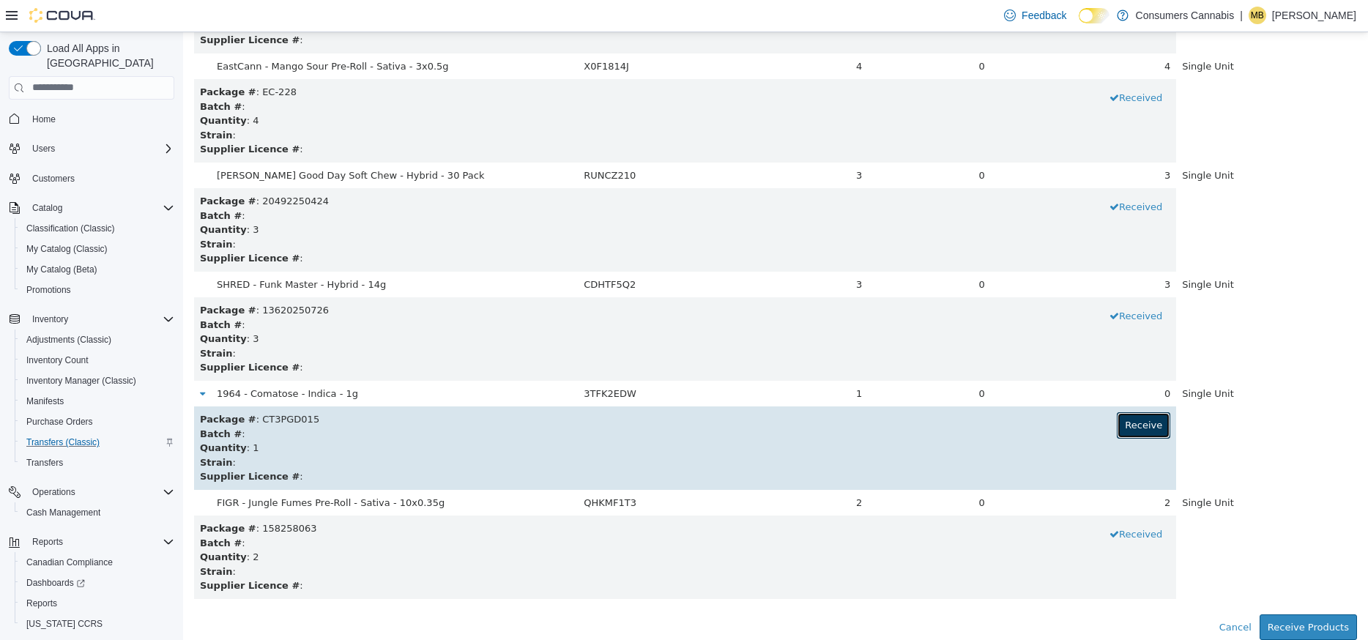
click at [1150, 420] on button "Receive" at bounding box center [1142, 424] width 53 height 26
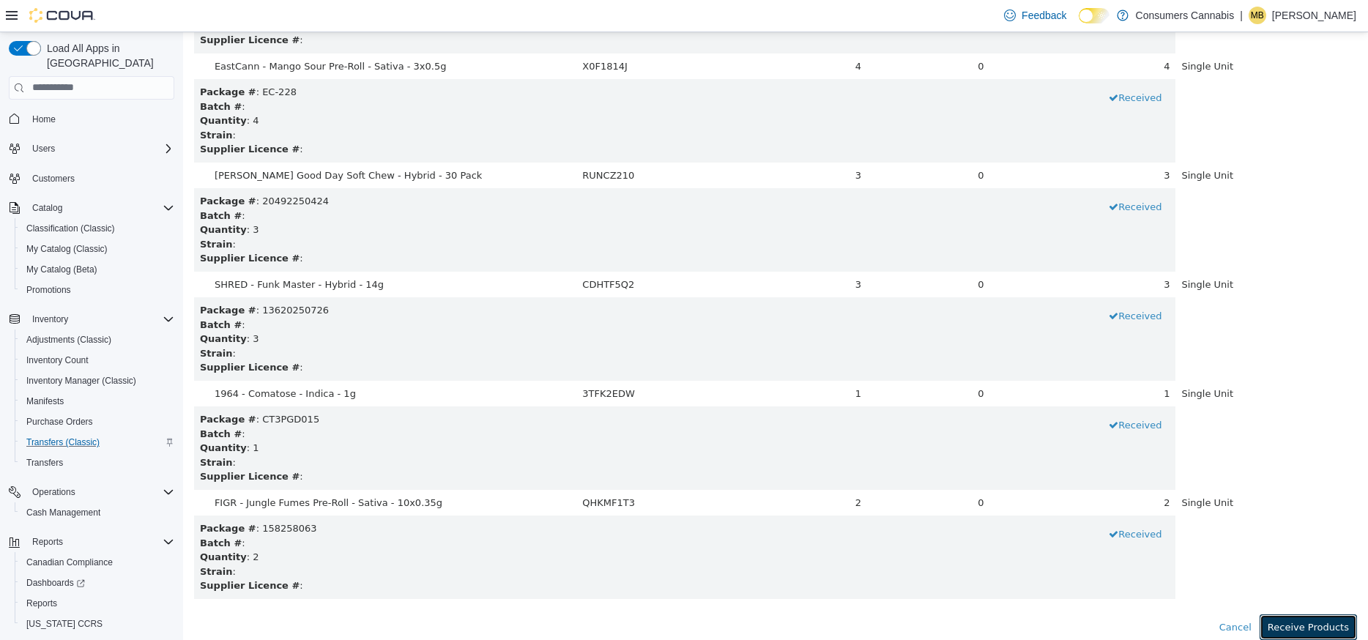
click at [1324, 627] on button "Receive Products" at bounding box center [1307, 627] width 97 height 26
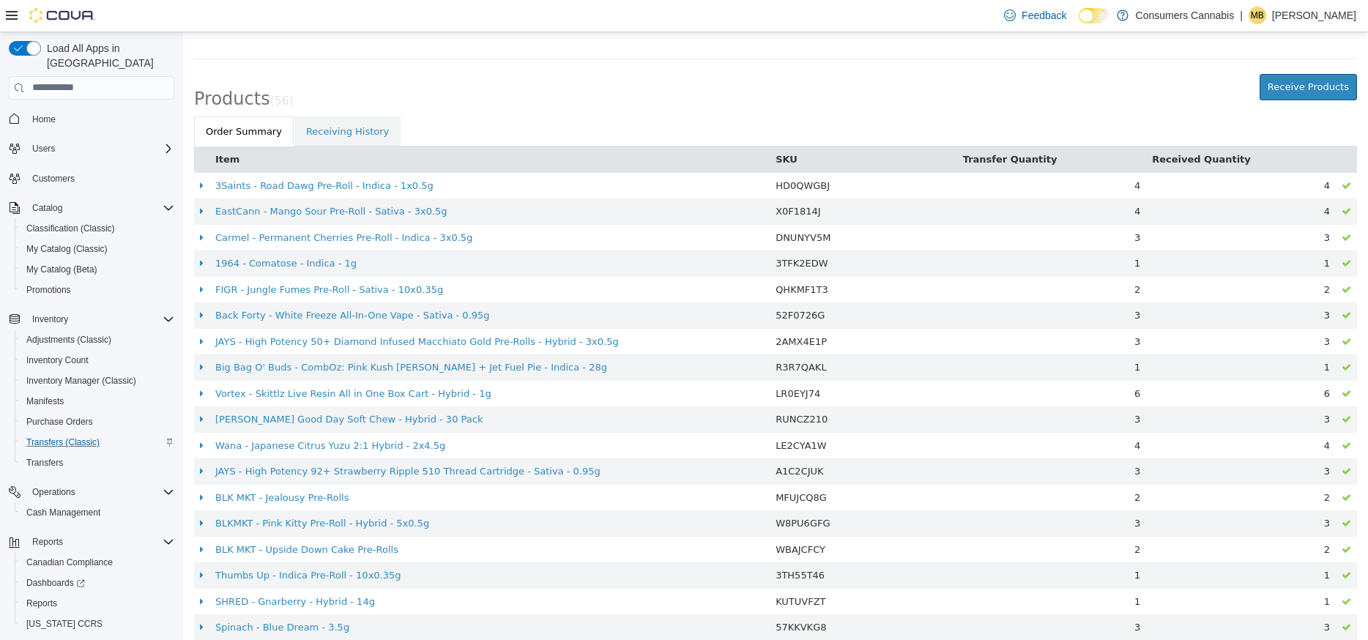
scroll to position [0, 0]
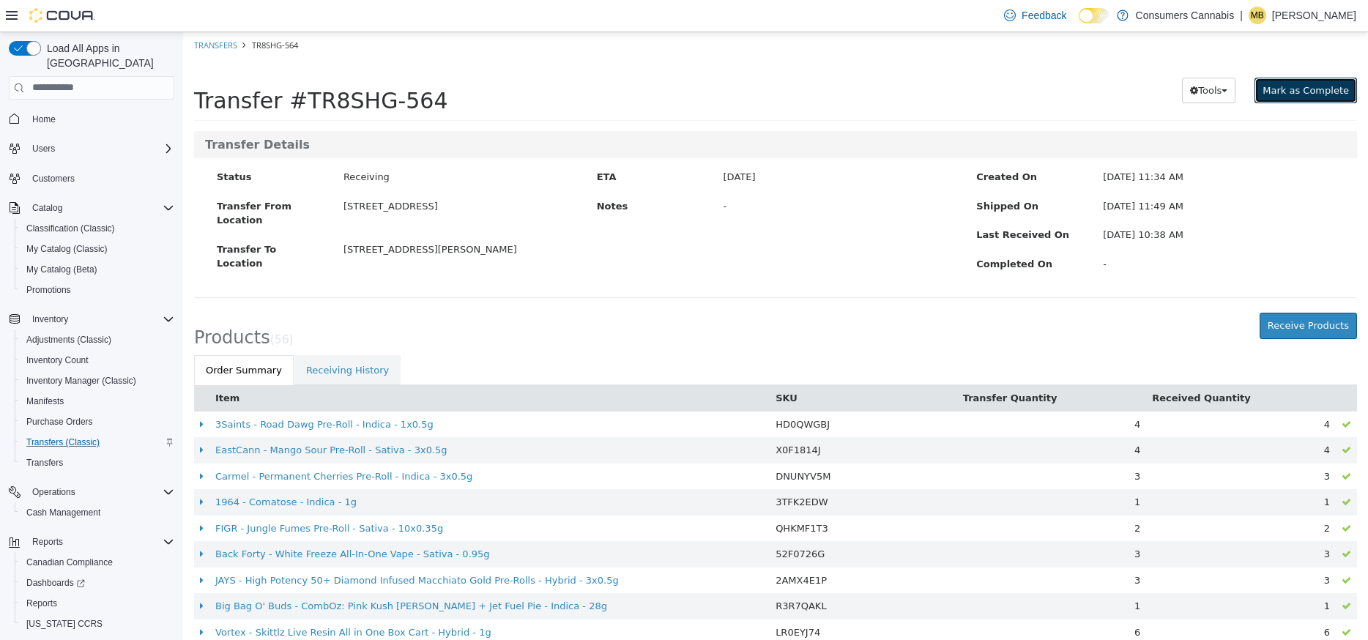
click at [1303, 97] on button "Mark as Complete" at bounding box center [1305, 90] width 102 height 26
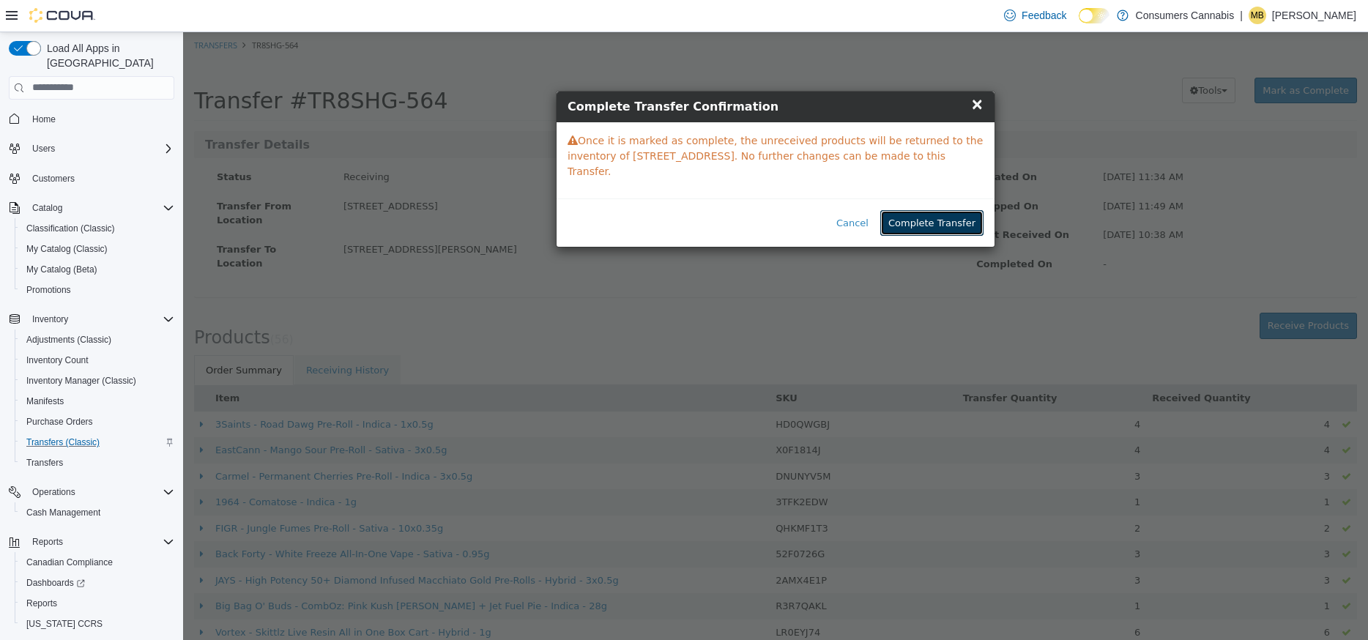
click at [967, 228] on button "Complete Transfer" at bounding box center [931, 222] width 103 height 26
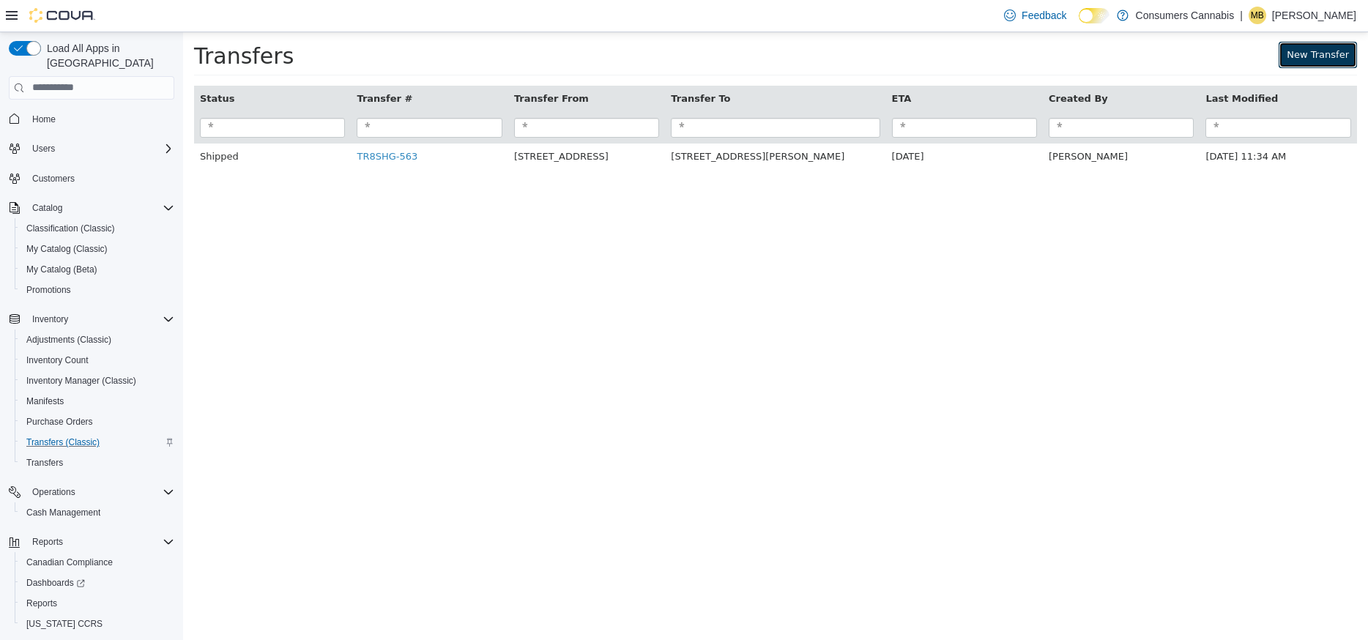
click at [1286, 53] on link "New Transfer" at bounding box center [1317, 54] width 78 height 26
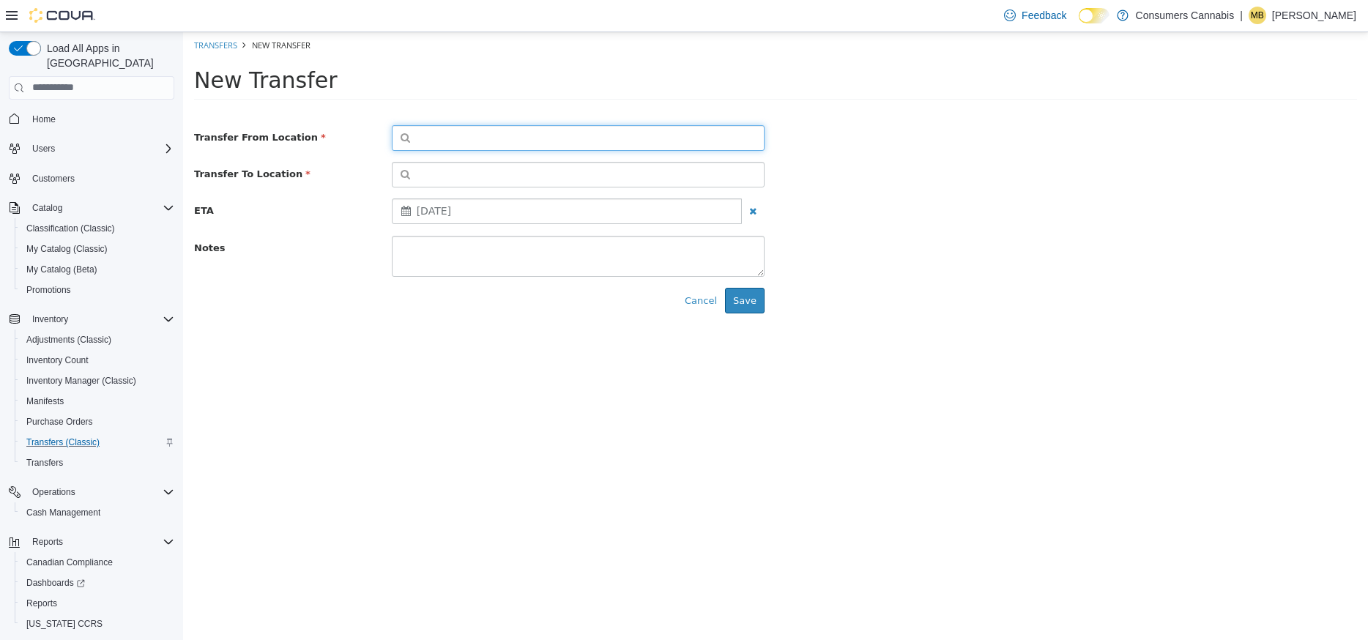
click at [528, 135] on button "button" at bounding box center [578, 137] width 373 height 26
click at [717, 165] on span "or browse" at bounding box center [728, 163] width 72 height 25
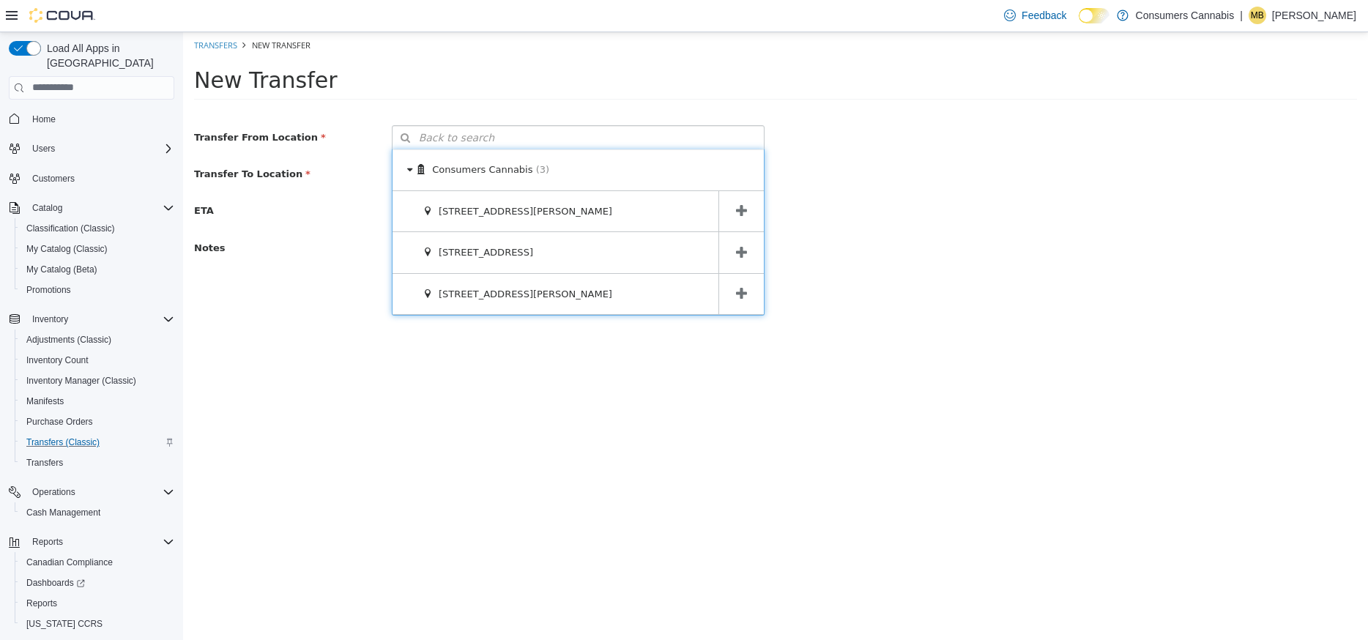
click at [739, 250] on icon at bounding box center [741, 252] width 11 height 14
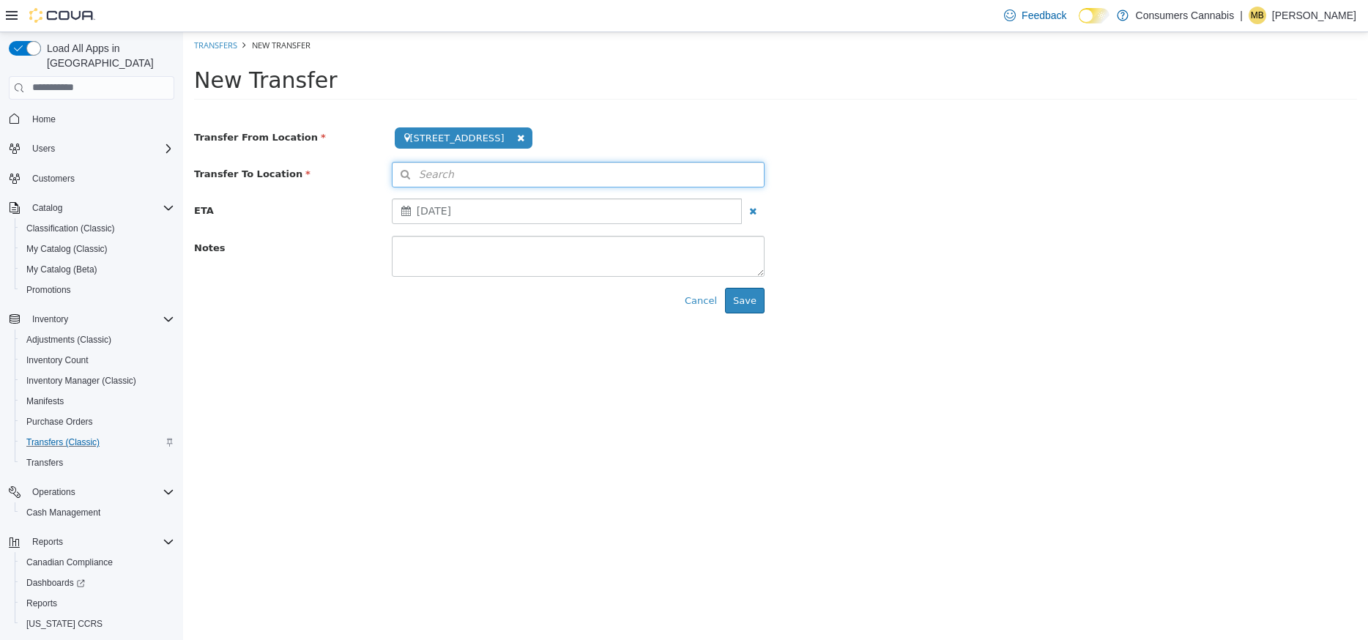
click at [553, 176] on button "Search" at bounding box center [578, 174] width 373 height 26
click at [726, 194] on span "or browse" at bounding box center [728, 199] width 72 height 25
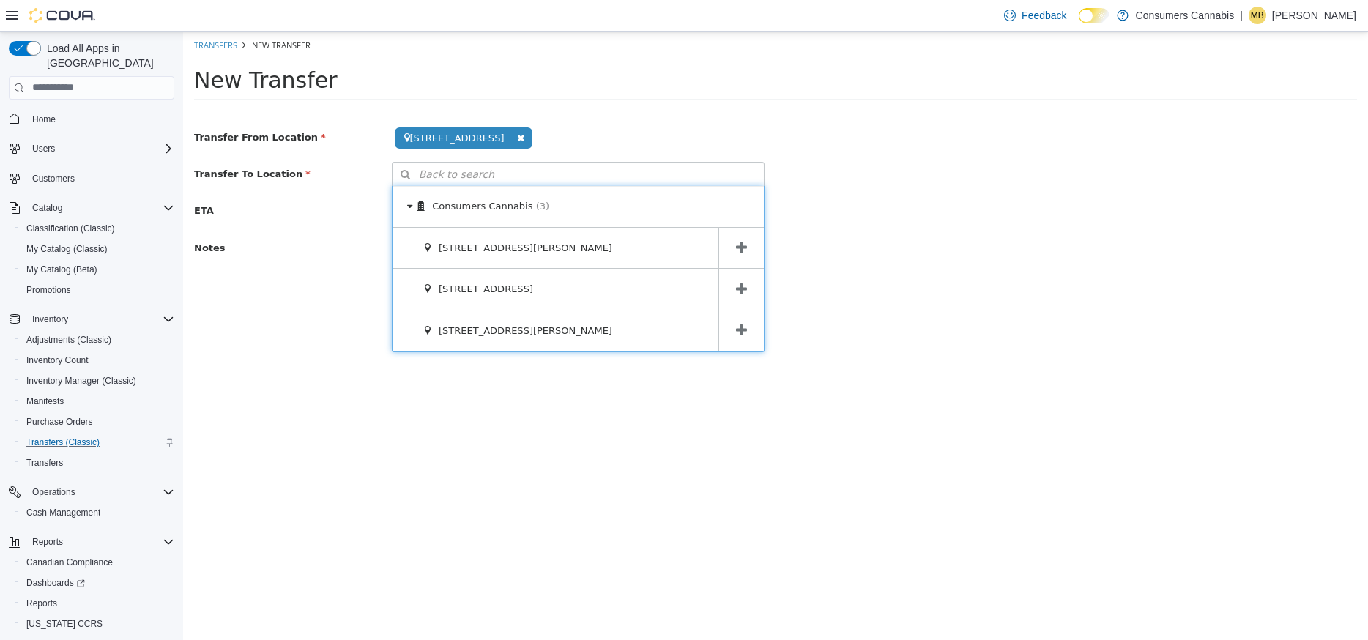
click at [756, 249] on span at bounding box center [740, 247] width 45 height 41
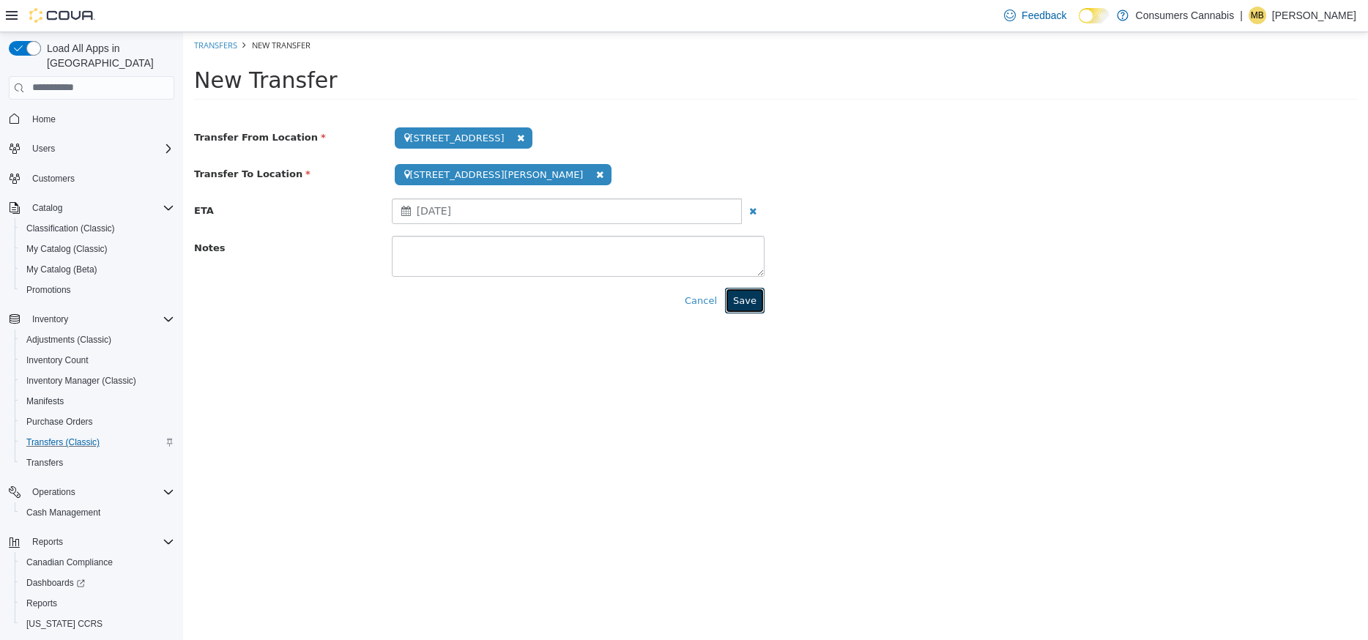
click at [747, 302] on button "Save" at bounding box center [745, 300] width 40 height 26
click at [748, 305] on button "Save" at bounding box center [745, 300] width 40 height 26
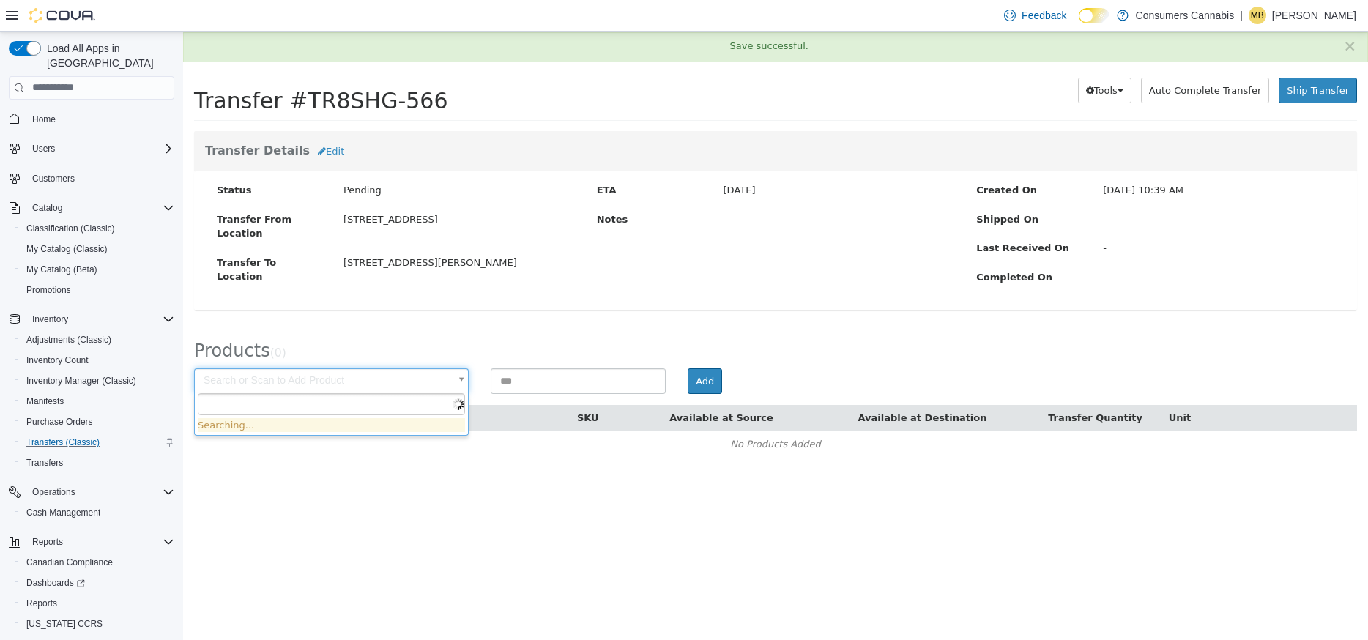
click at [423, 380] on body "× Save successful. Transfers TR8SHG-566 Transfer #TR8SHG-566 Preparing Download…" at bounding box center [775, 251] width 1185 height 440
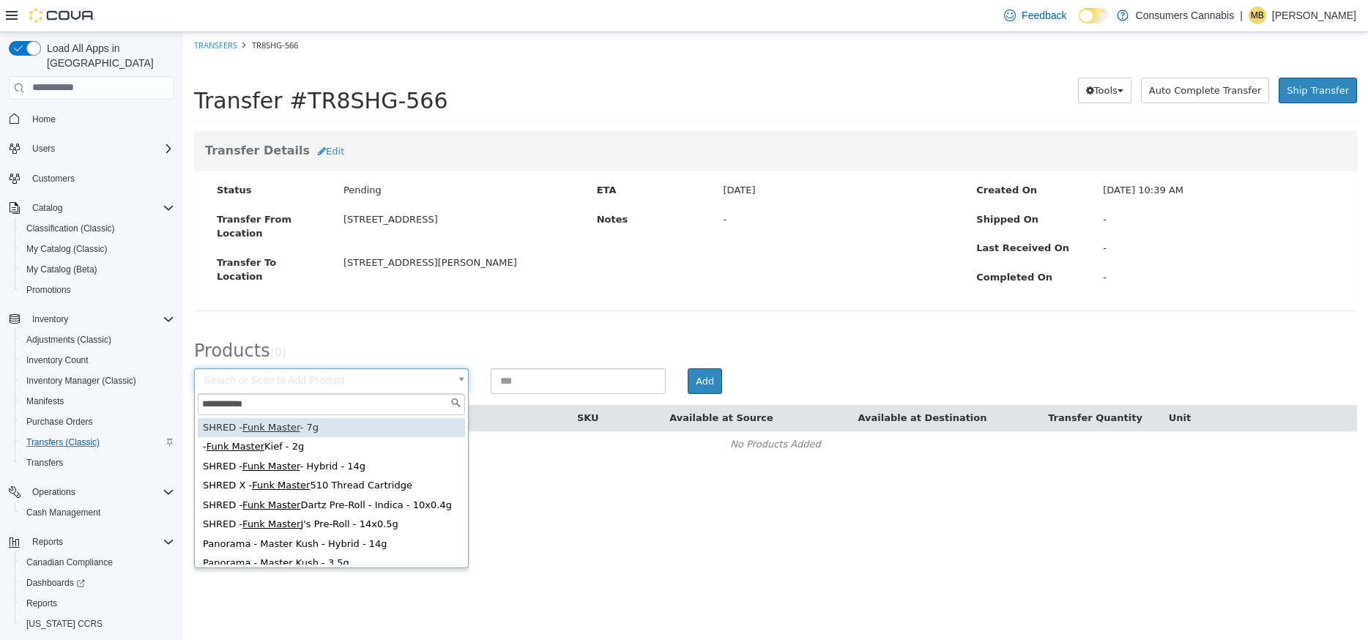
type input "**********"
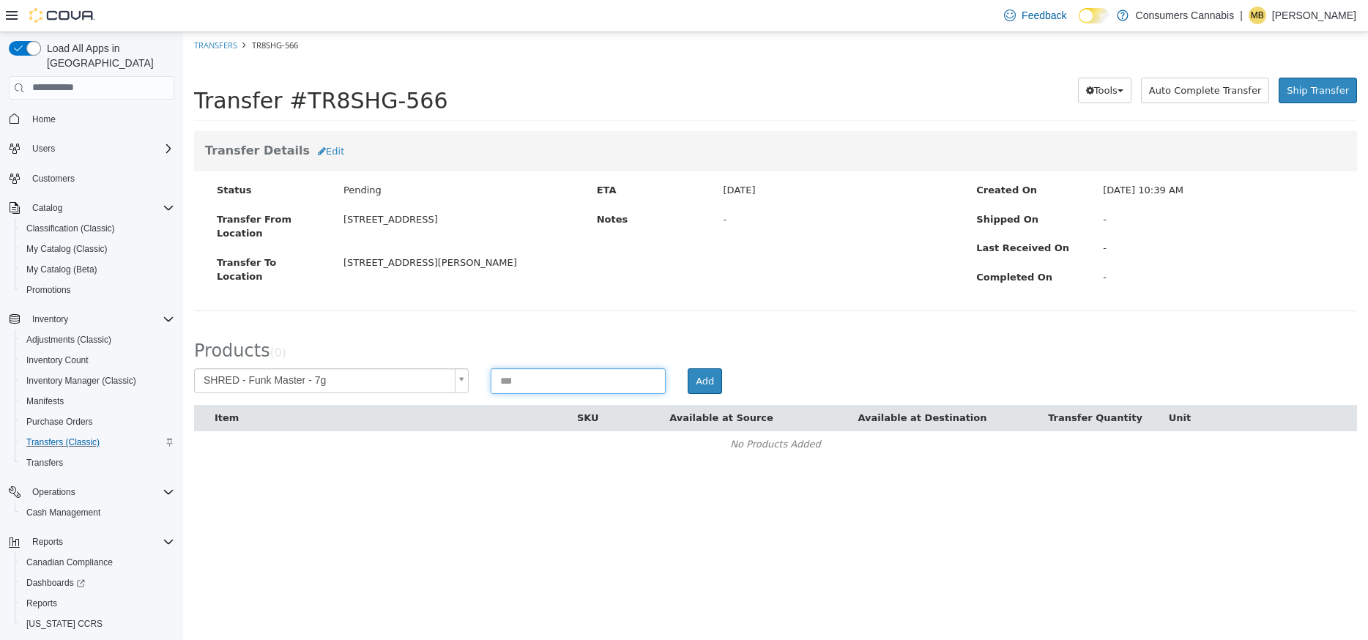
click at [509, 382] on input at bounding box center [579, 381] width 176 height 26
type input "*"
click at [702, 377] on button "Add" at bounding box center [704, 381] width 34 height 26
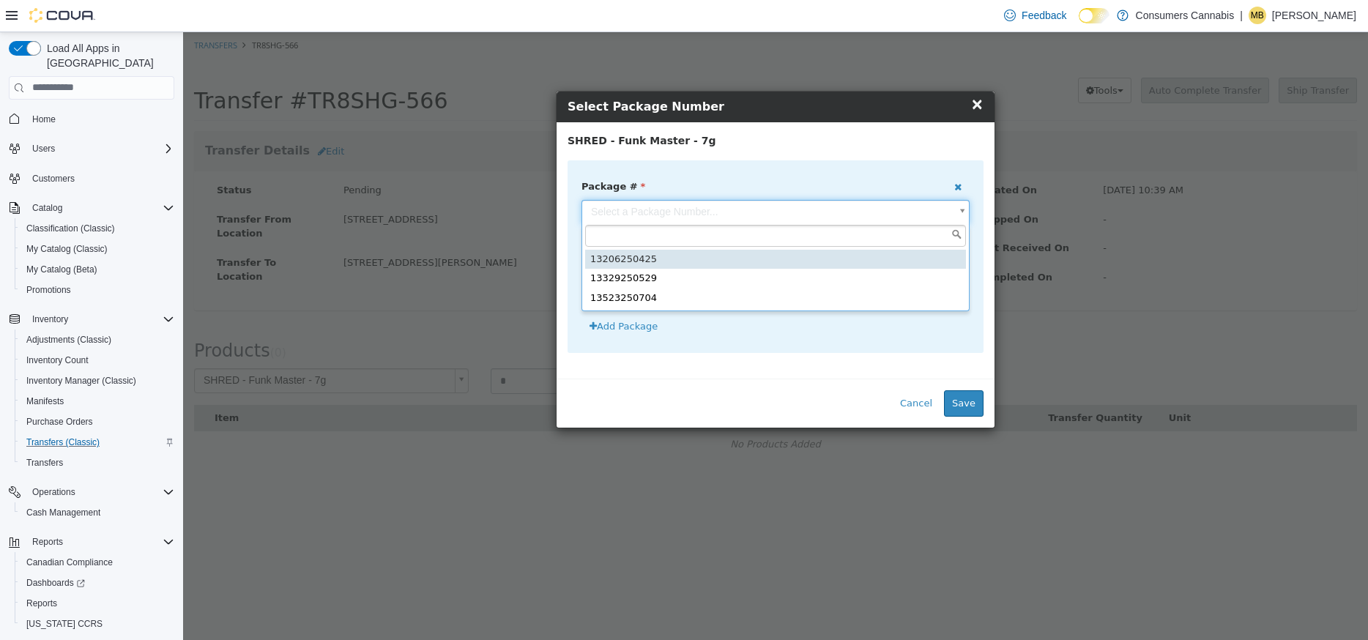
click at [684, 217] on body "**********" at bounding box center [775, 251] width 1185 height 440
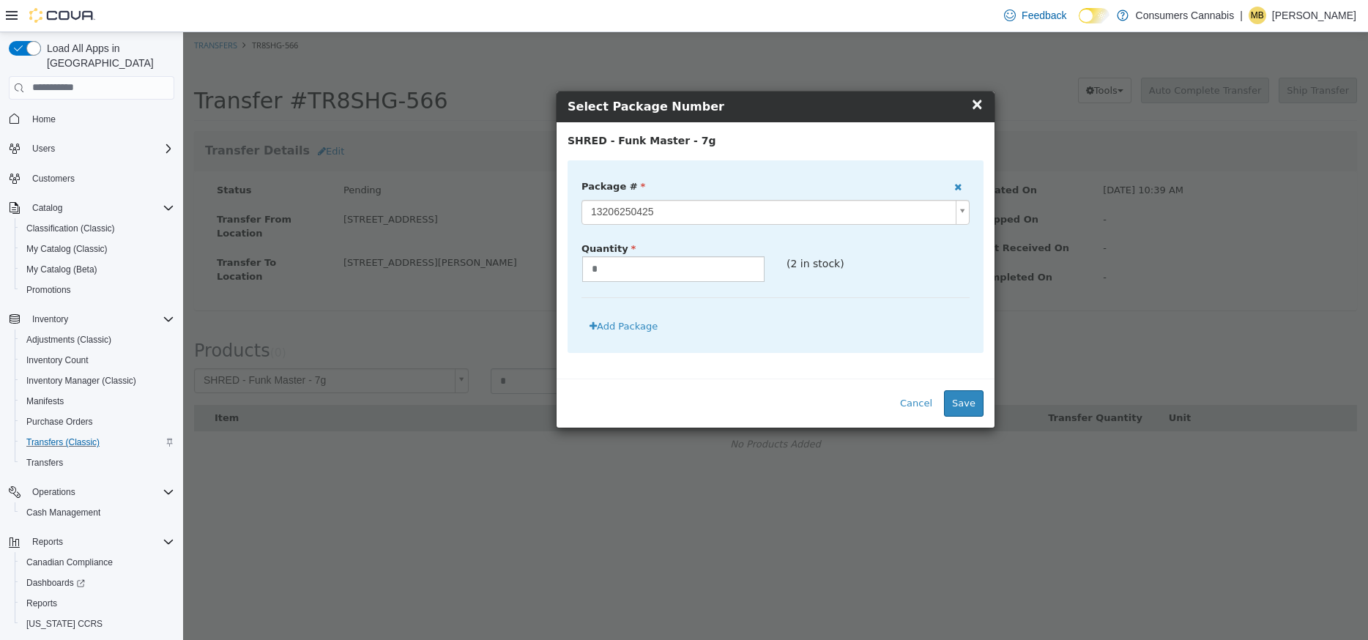
click at [714, 215] on body "**********" at bounding box center [775, 251] width 1185 height 440
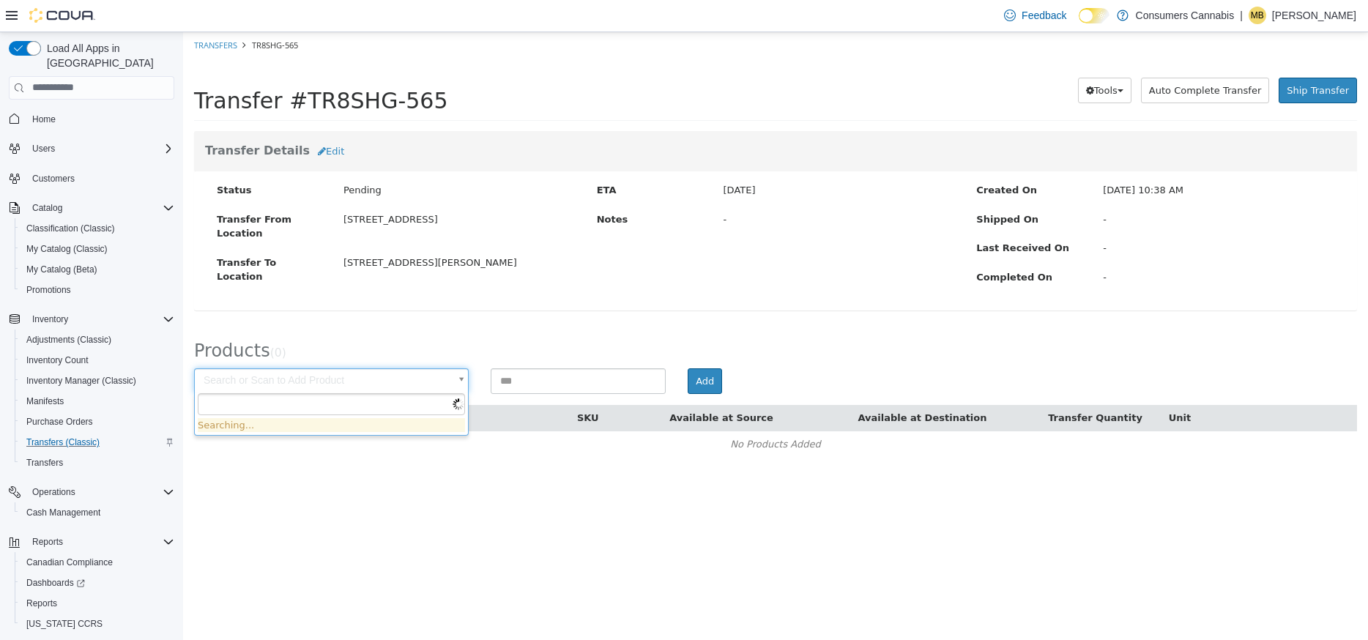
click at [378, 375] on body "× Save successful. Transfers TR8SHG-565 Transfer #TR8SHG-565 Preparing Download…" at bounding box center [775, 251] width 1185 height 440
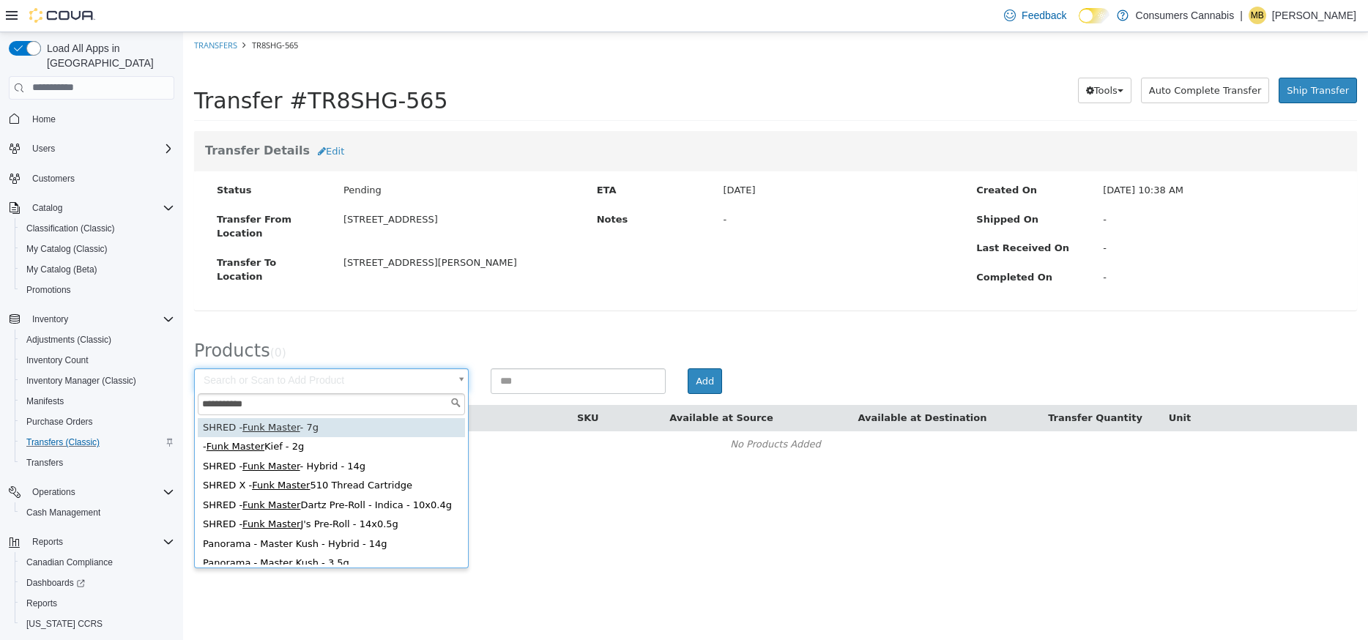
type input "**********"
drag, startPoint x: 335, startPoint y: 425, endPoint x: 385, endPoint y: 414, distance: 51.9
type input "**********"
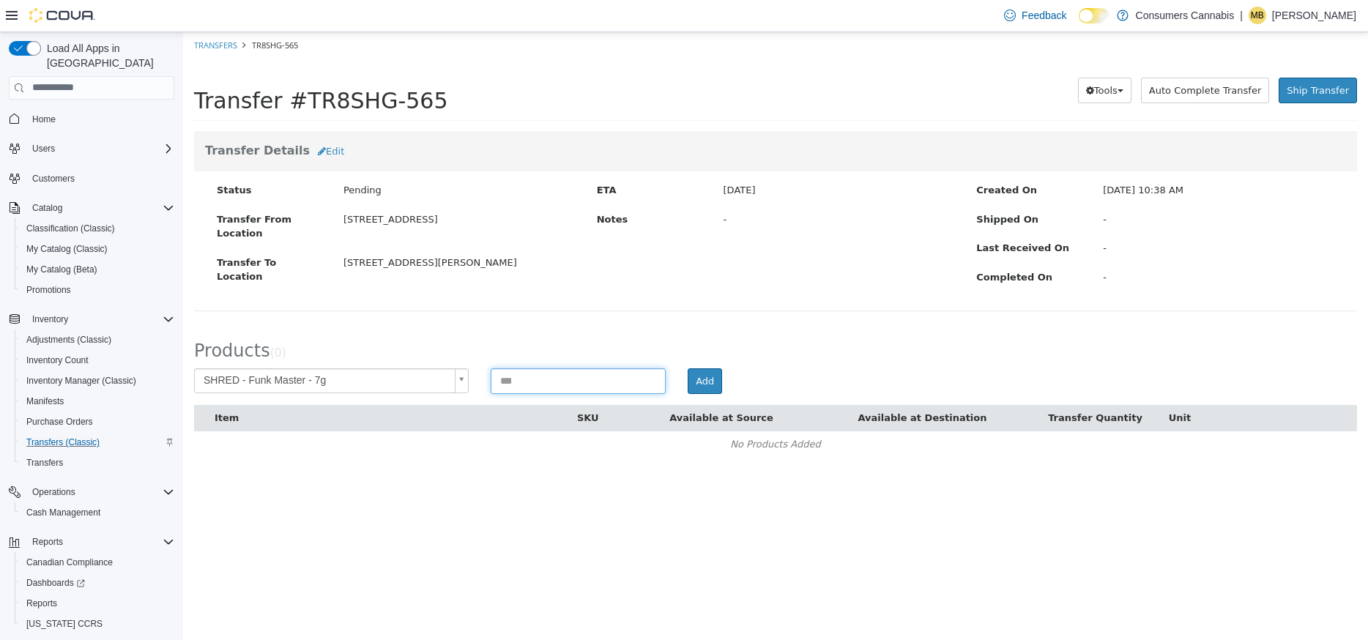
click at [518, 383] on input at bounding box center [579, 381] width 176 height 26
type input "*"
click at [720, 381] on button "Add" at bounding box center [704, 381] width 34 height 26
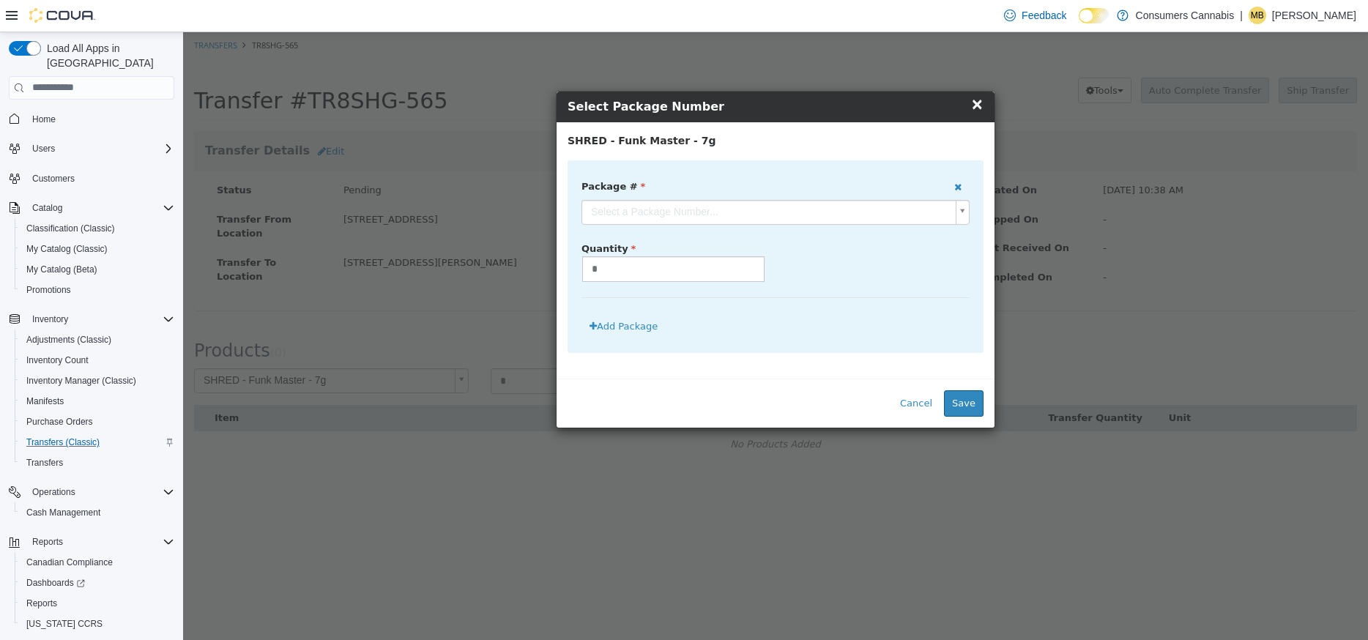
click at [647, 207] on body "**********" at bounding box center [775, 251] width 1185 height 440
click at [701, 217] on body "**********" at bounding box center [775, 251] width 1185 height 440
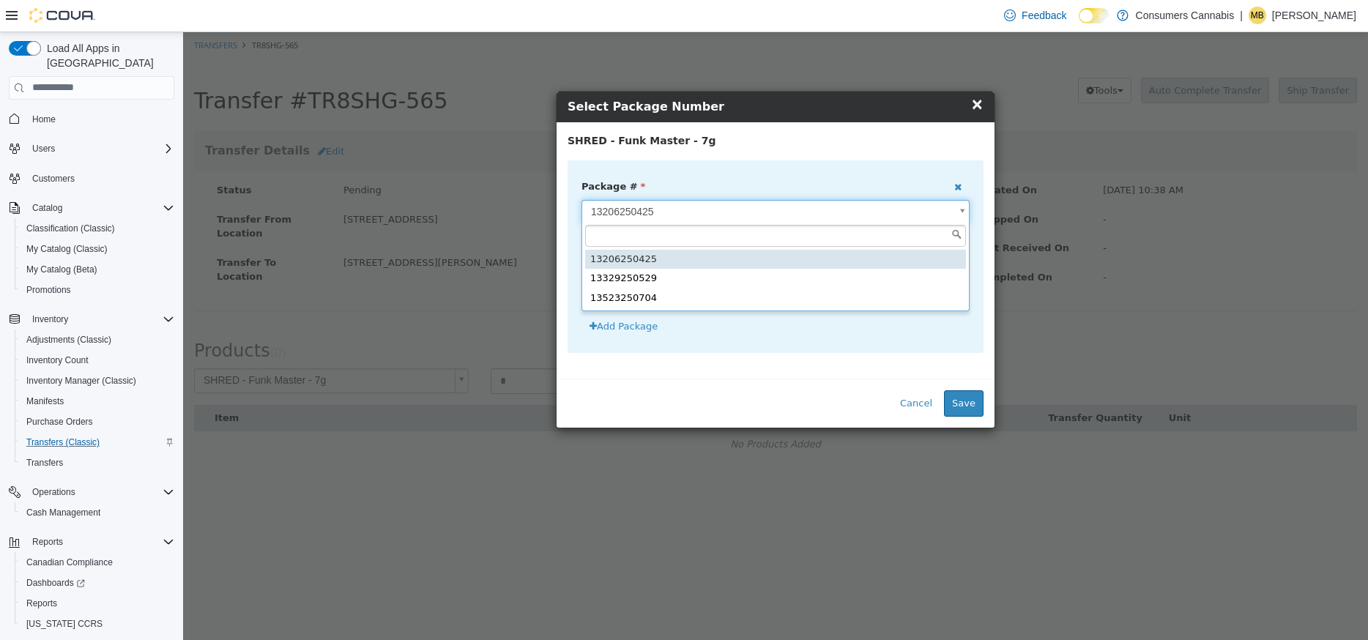
click at [695, 213] on body "**********" at bounding box center [775, 251] width 1185 height 440
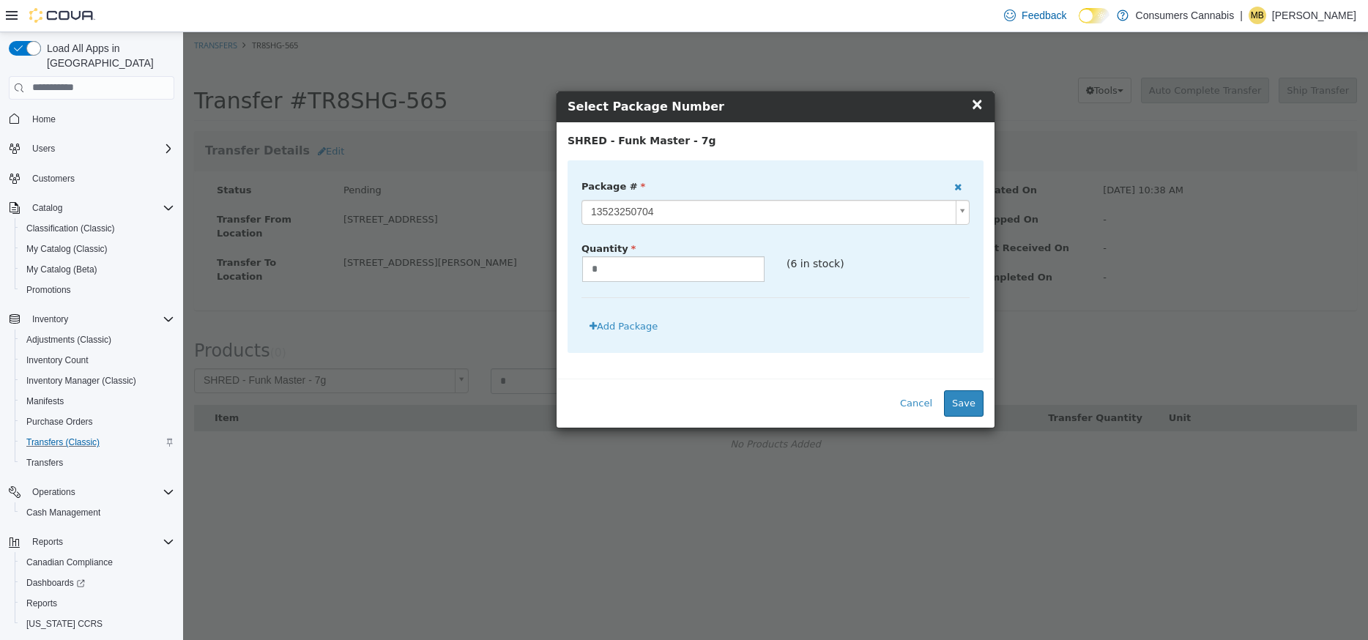
drag, startPoint x: 666, startPoint y: 210, endPoint x: 666, endPoint y: 217, distance: 7.4
click at [666, 211] on body "**********" at bounding box center [775, 251] width 1185 height 440
click at [961, 410] on button "Save" at bounding box center [964, 402] width 40 height 26
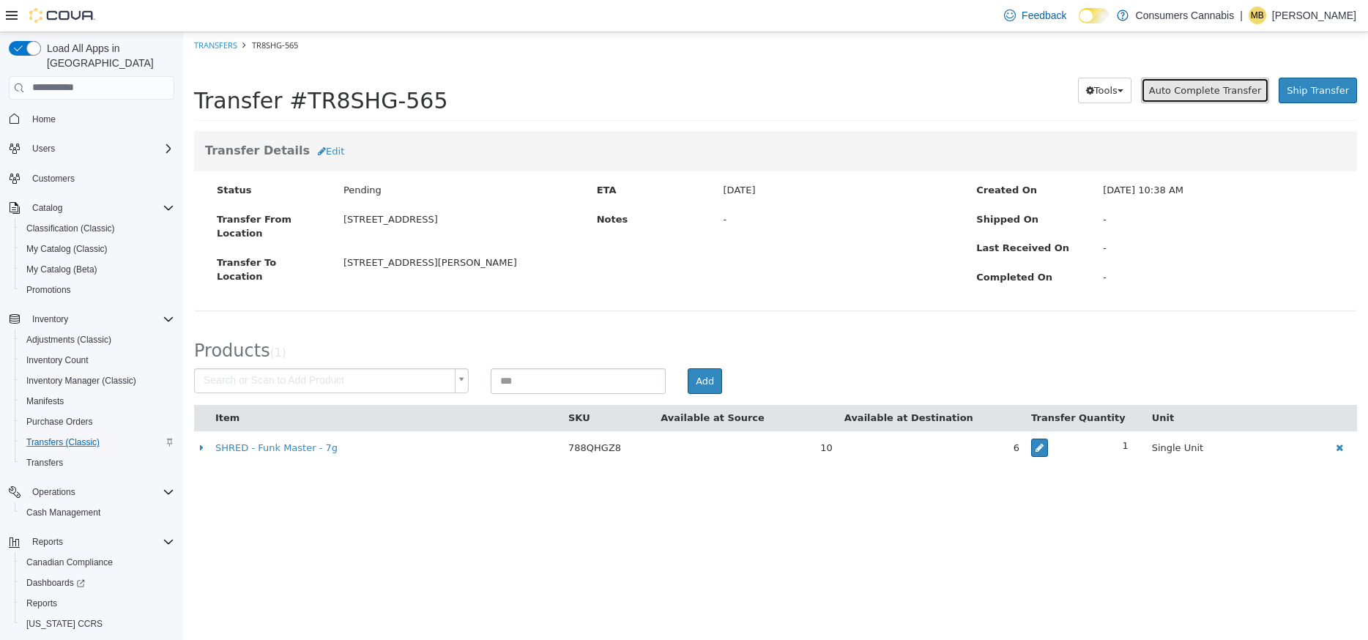
click at [1194, 92] on span "Auto Complete Transfer" at bounding box center [1205, 89] width 112 height 11
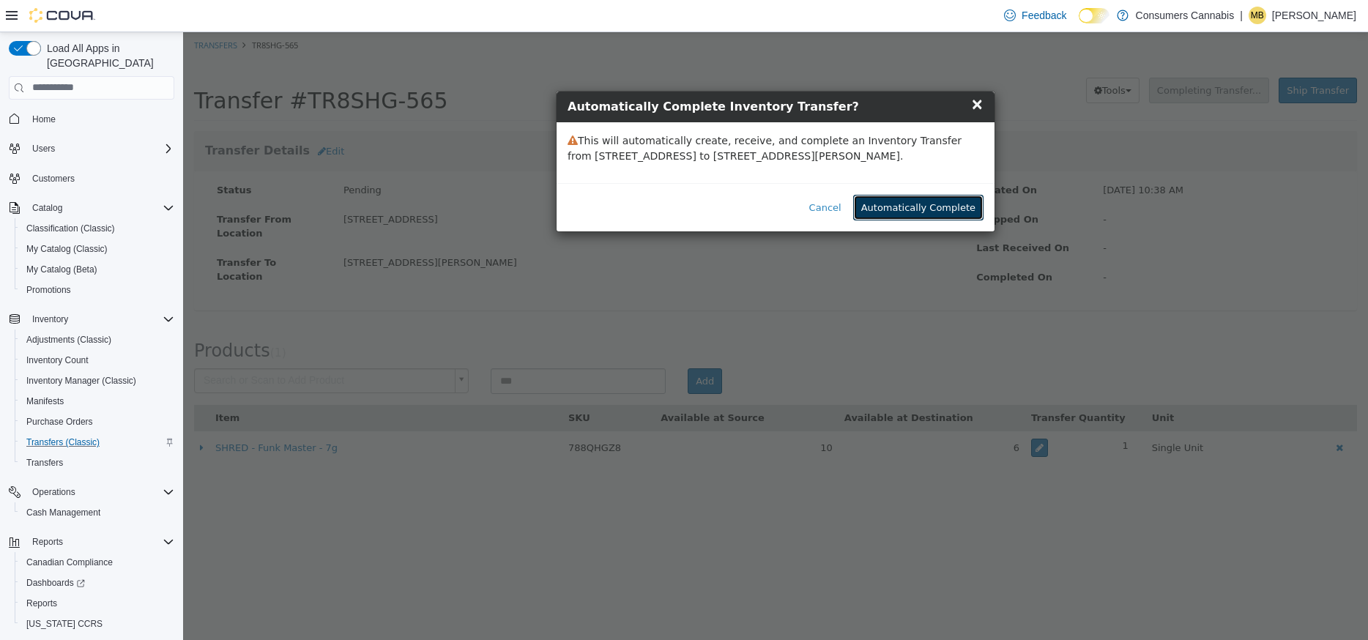
click at [960, 205] on button "Automatically Complete" at bounding box center [918, 207] width 130 height 26
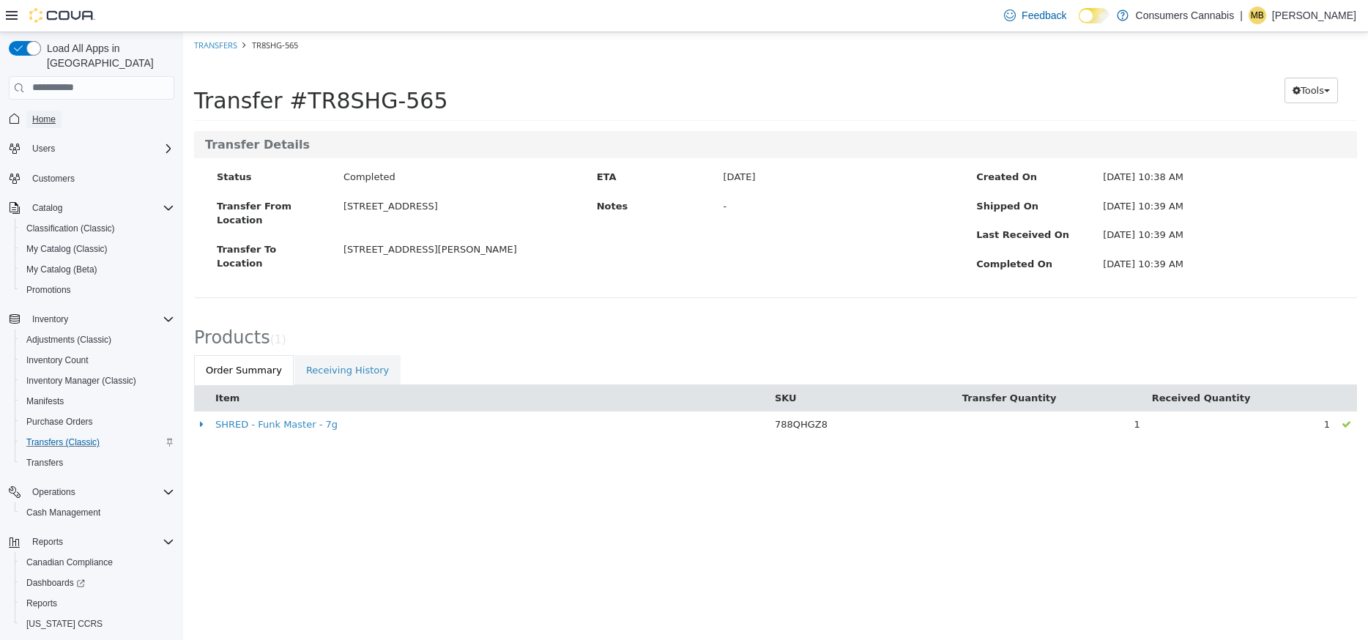
click at [40, 113] on span "Home" at bounding box center [43, 119] width 23 height 12
